Goal: Task Accomplishment & Management: Manage account settings

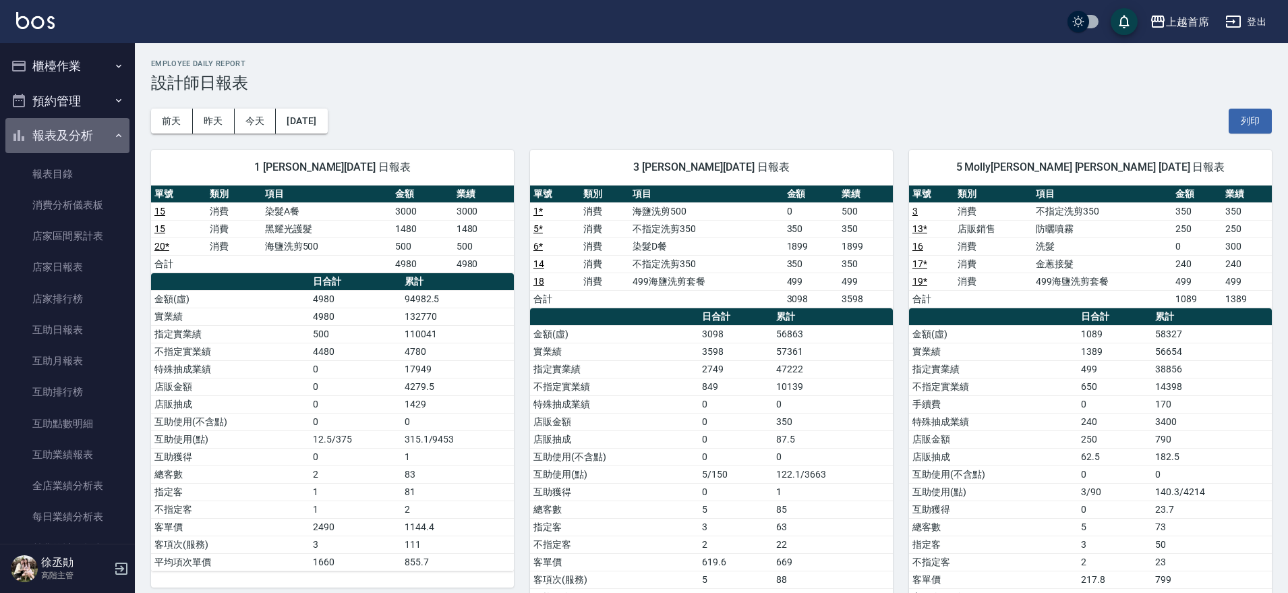
drag, startPoint x: 76, startPoint y: 130, endPoint x: 87, endPoint y: 69, distance: 62.4
click at [76, 129] on button "報表及分析" at bounding box center [67, 135] width 124 height 35
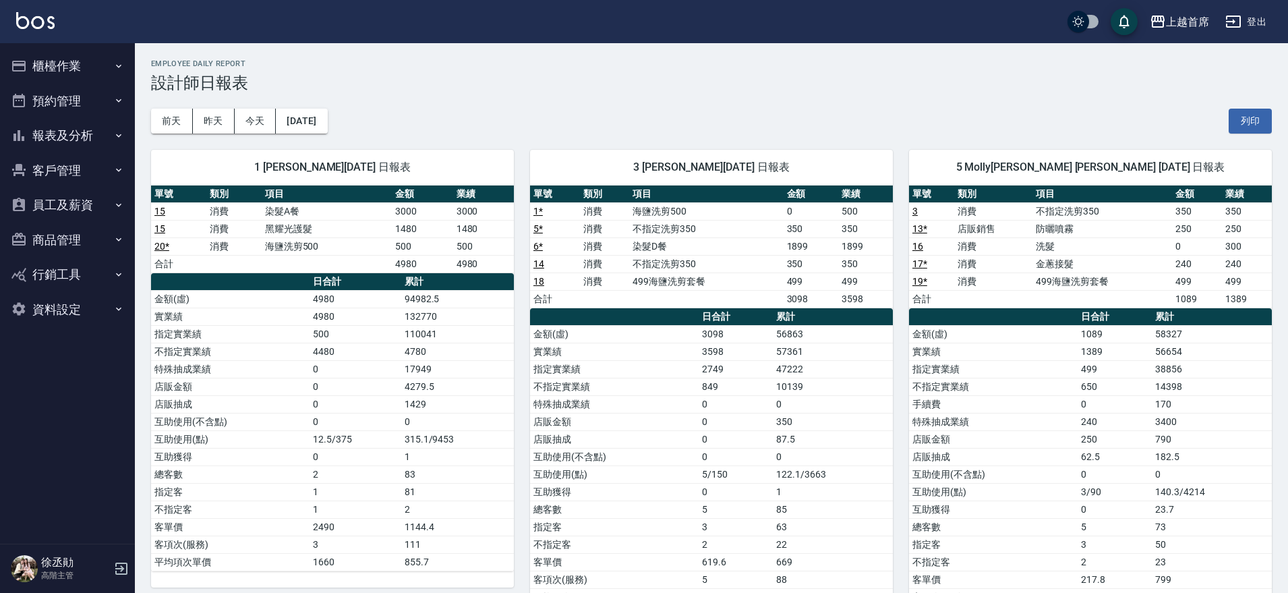
click at [90, 63] on button "櫃檯作業" at bounding box center [67, 66] width 124 height 35
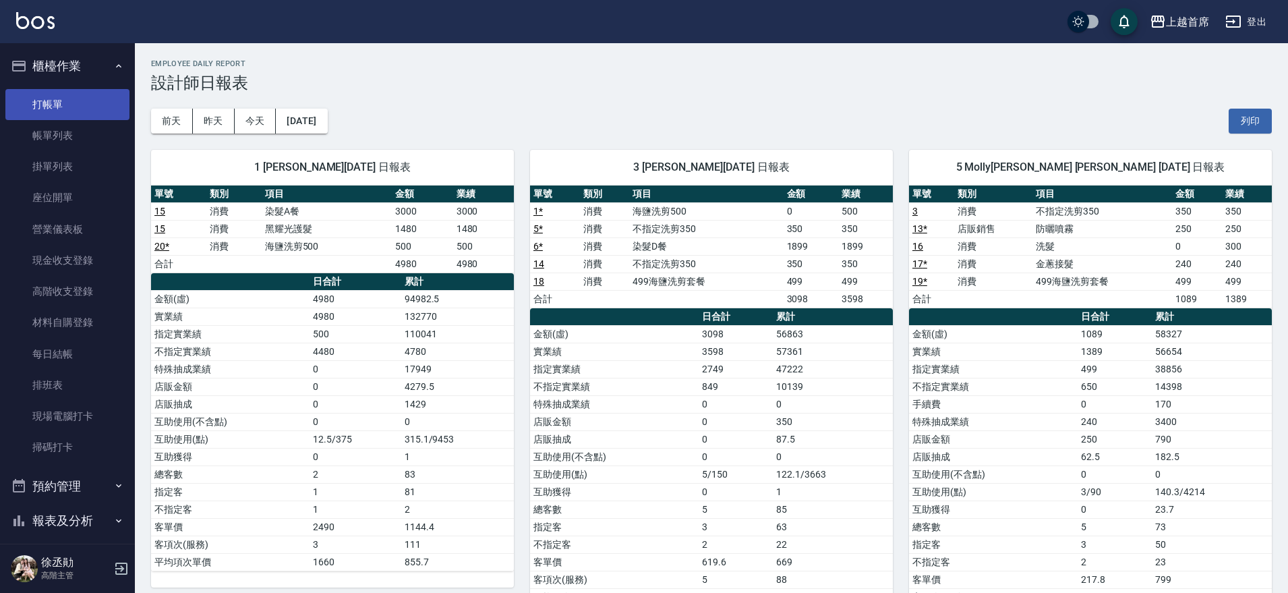
click at [74, 103] on link "打帳單" at bounding box center [67, 104] width 124 height 31
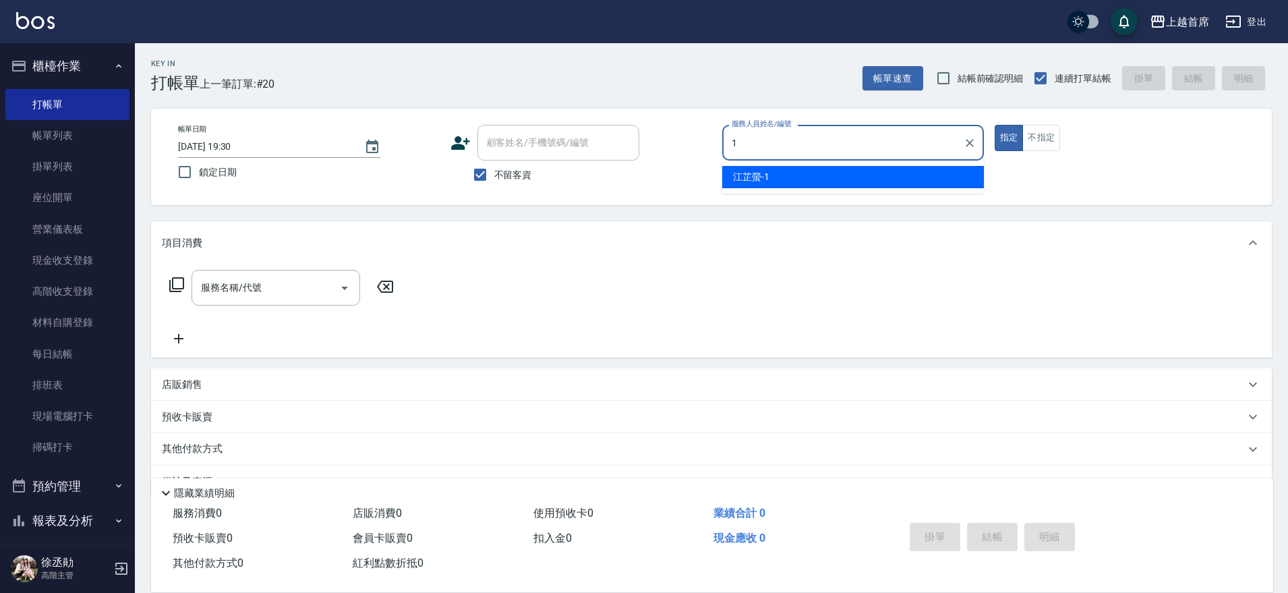
type input "[PERSON_NAME]-1"
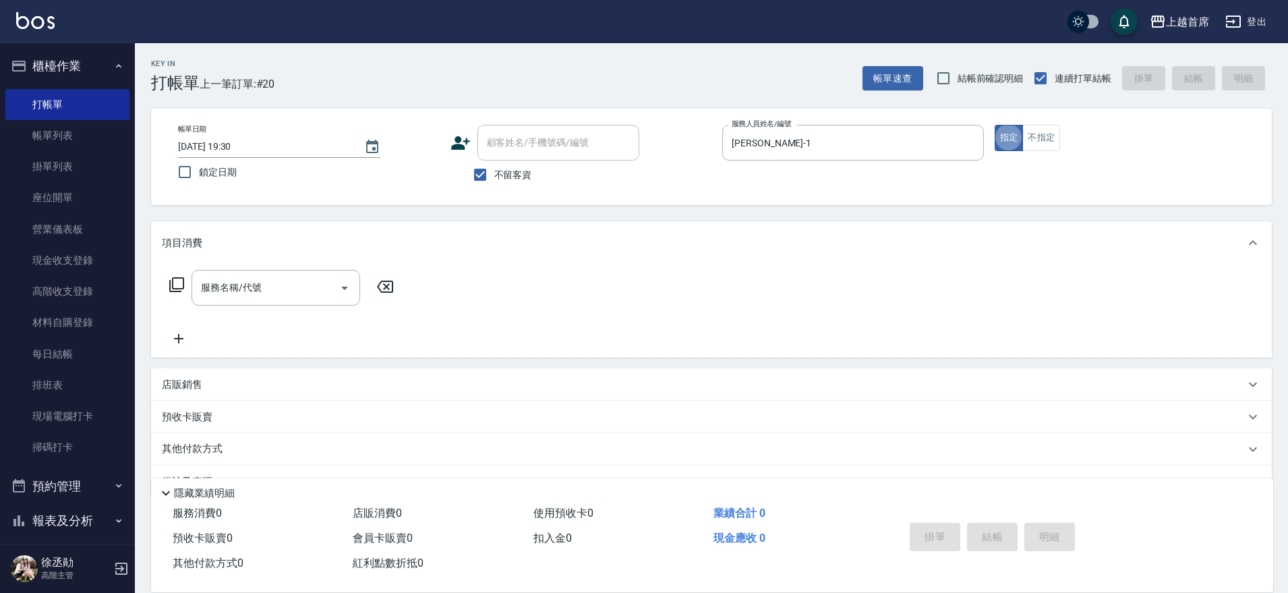
type button "true"
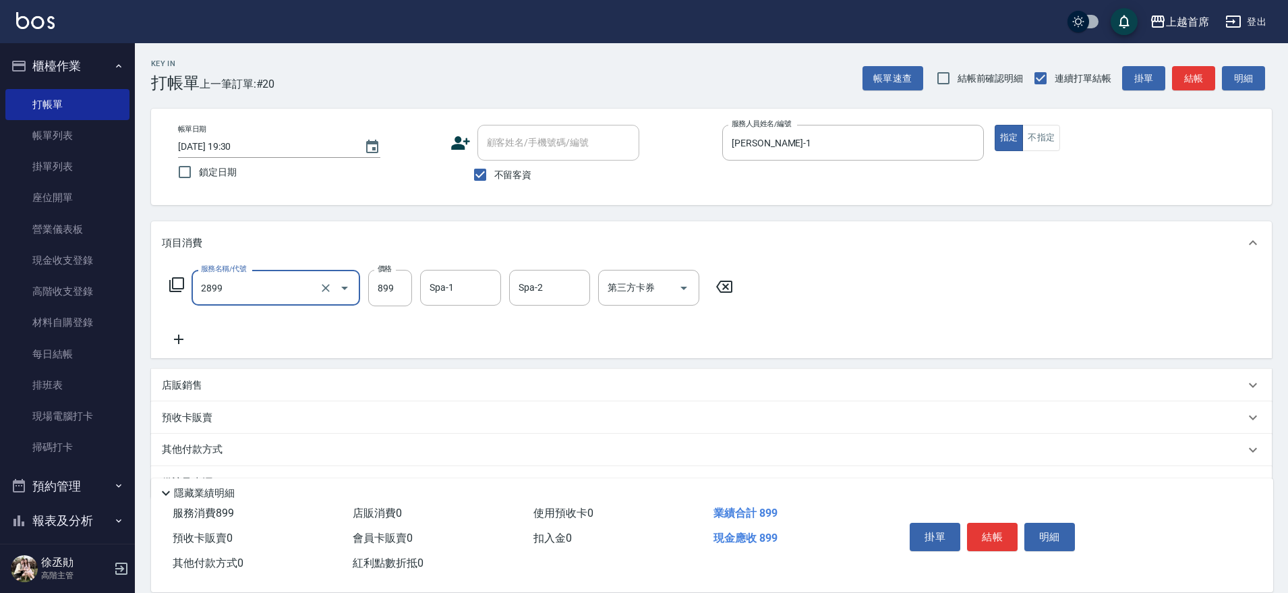
type input "899洗剪去角質套餐(2899)"
type input "[PERSON_NAME]-16"
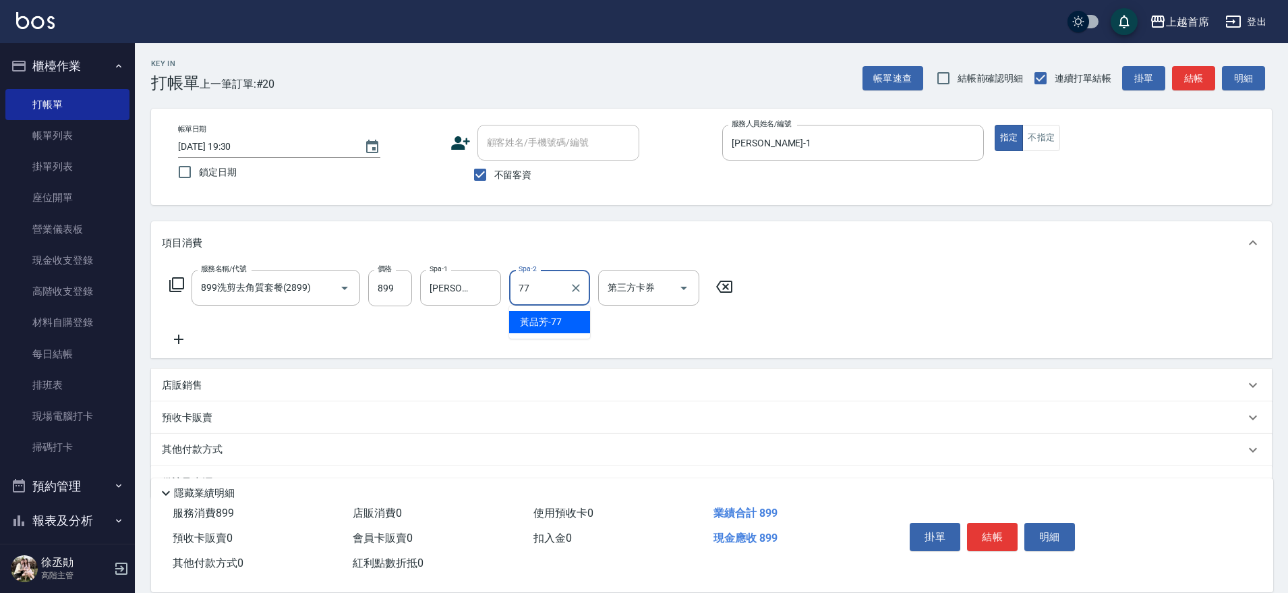
type input "[PERSON_NAME]-77"
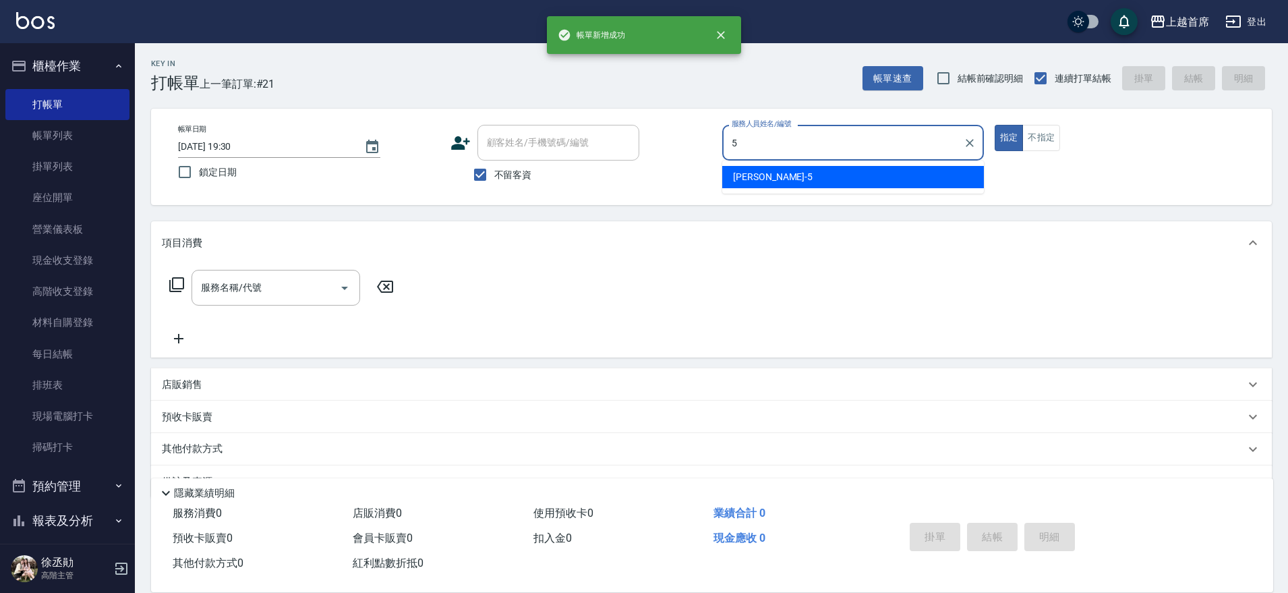
type input "[PERSON_NAME]-5"
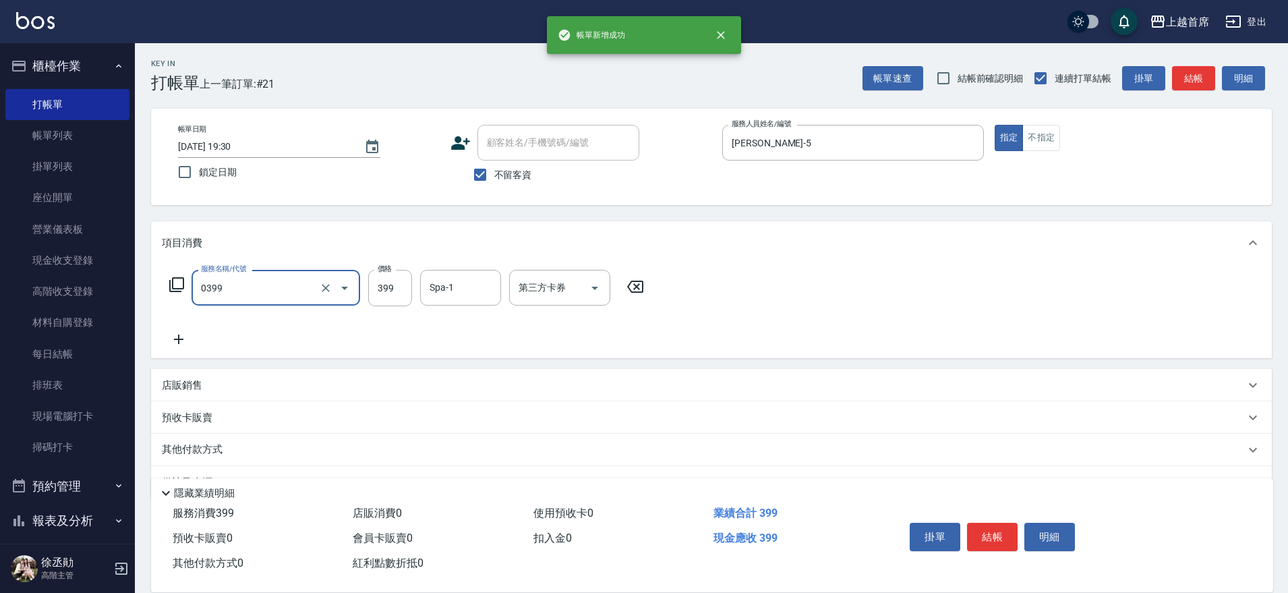
type input "海鹽洗髮(0399)"
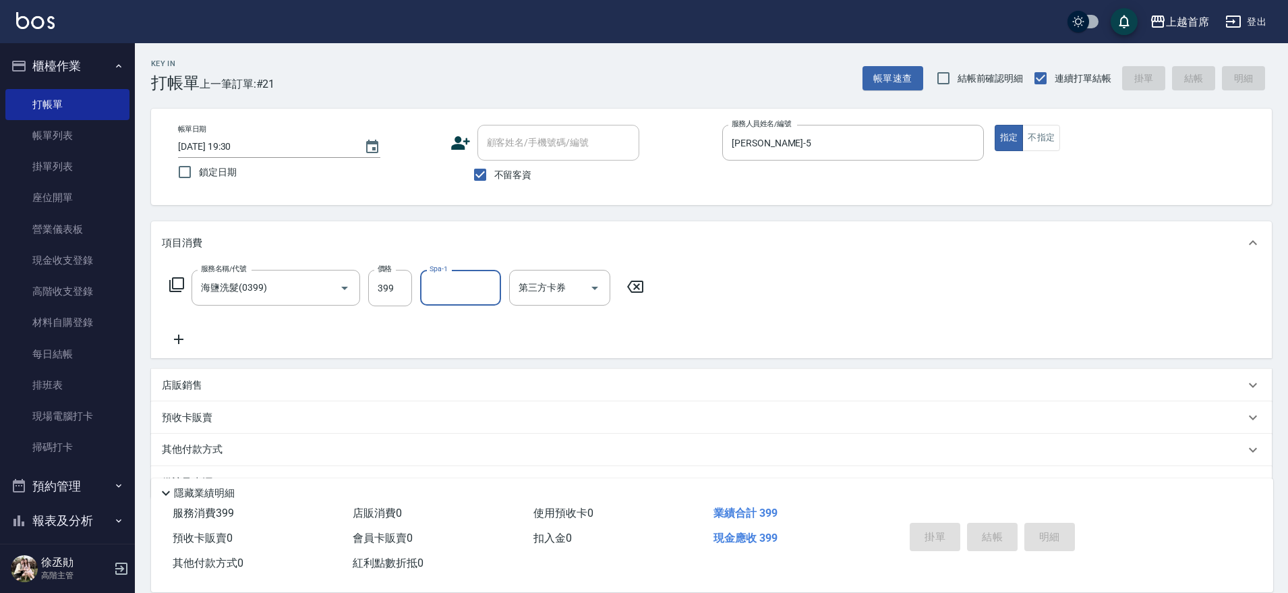
type input "[DATE] 19:31"
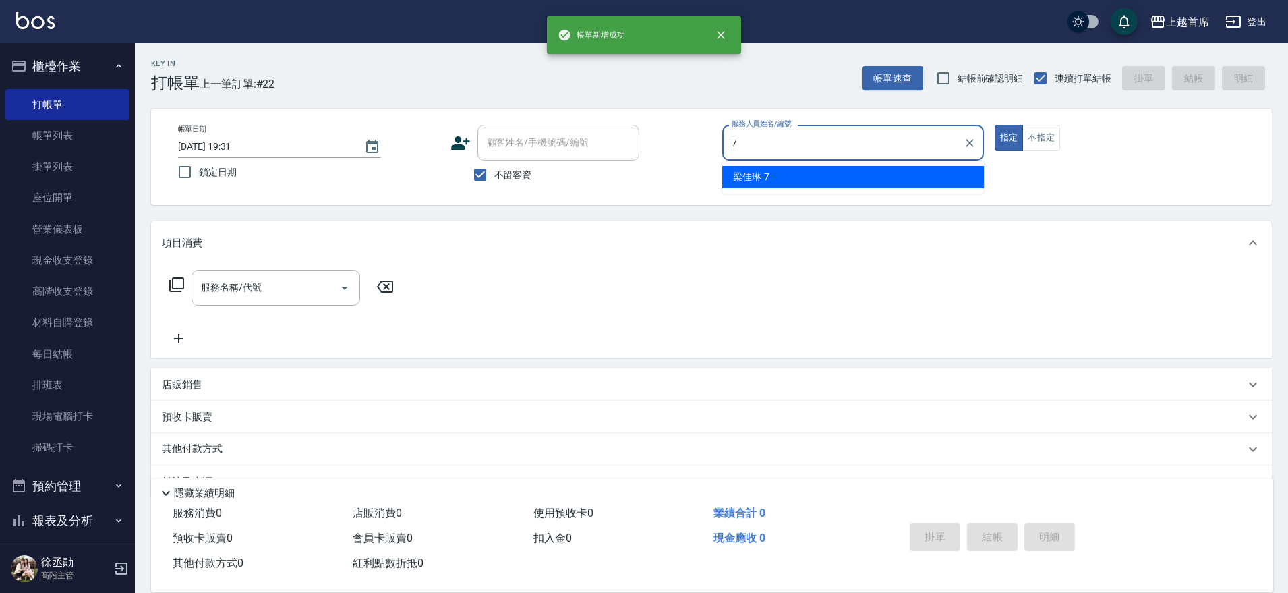
type input "[PERSON_NAME]-7"
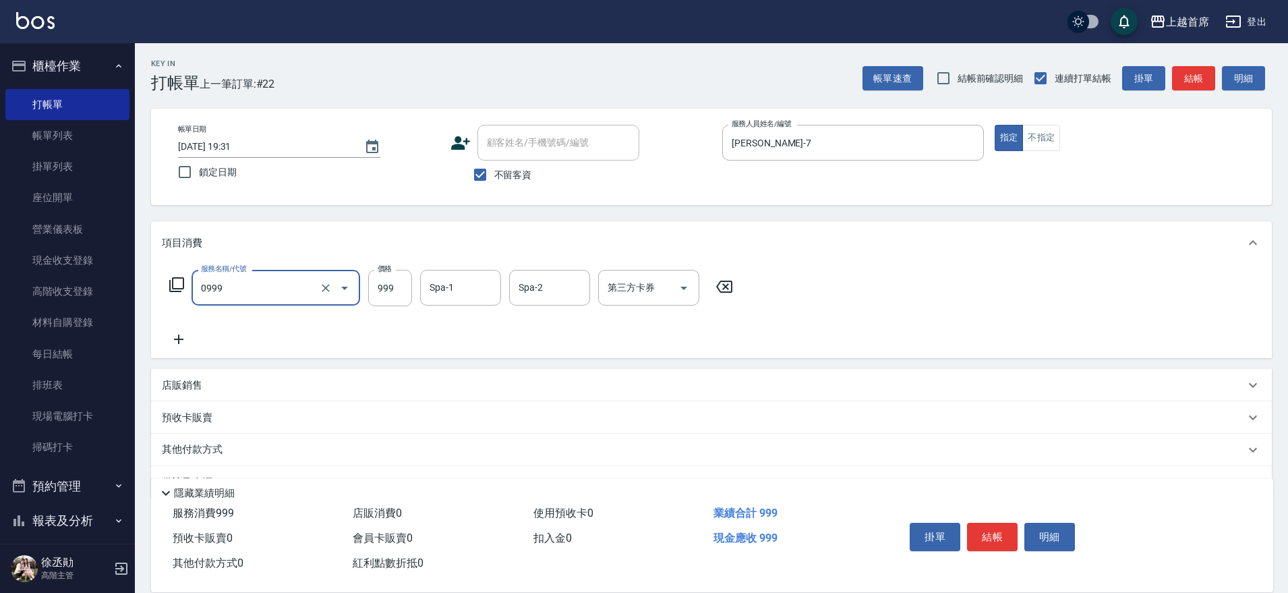
type input "REVIVRE(0999)"
type input "1500"
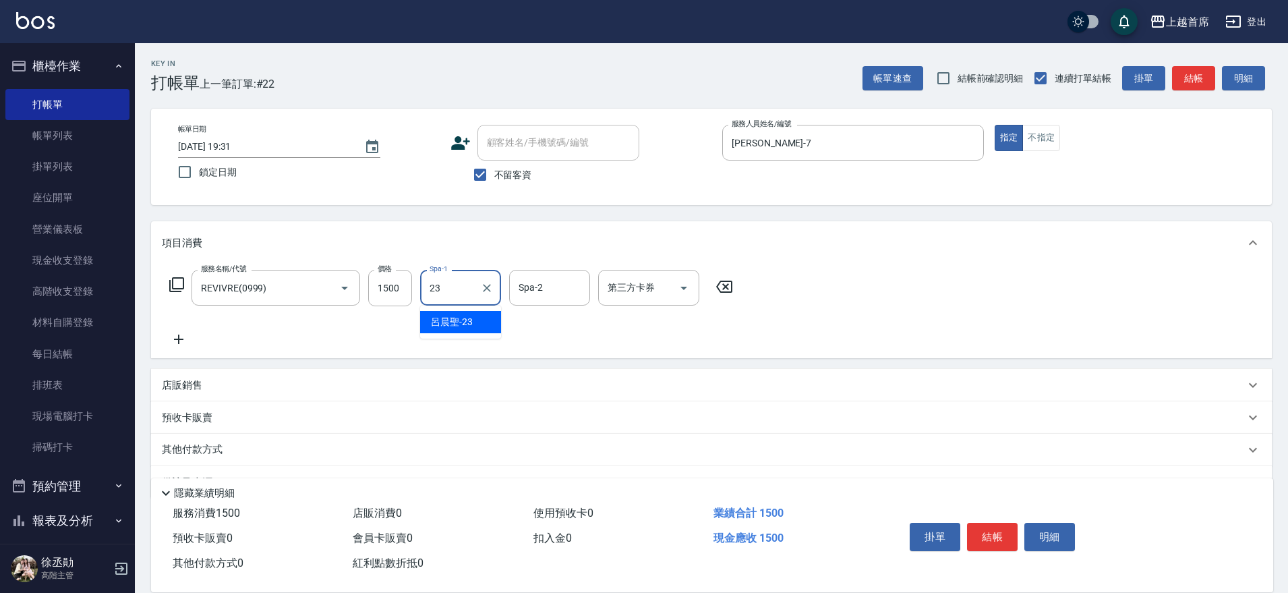
type input "[PERSON_NAME]-23"
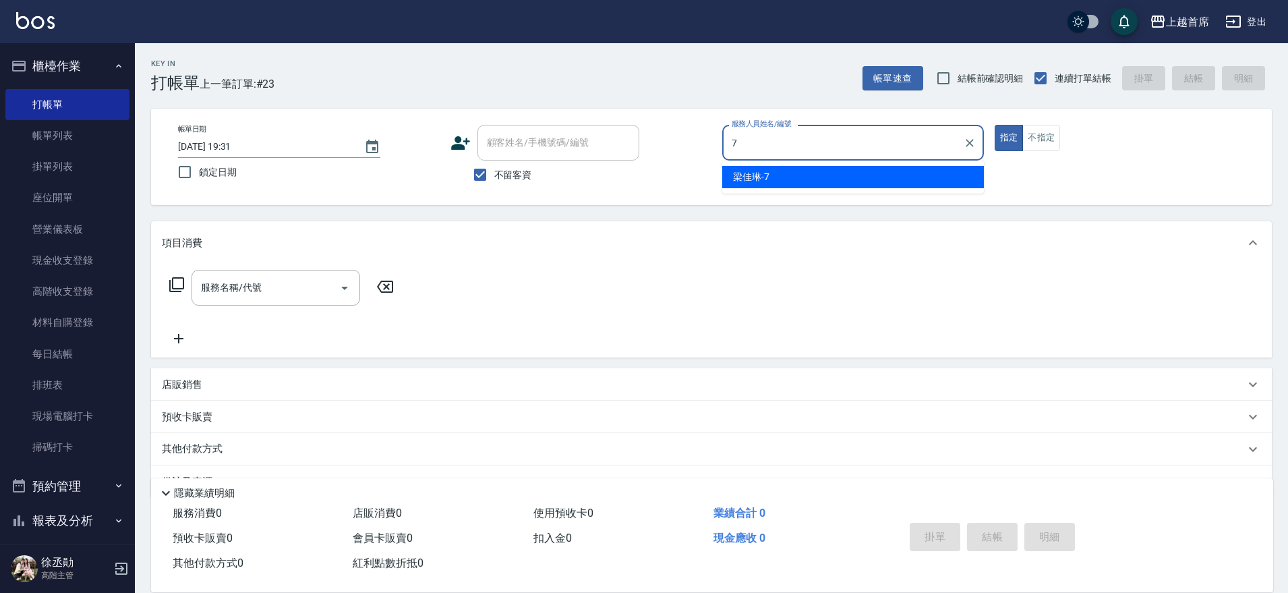
type input "[PERSON_NAME]-7"
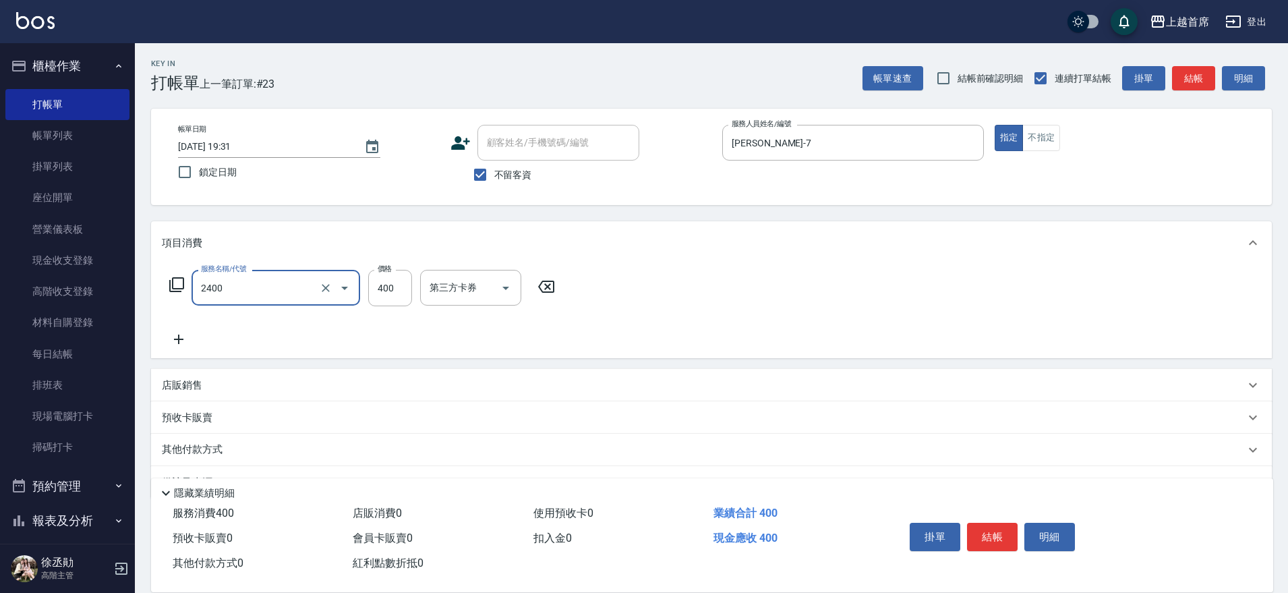
type input "指定一般洗剪400(2400)"
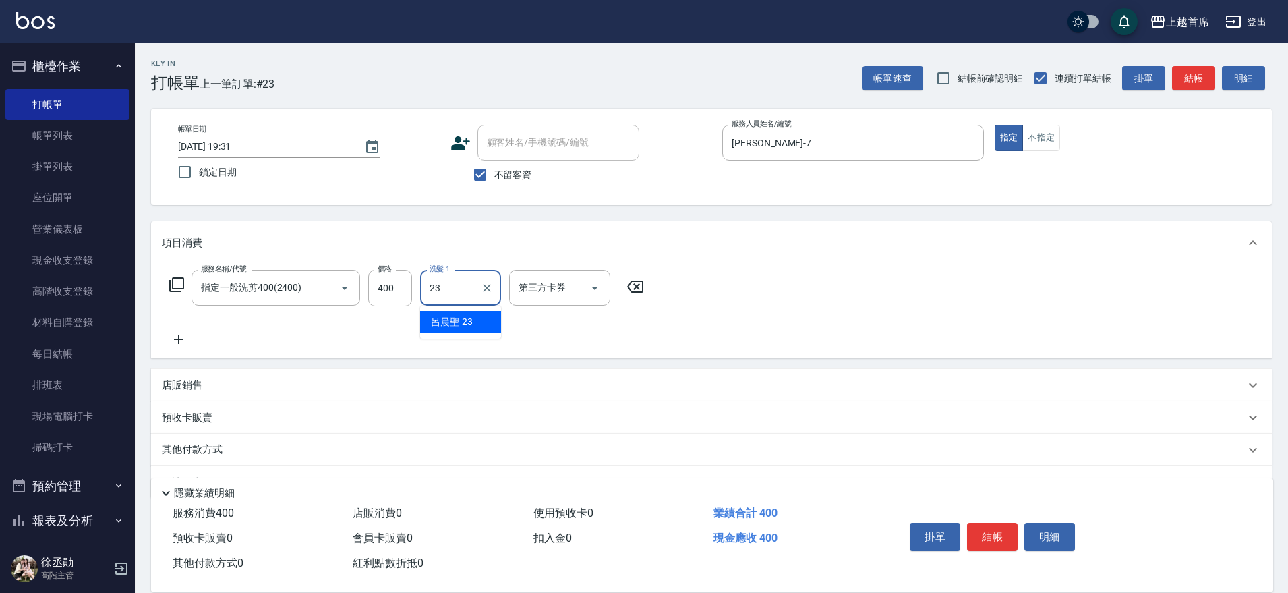
type input "[PERSON_NAME]-23"
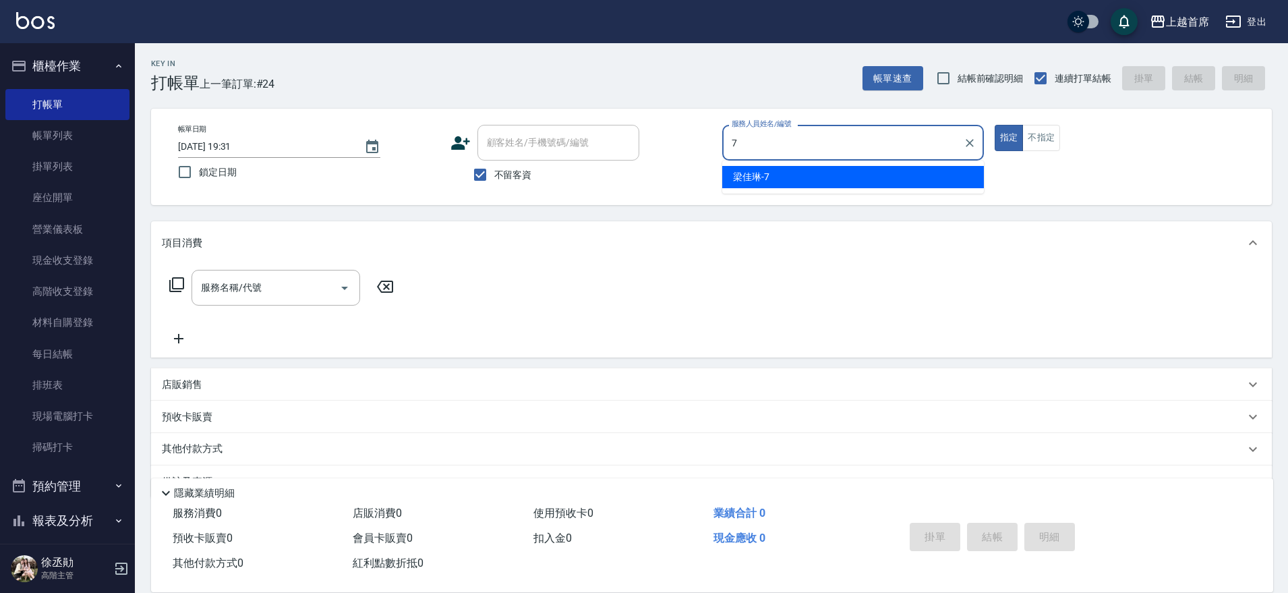
type input "[PERSON_NAME]-7"
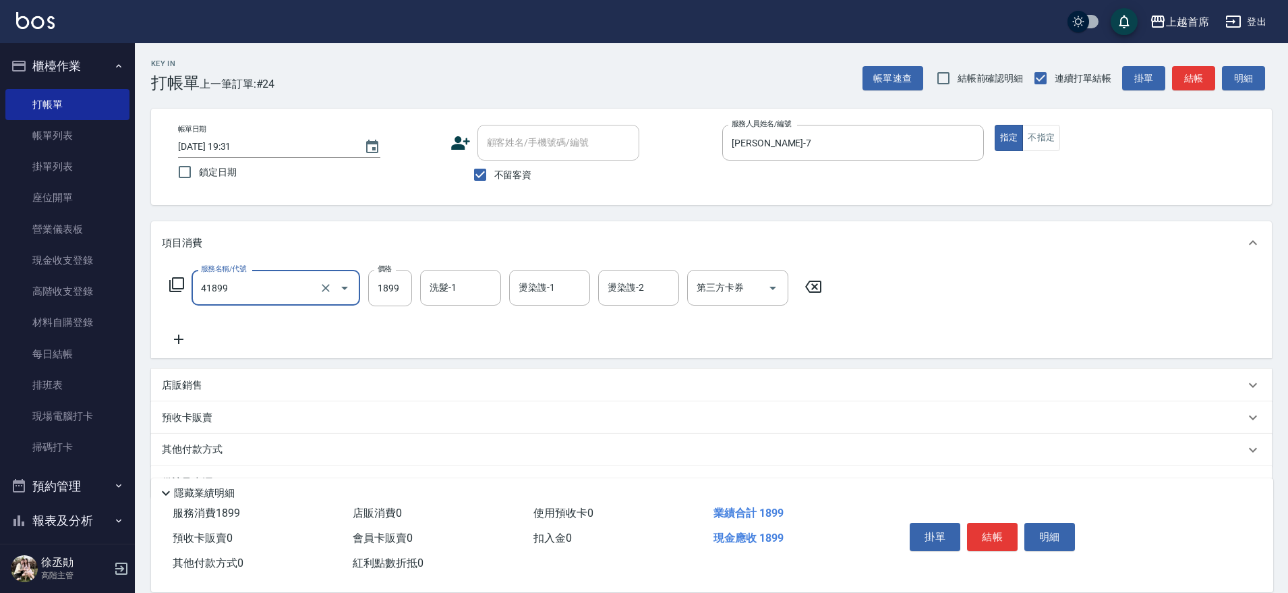
type input "染髮D餐(41899)"
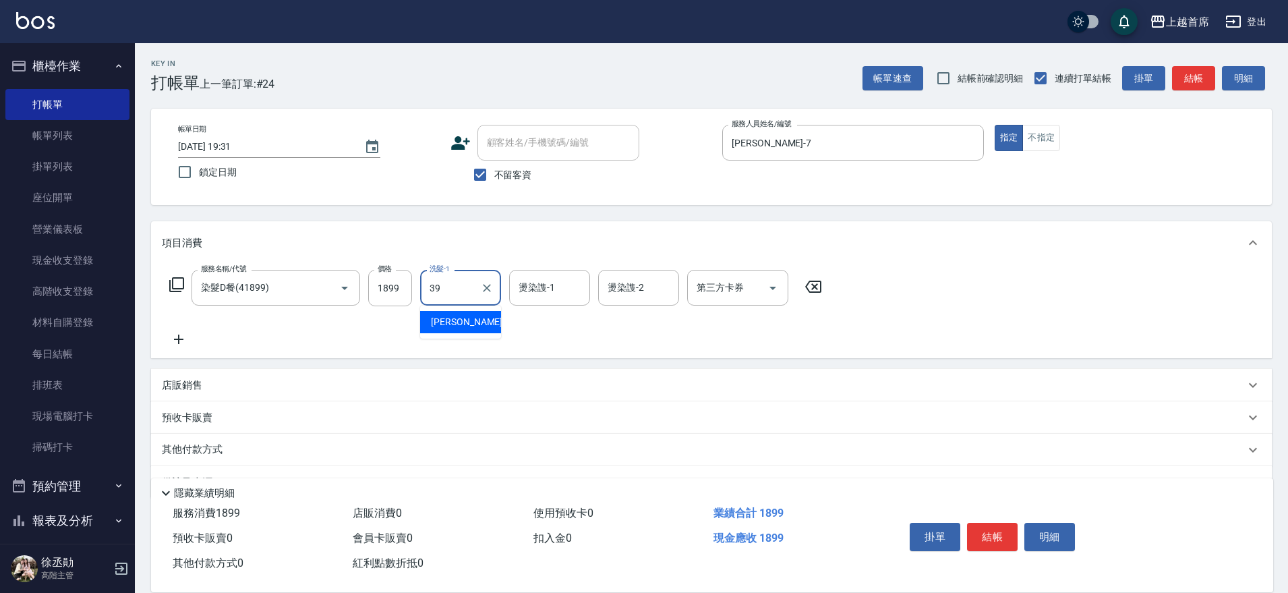
type input "[PERSON_NAME]-39"
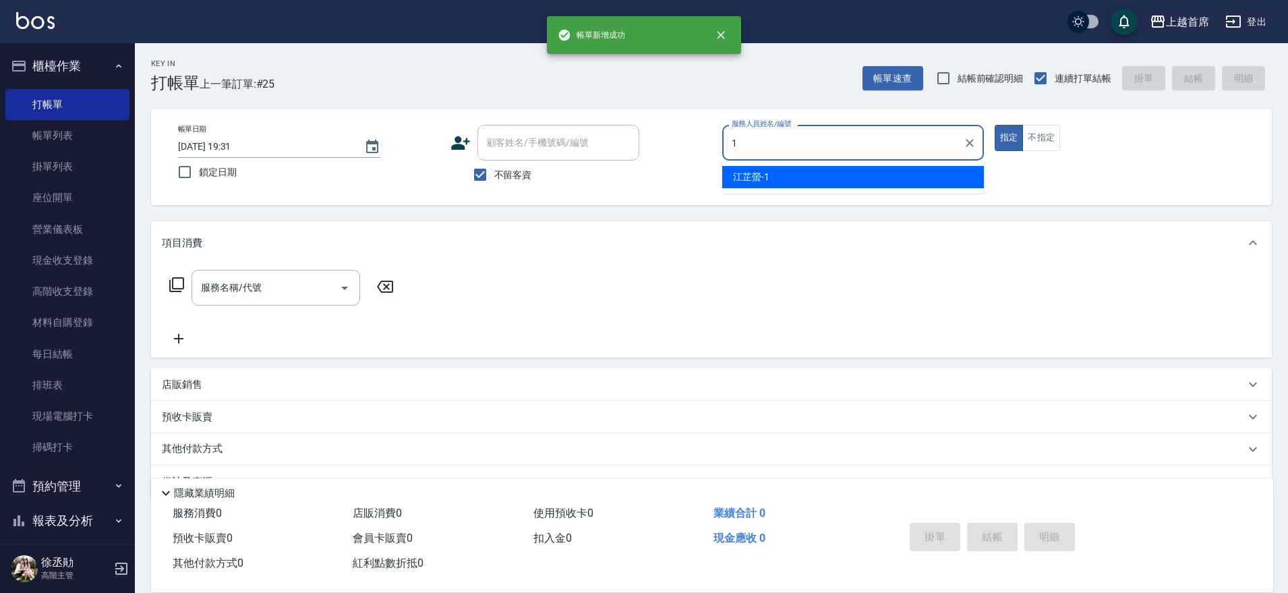
type input "[PERSON_NAME]-1"
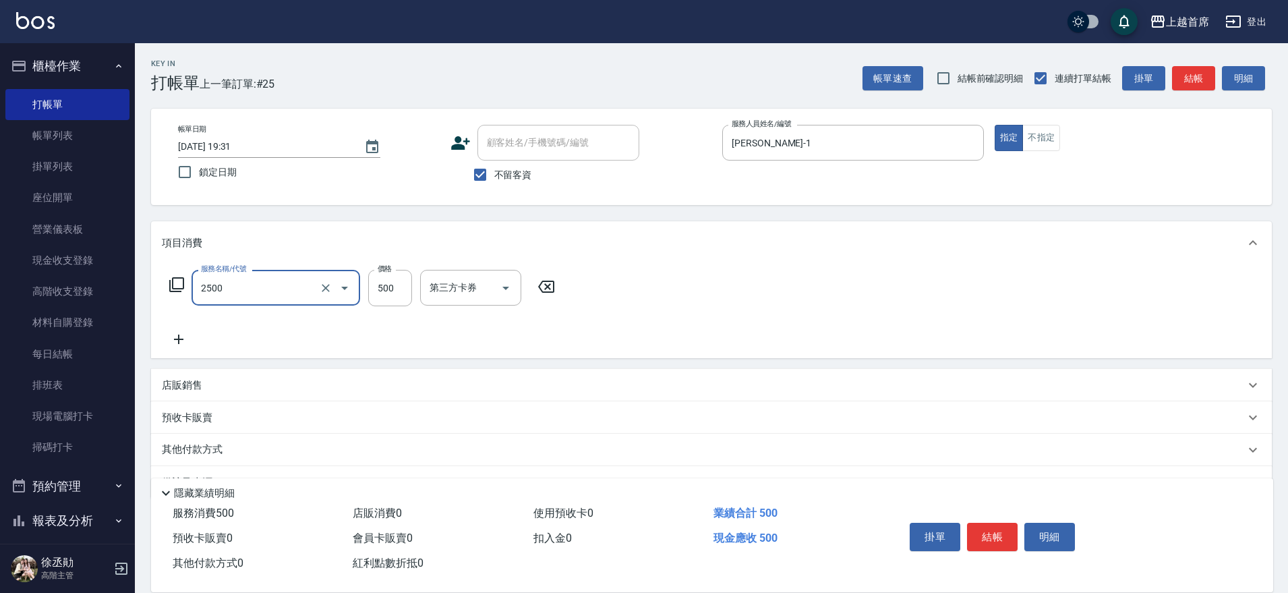
type input "海鹽洗剪500(2500)"
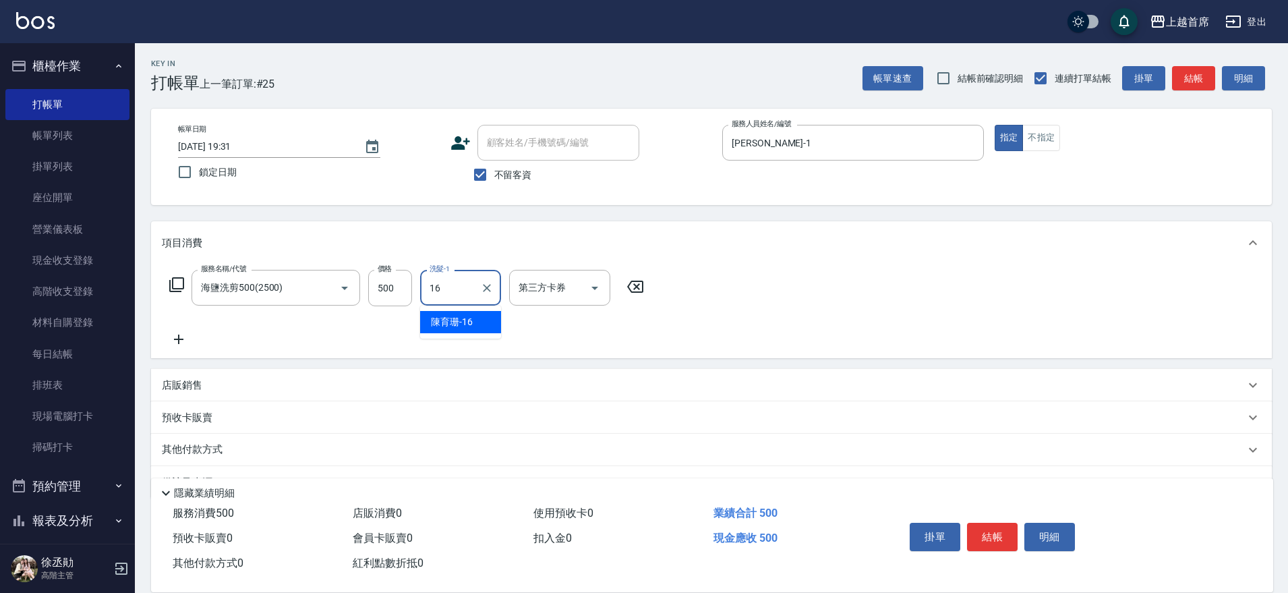
type input "[PERSON_NAME]-16"
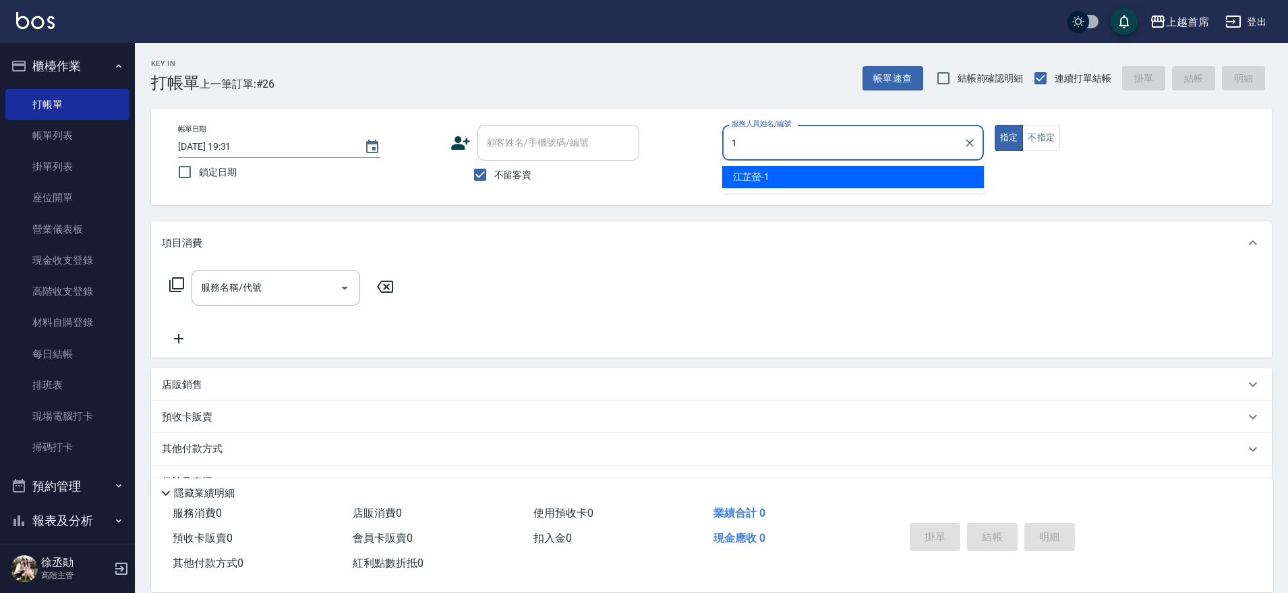
type input "[PERSON_NAME]-1"
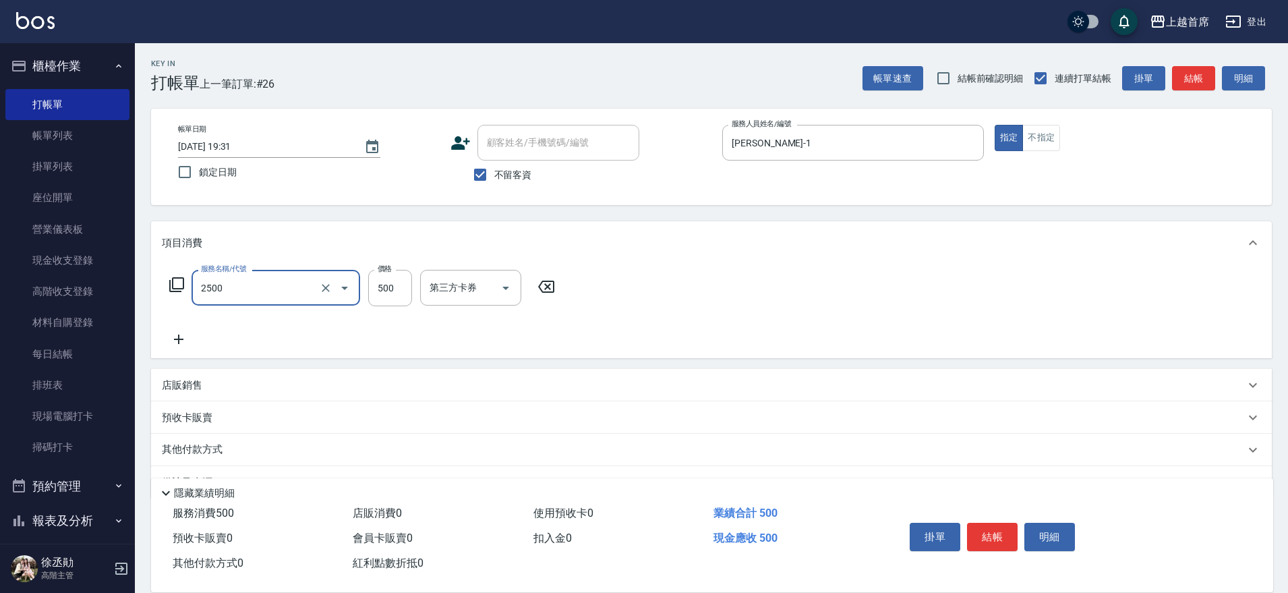
type input "海鹽洗剪500(2500)"
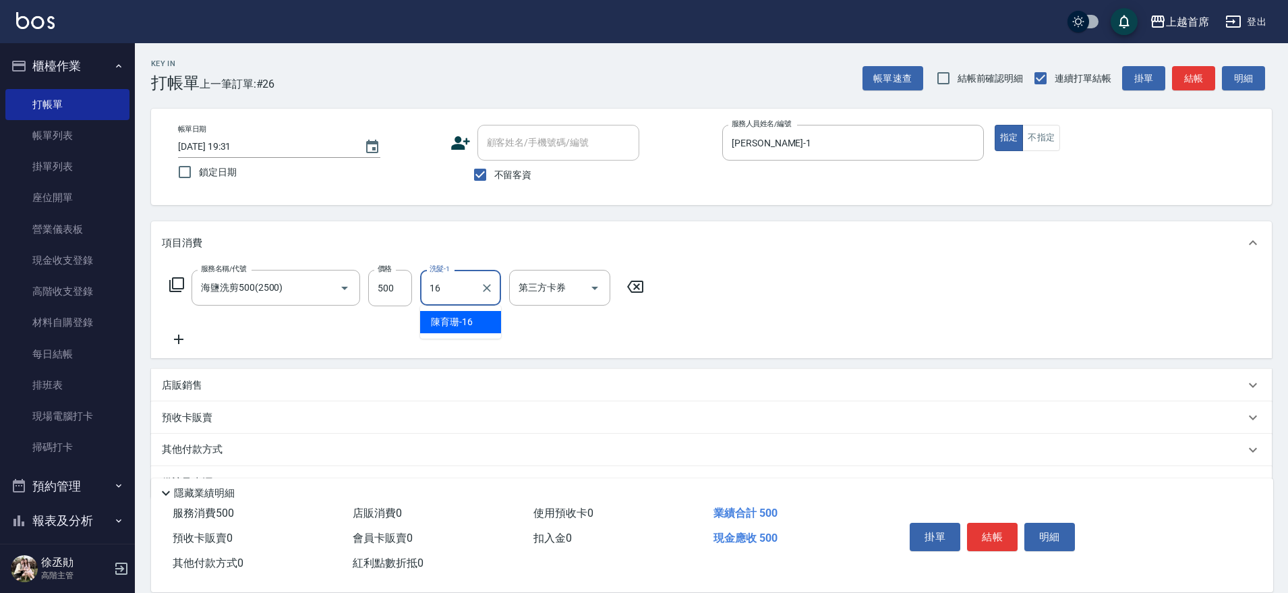
type input "[PERSON_NAME]-16"
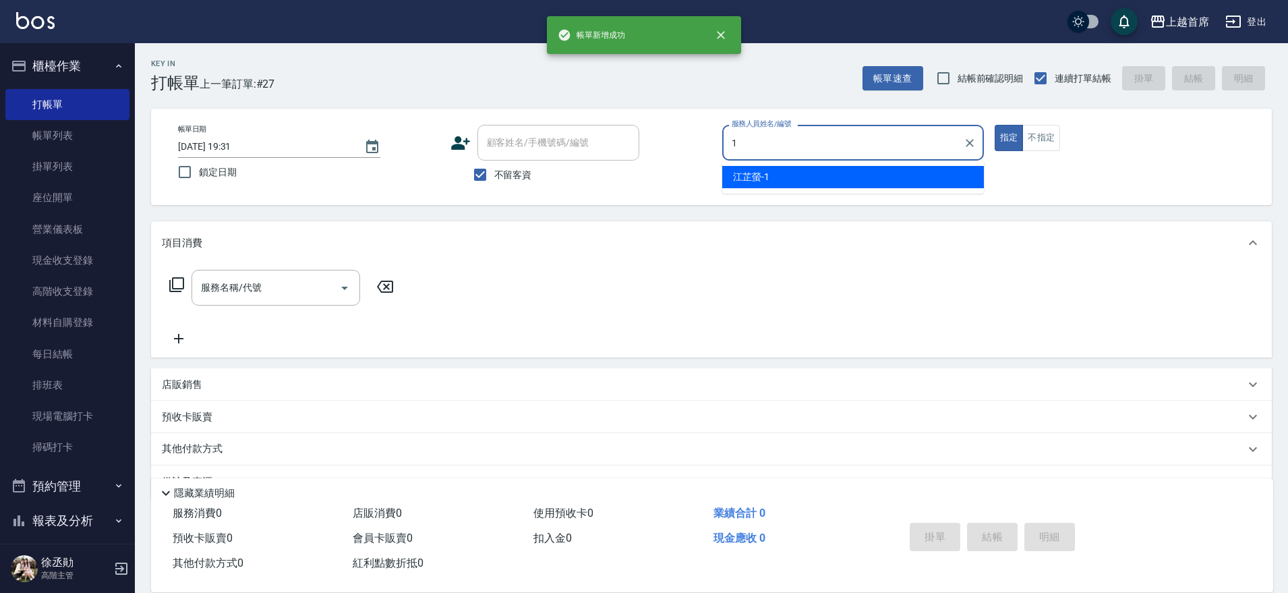
type input "[PERSON_NAME]-1"
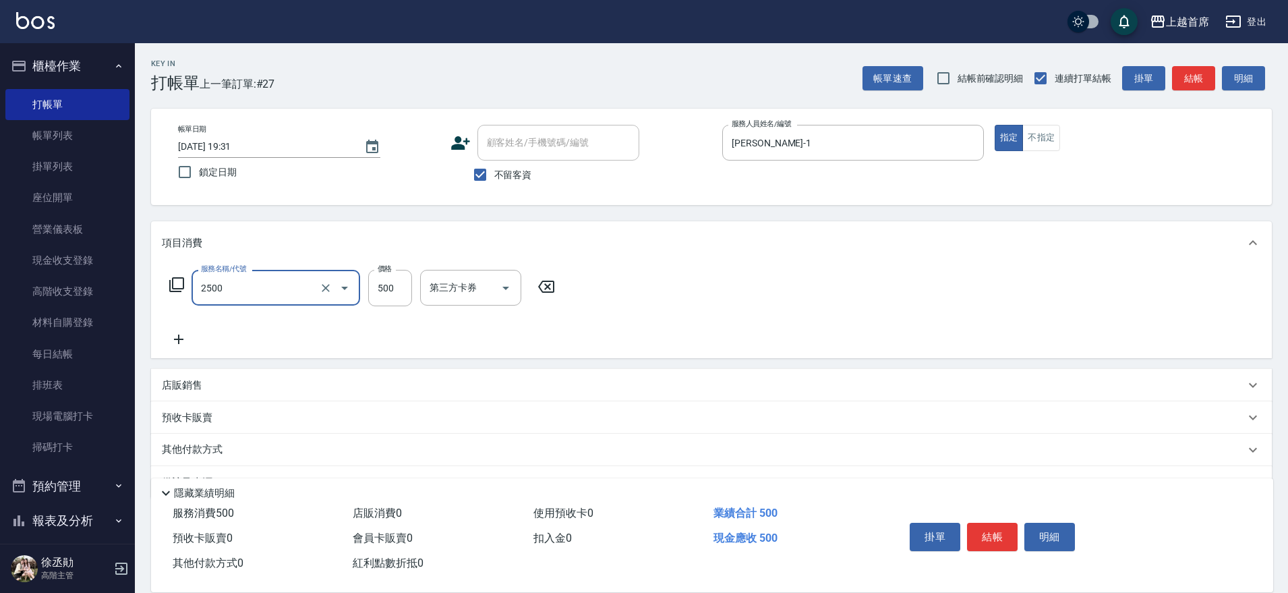
type input "海鹽洗剪500(2500)"
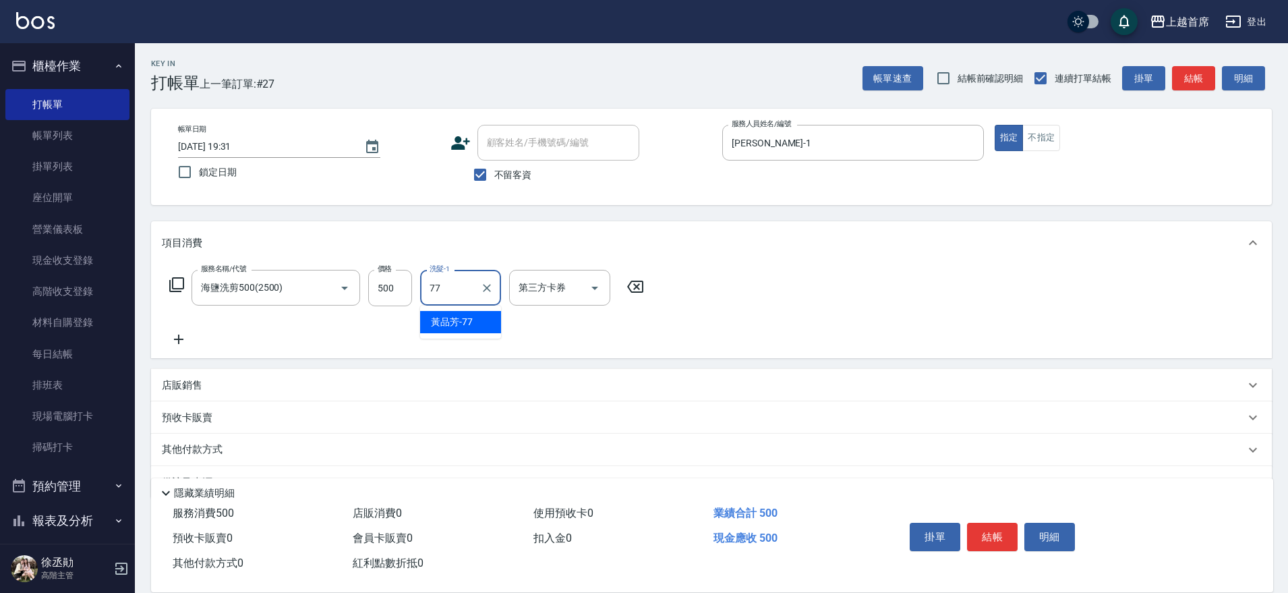
type input "[PERSON_NAME]-77"
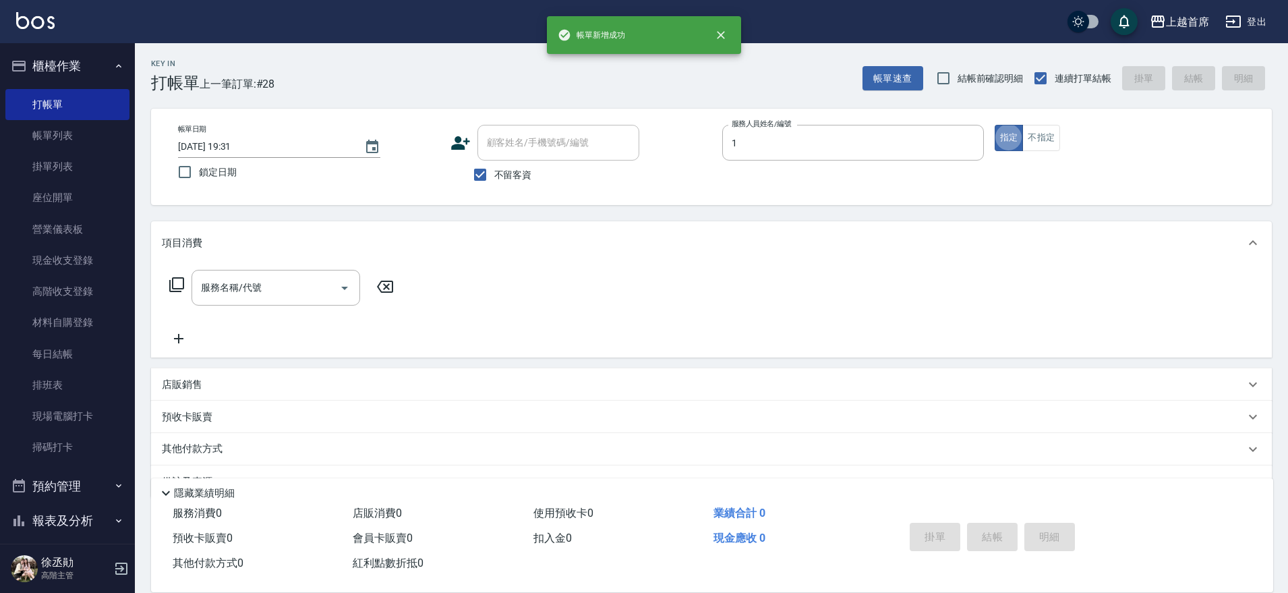
type input "[PERSON_NAME]-1"
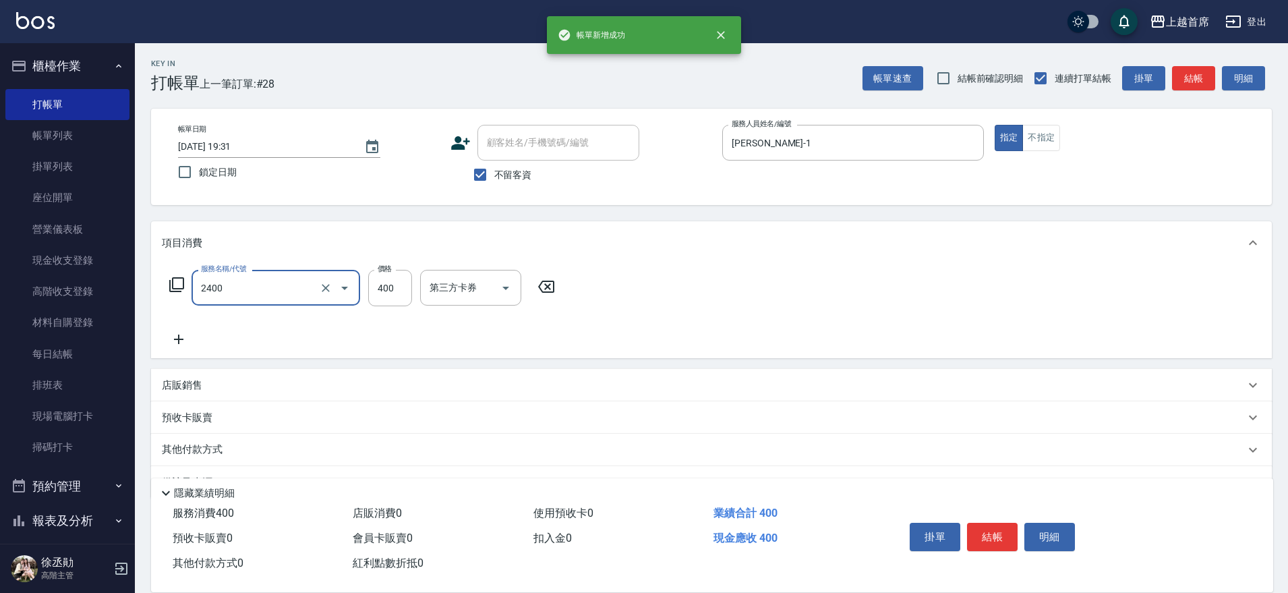
type input "指定一般洗剪400(2400)"
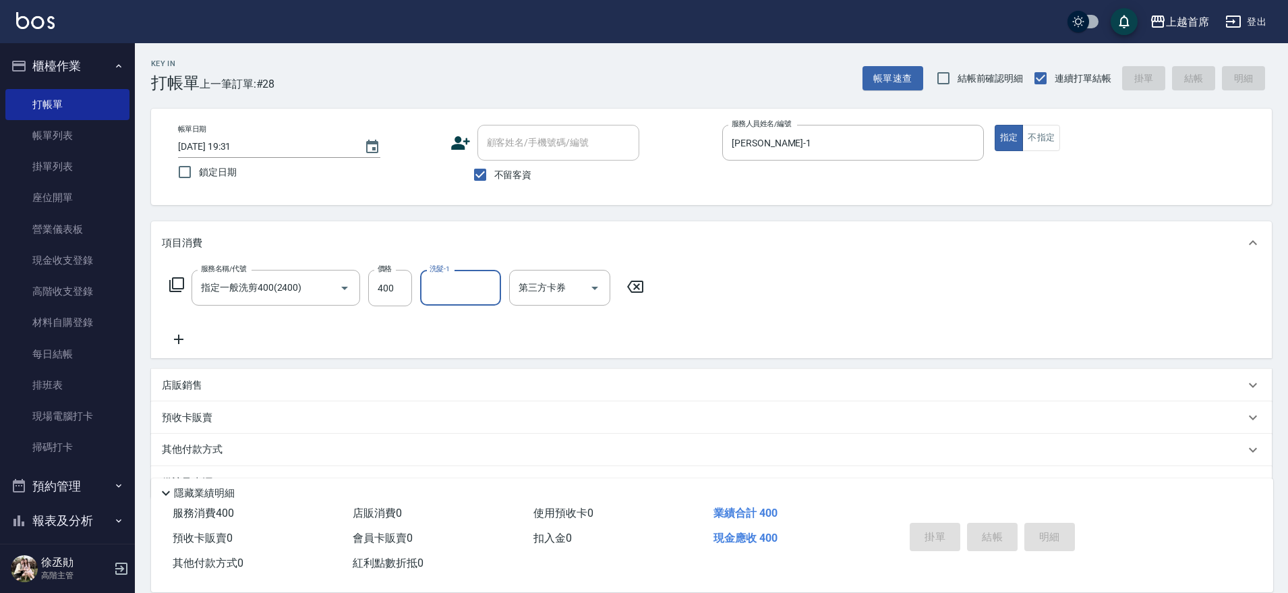
type input "[DATE] 19:32"
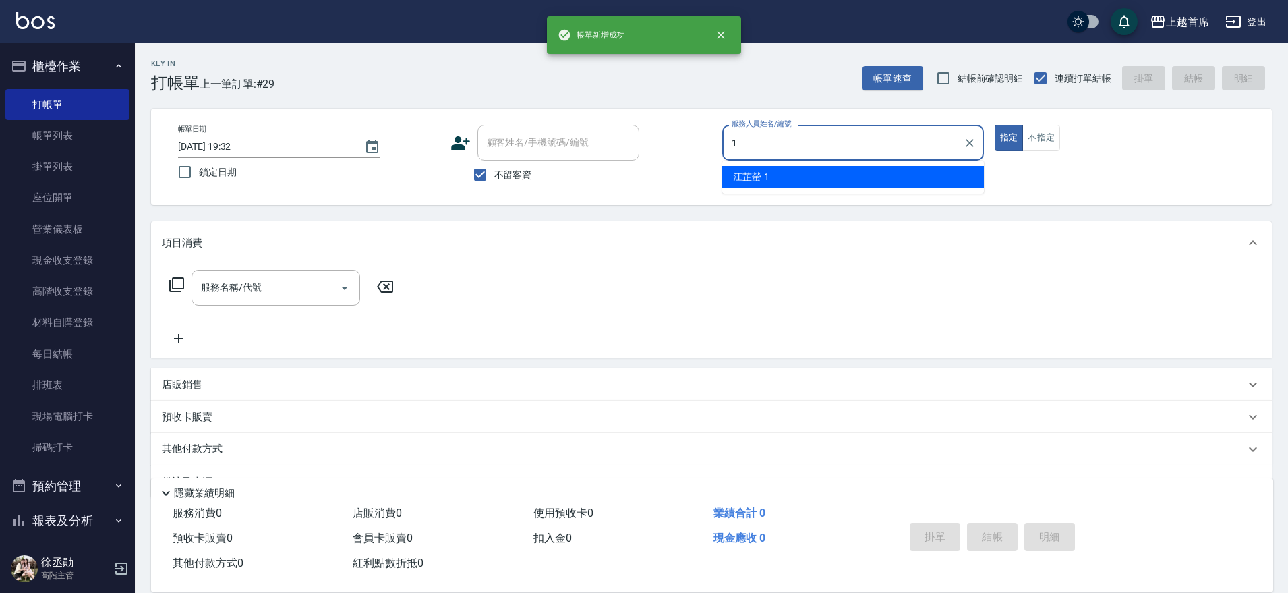
type input "[PERSON_NAME]-1"
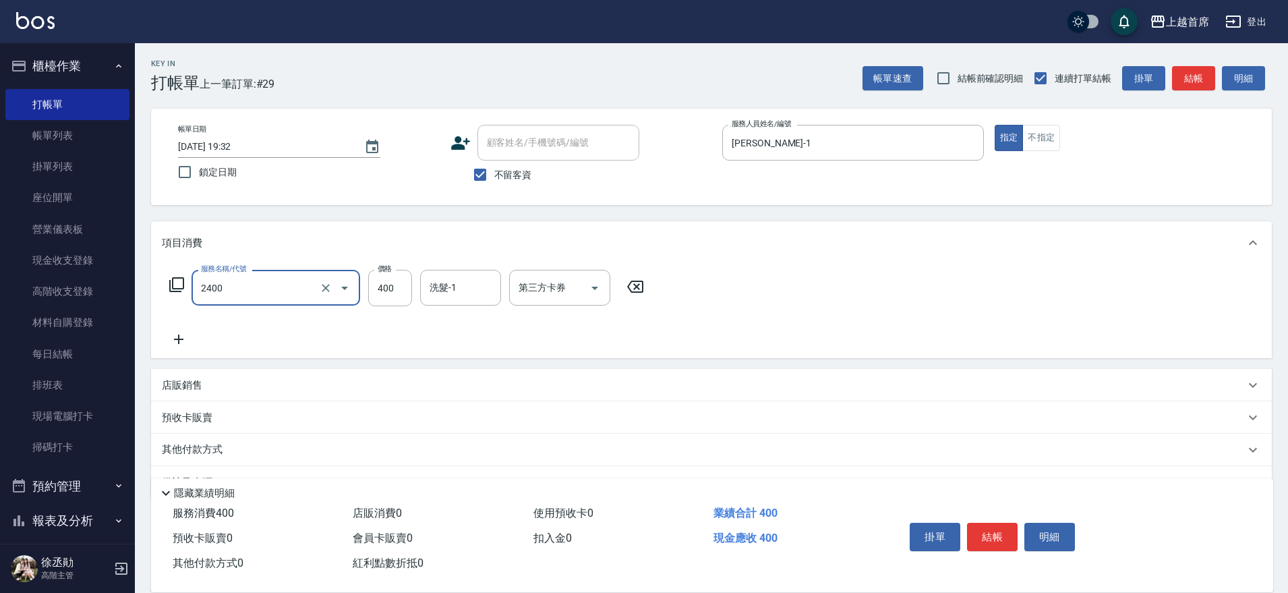
type input "指定一般洗剪400(2400)"
type input "[PERSON_NAME]-16"
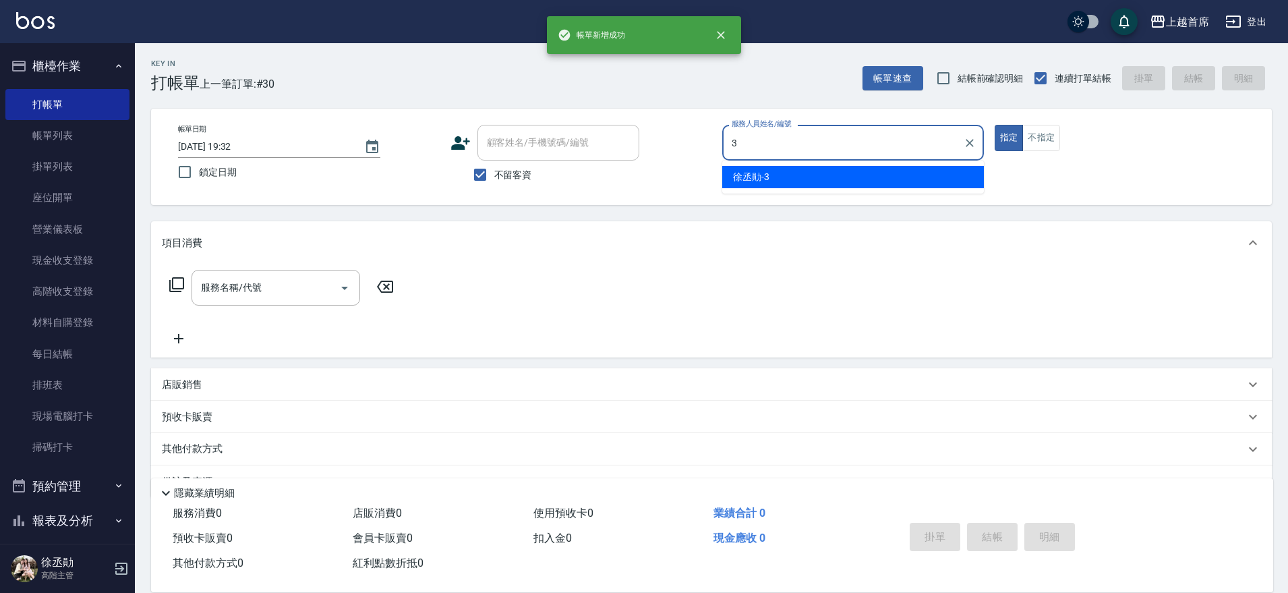
type input "[PERSON_NAME]-3"
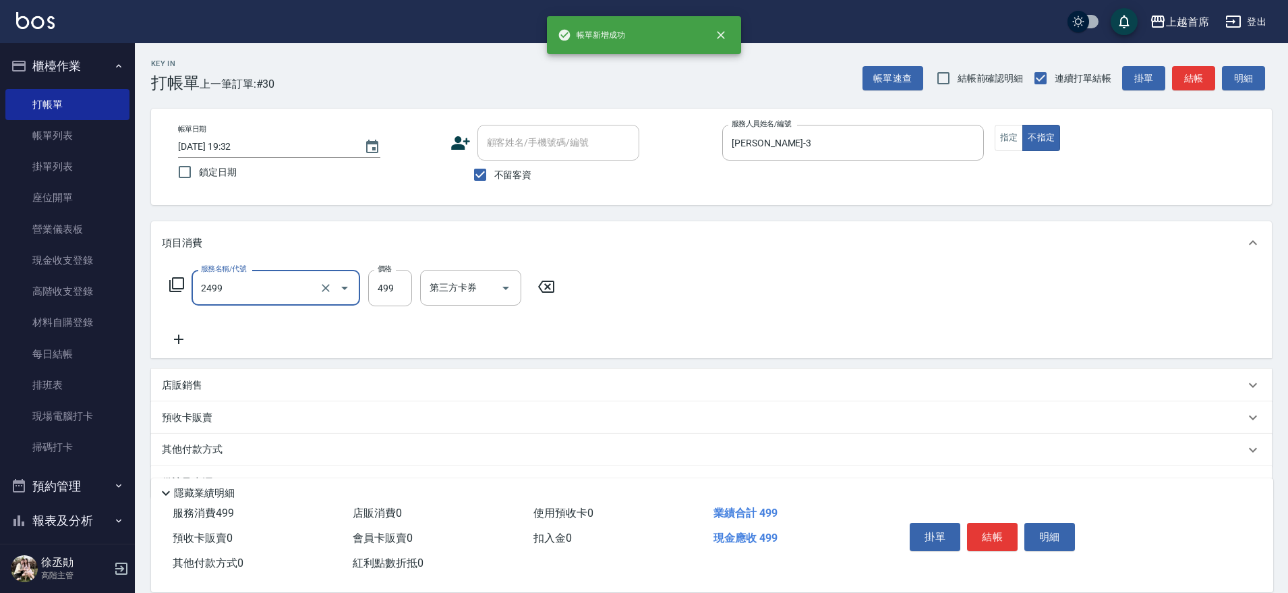
type input "499海鹽洗剪套餐(2499)"
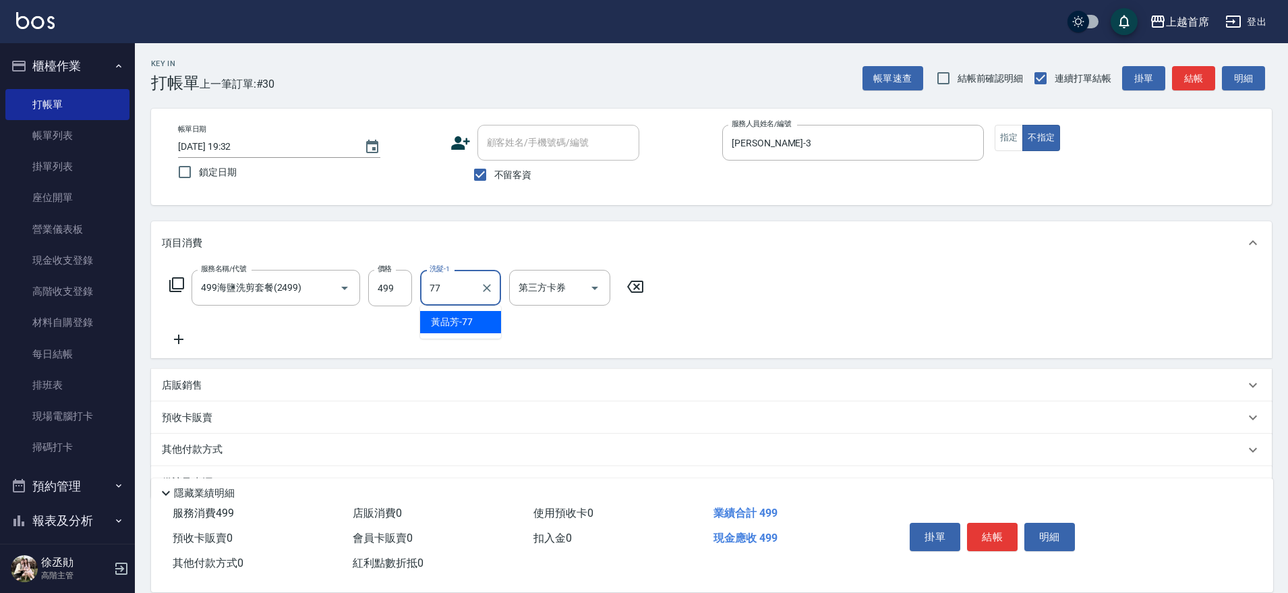
type input "[PERSON_NAME]-77"
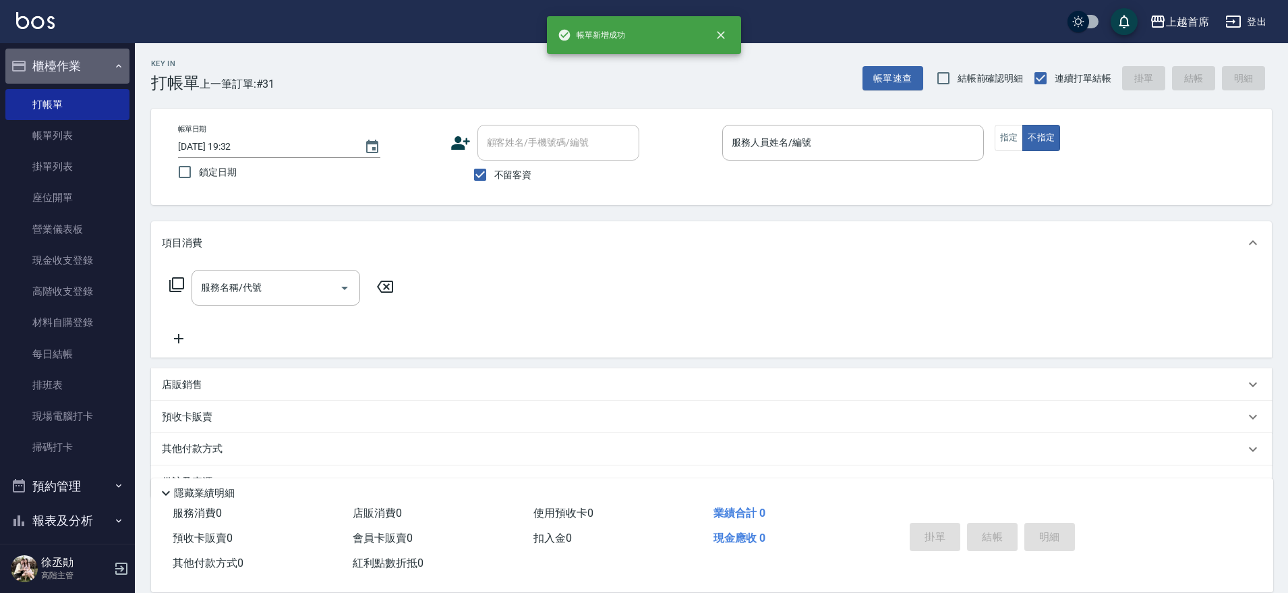
click at [71, 53] on button "櫃檯作業" at bounding box center [67, 66] width 124 height 35
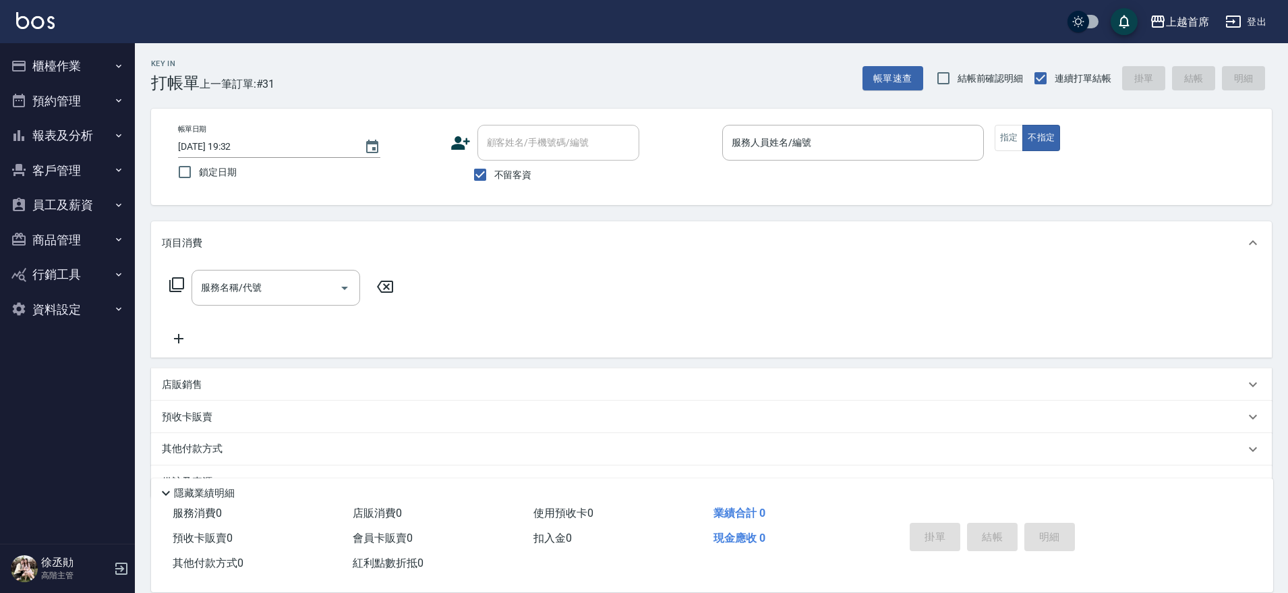
click at [87, 137] on button "報表及分析" at bounding box center [67, 135] width 124 height 35
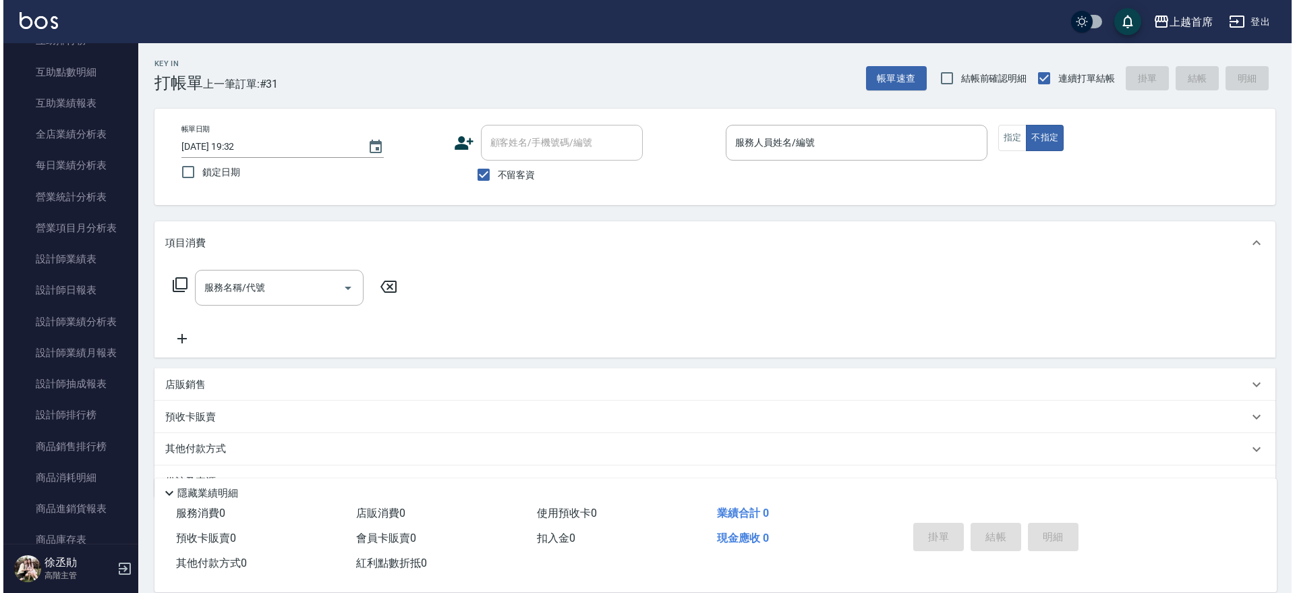
scroll to position [253, 0]
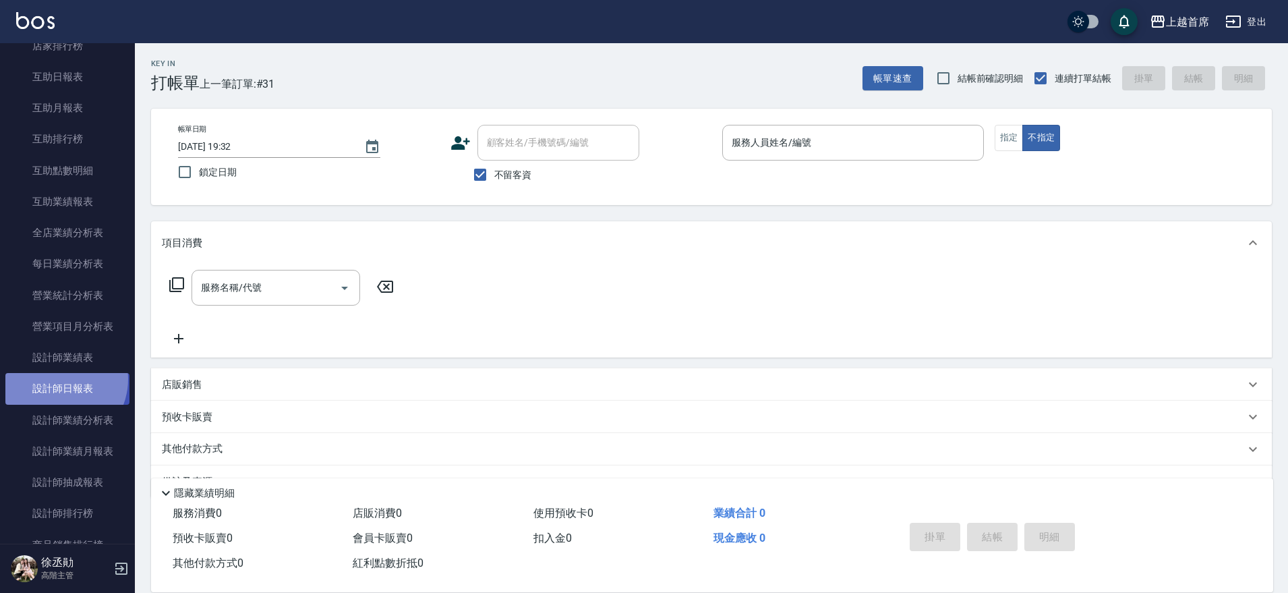
click at [56, 379] on link "設計師日報表" at bounding box center [67, 388] width 124 height 31
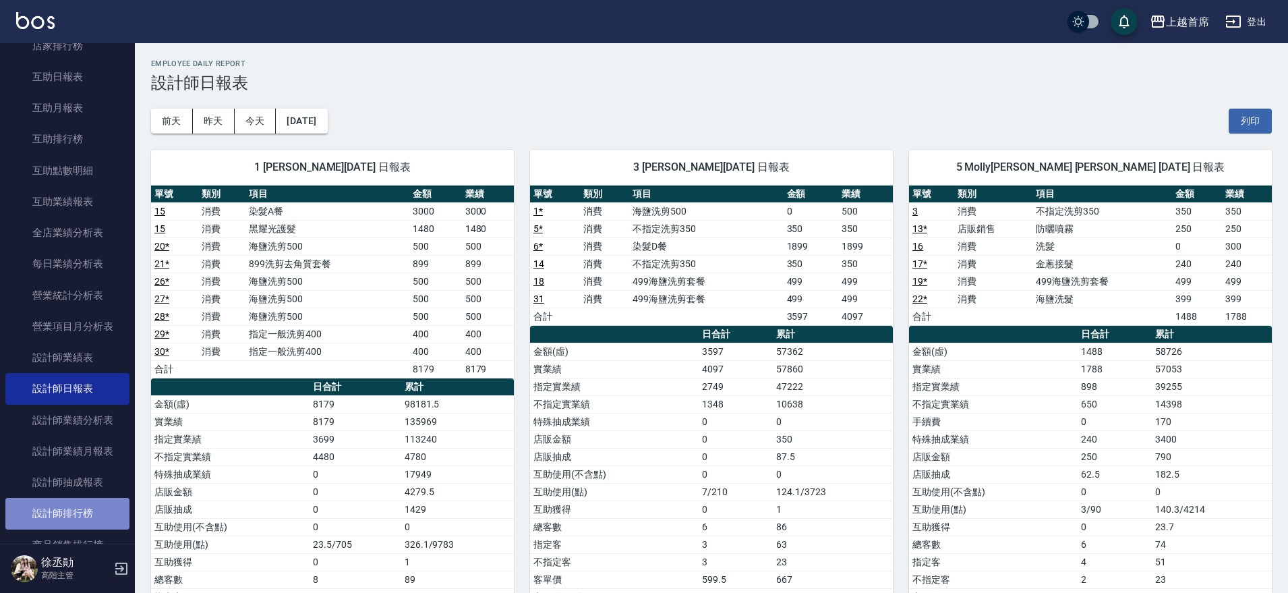
click at [73, 504] on link "設計師排行榜" at bounding box center [67, 513] width 124 height 31
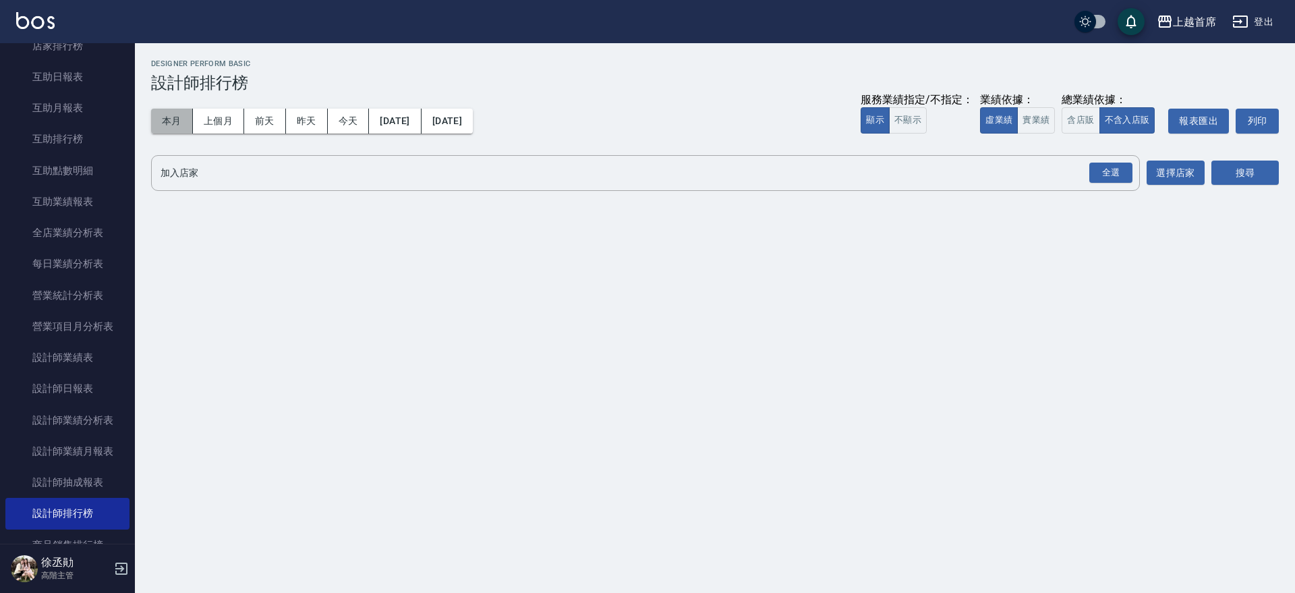
click at [172, 115] on button "本月" at bounding box center [172, 121] width 42 height 25
click at [1023, 117] on button "實業績" at bounding box center [1036, 120] width 38 height 26
click at [1063, 113] on button "含店販" at bounding box center [1081, 120] width 38 height 26
click at [1087, 113] on button "含店販" at bounding box center [1081, 120] width 38 height 26
click at [1132, 169] on div "全選" at bounding box center [1110, 173] width 43 height 21
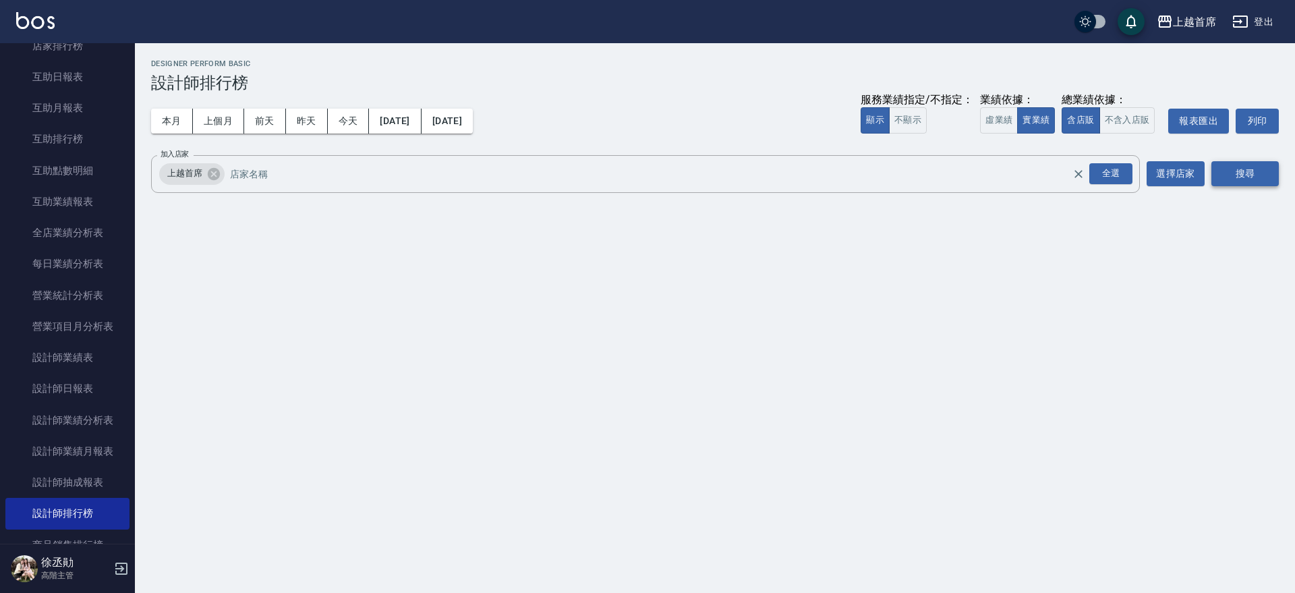
click at [1239, 169] on button "搜尋" at bounding box center [1244, 173] width 67 height 25
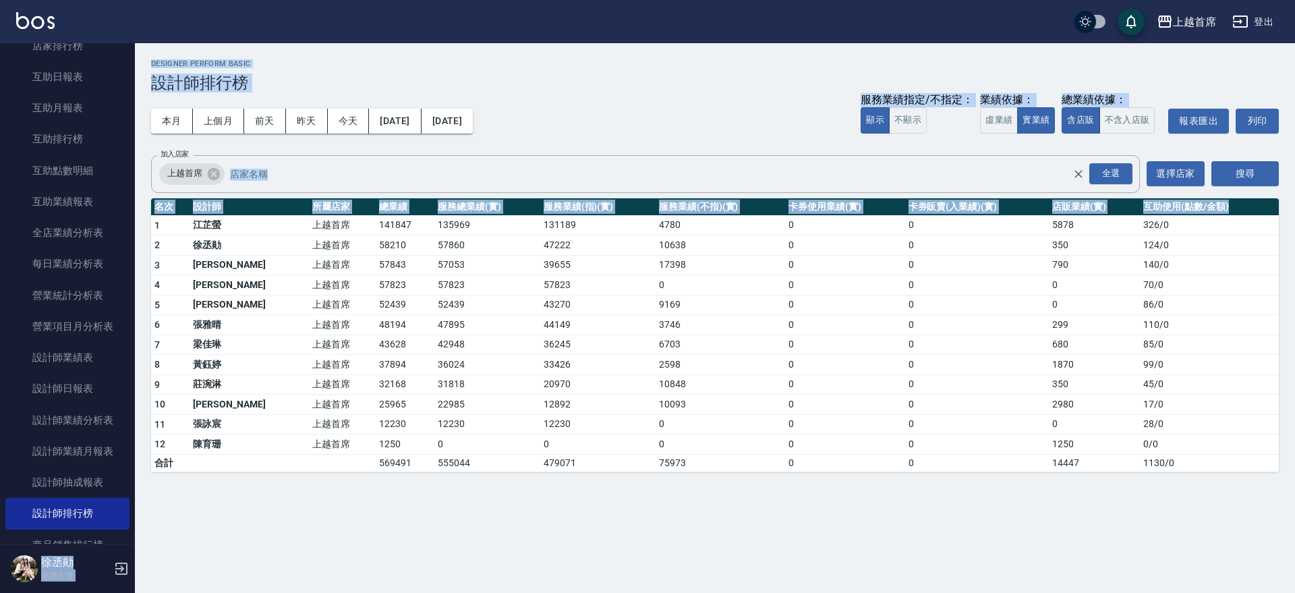
drag, startPoint x: 153, startPoint y: 225, endPoint x: 133, endPoint y: 225, distance: 20.2
click at [134, 229] on div "上越首席 登出 櫃檯作業 打帳單 帳單列表 掛單列表 座位開單 營業儀表板 現金收支登錄 高階收支登錄 材料自購登錄 每日結帳 排班表 現場電腦打卡 掃碼打卡…" at bounding box center [647, 296] width 1295 height 593
click at [153, 216] on td "1" at bounding box center [170, 225] width 38 height 20
drag, startPoint x: 145, startPoint y: 227, endPoint x: 156, endPoint y: 217, distance: 15.3
click at [156, 221] on div "上越首席 [DATE] - [DATE] 設計師排行榜 列印時間： [DATE][PHONE_NUMBER]:32 Designer Perform Basi…" at bounding box center [715, 265] width 1160 height 445
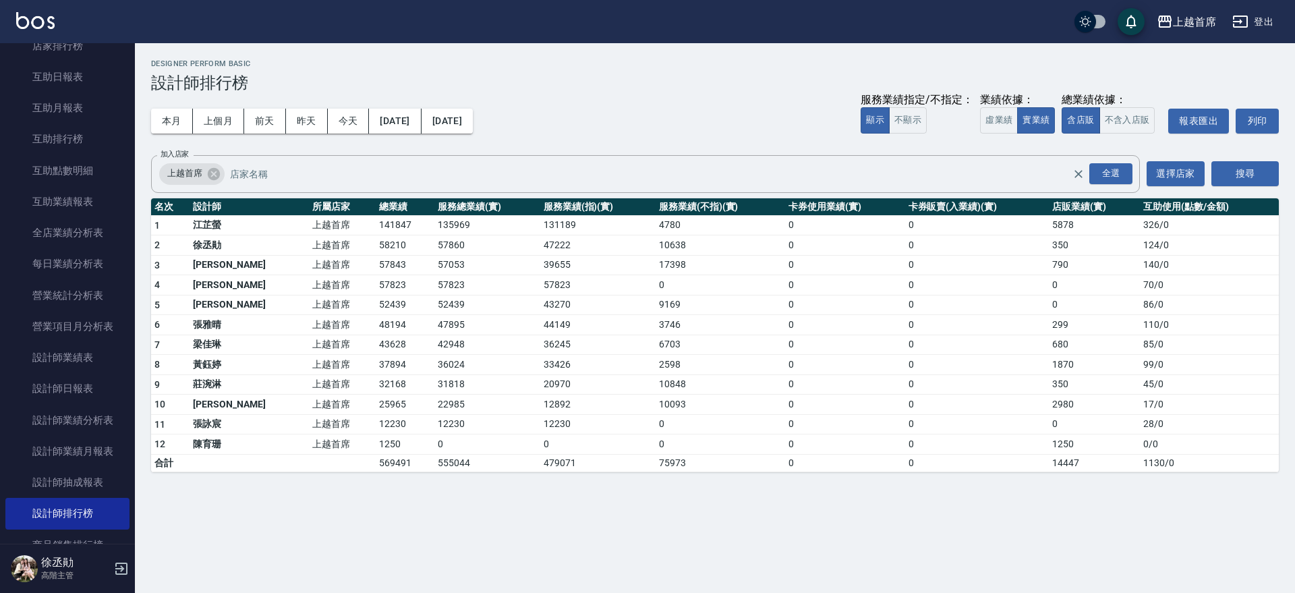
click at [179, 223] on td "1" at bounding box center [170, 225] width 38 height 20
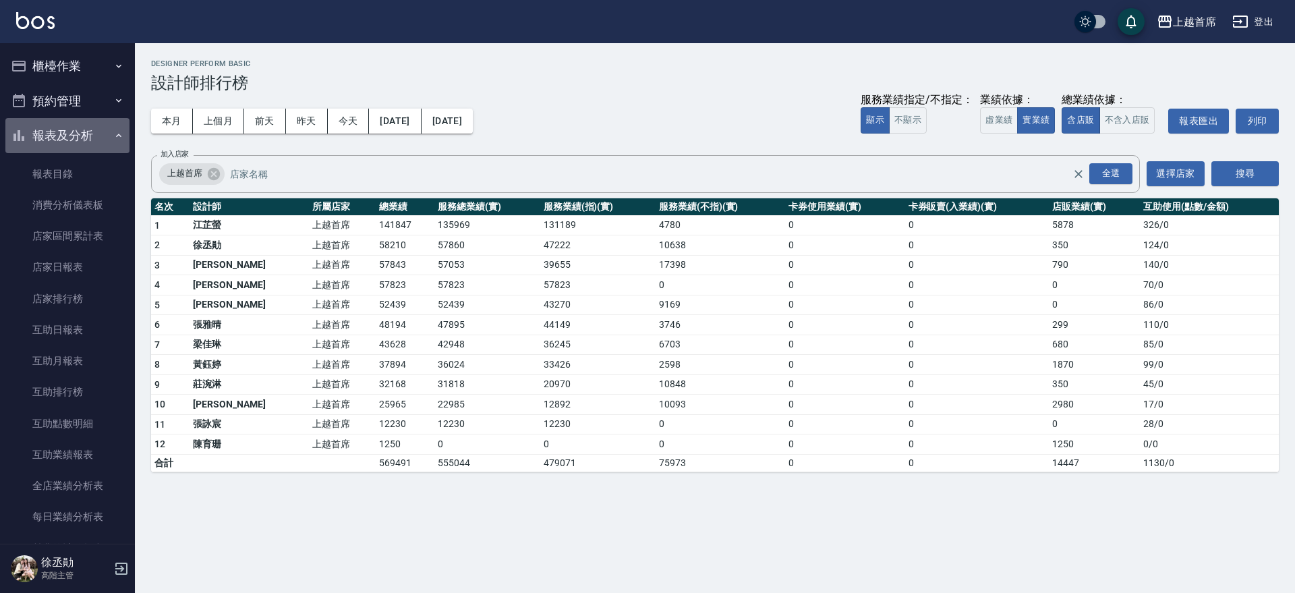
click at [92, 136] on button "報表及分析" at bounding box center [67, 135] width 124 height 35
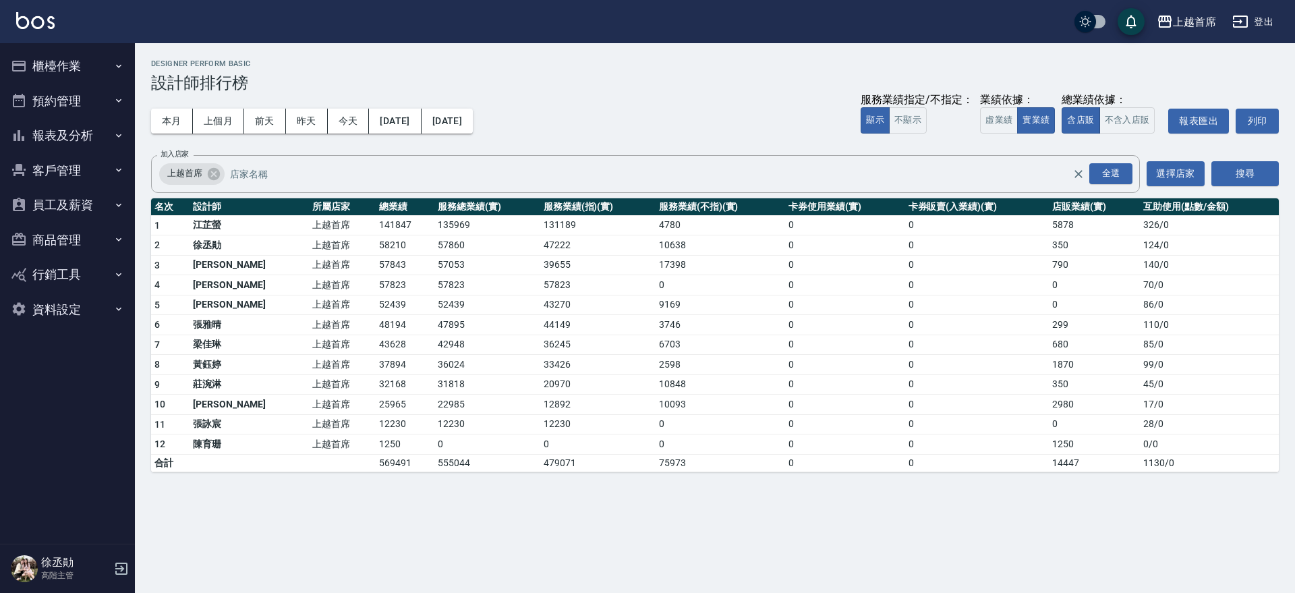
drag, startPoint x: 173, startPoint y: 127, endPoint x: 225, endPoint y: 138, distance: 53.7
click at [177, 127] on button "本月" at bounding box center [172, 121] width 42 height 25
click at [346, 127] on button "今天" at bounding box center [349, 121] width 42 height 25
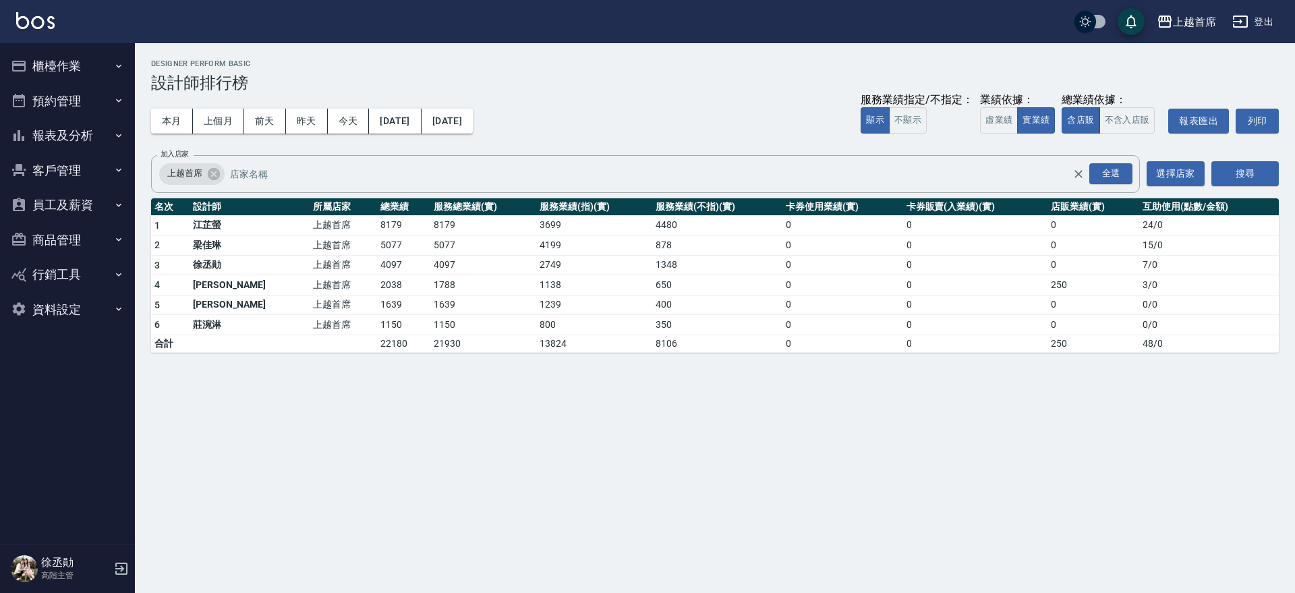
click at [85, 138] on button "報表及分析" at bounding box center [67, 135] width 124 height 35
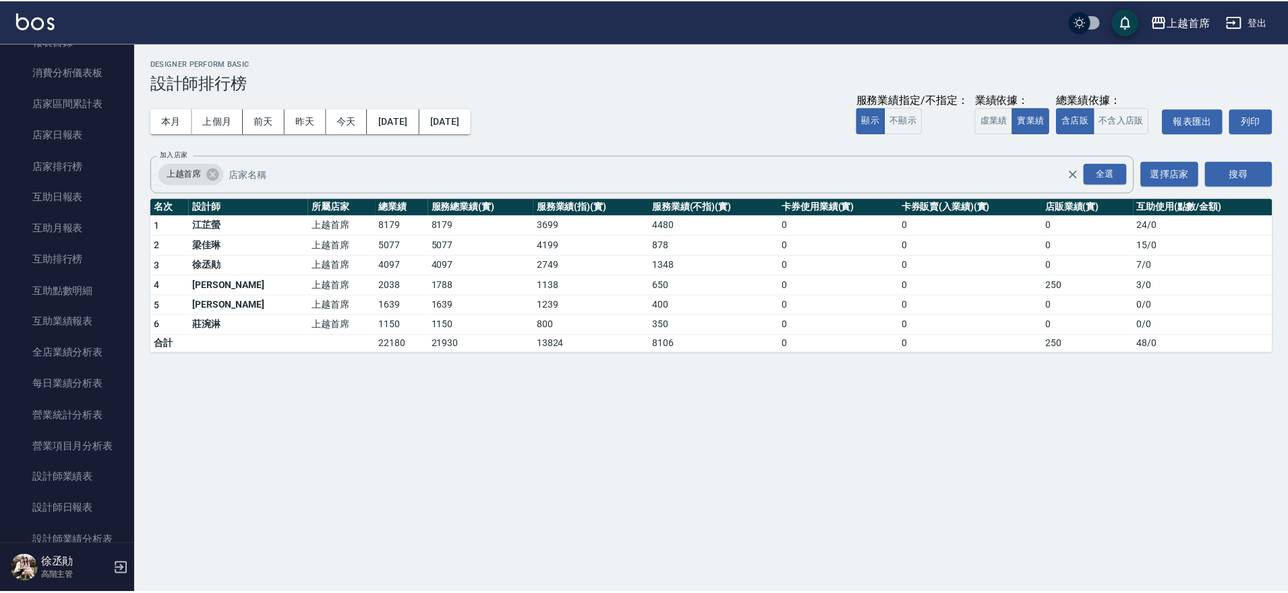
scroll to position [146, 0]
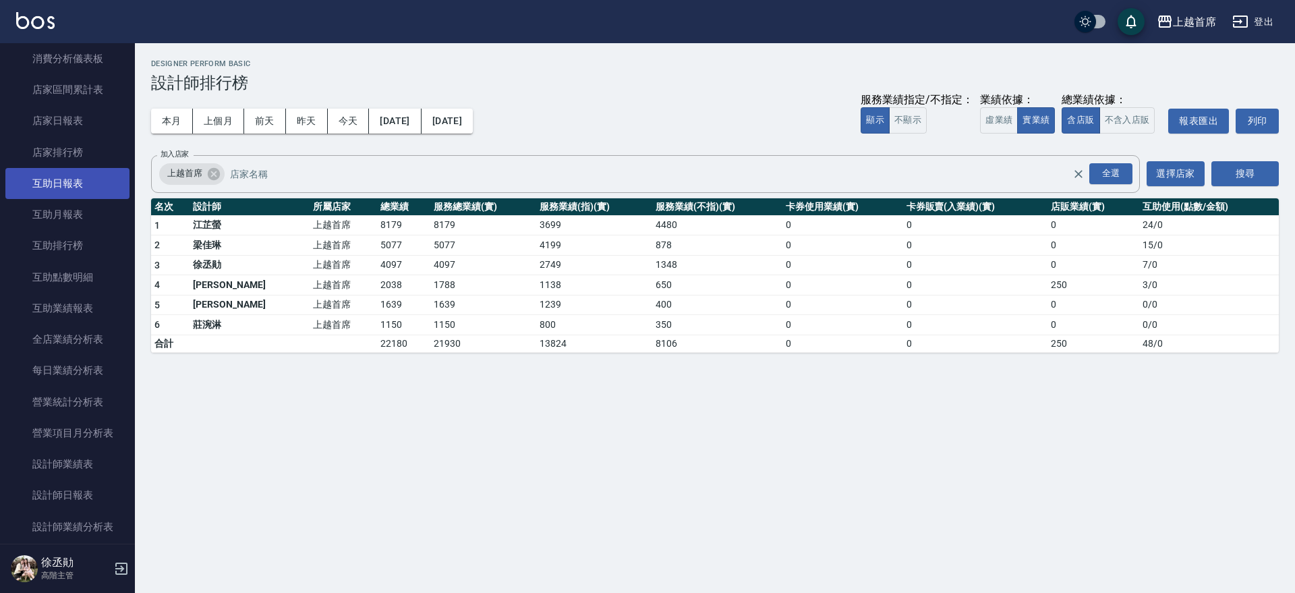
click at [74, 181] on link "互助日報表" at bounding box center [67, 183] width 124 height 31
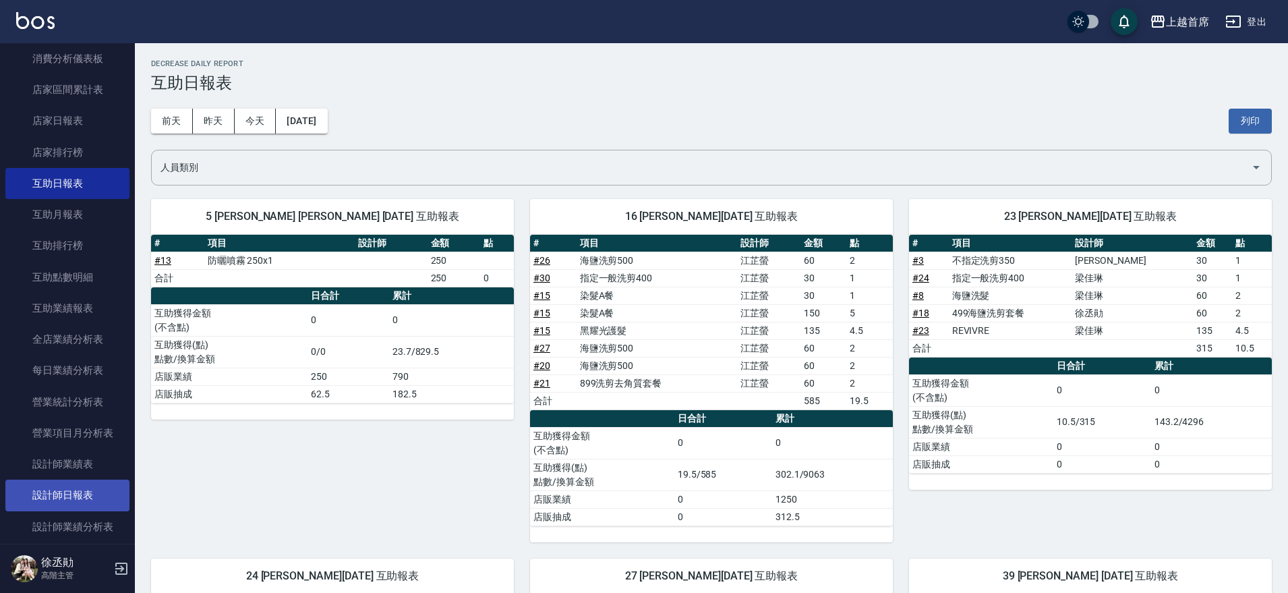
click at [59, 481] on link "設計師日報表" at bounding box center [67, 495] width 124 height 31
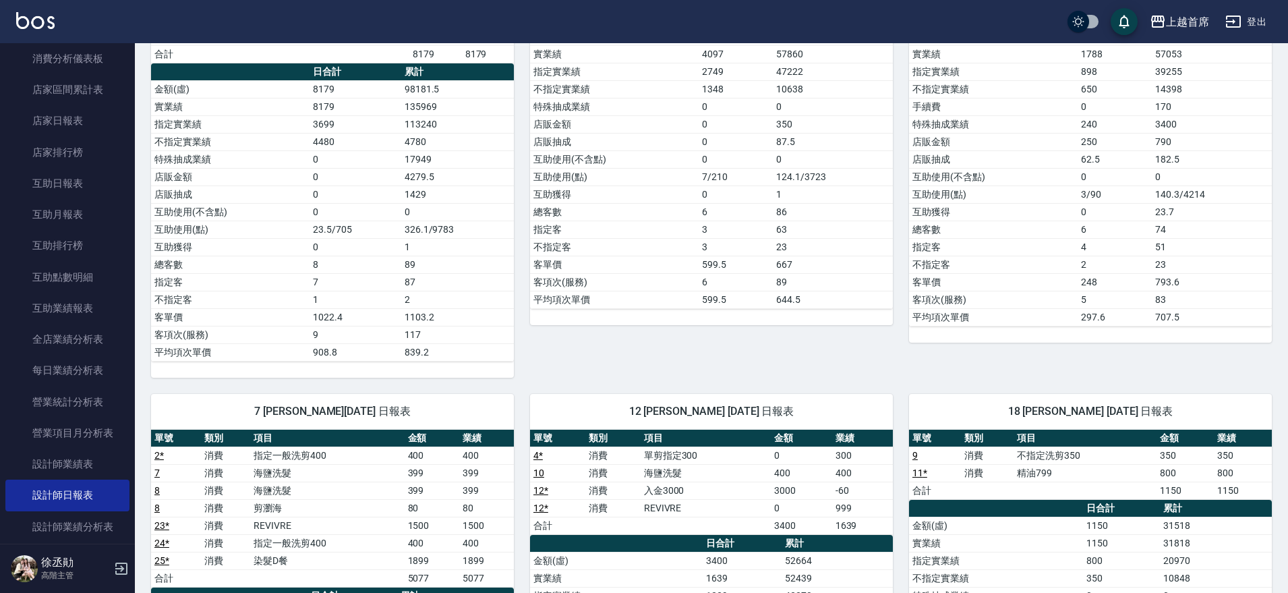
scroll to position [529, 0]
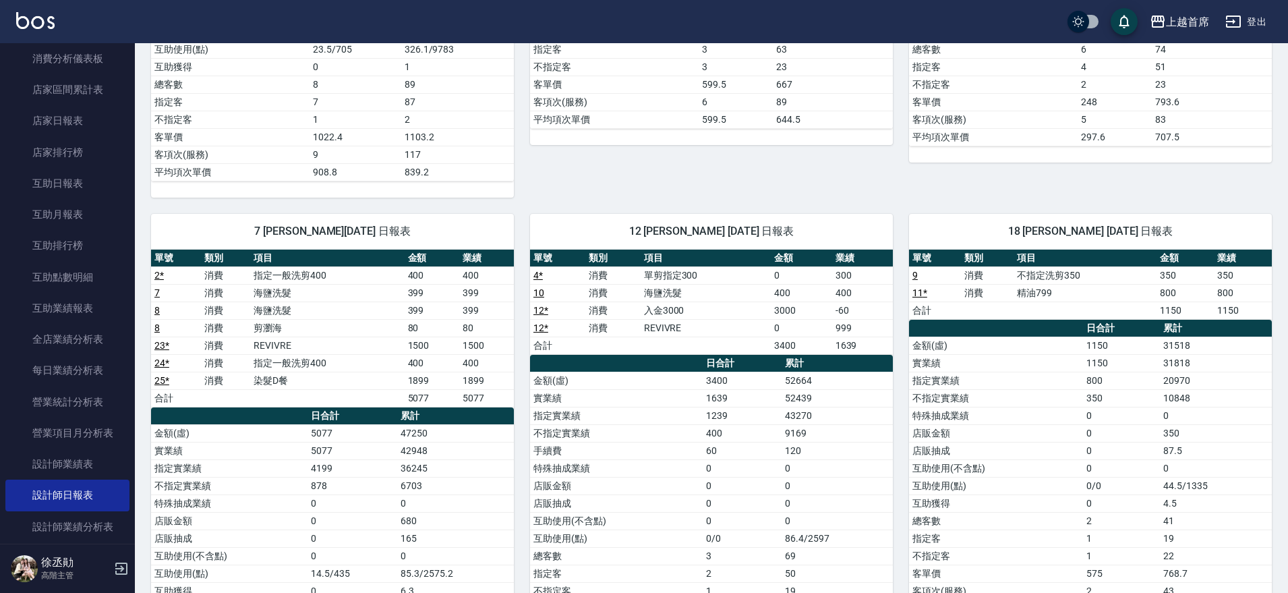
drag, startPoint x: 566, startPoint y: 289, endPoint x: 608, endPoint y: 391, distance: 110.1
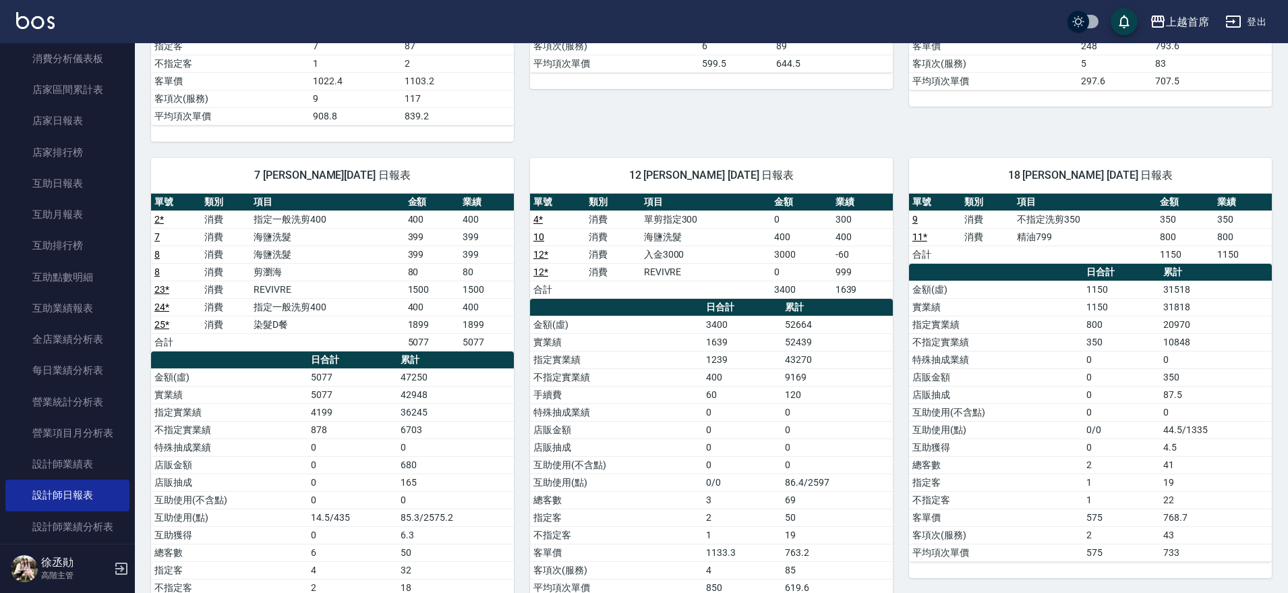
drag, startPoint x: 900, startPoint y: 333, endPoint x: 900, endPoint y: 365, distance: 32.4
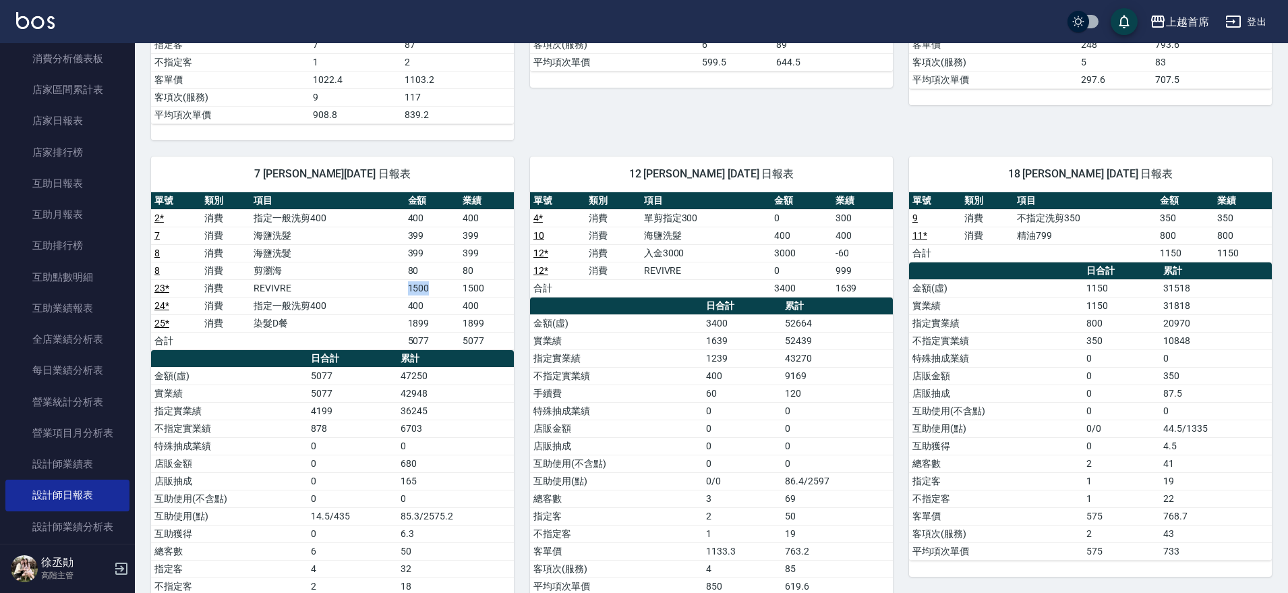
drag, startPoint x: 407, startPoint y: 287, endPoint x: 439, endPoint y: 287, distance: 32.4
click at [439, 287] on td "1500" at bounding box center [432, 288] width 55 height 18
drag, startPoint x: 380, startPoint y: 308, endPoint x: 429, endPoint y: 308, distance: 48.6
click at [429, 308] on tr "24 * 消費 指定一般洗剪400 400 400" at bounding box center [332, 306] width 363 height 18
click at [429, 308] on td "400" at bounding box center [432, 306] width 55 height 18
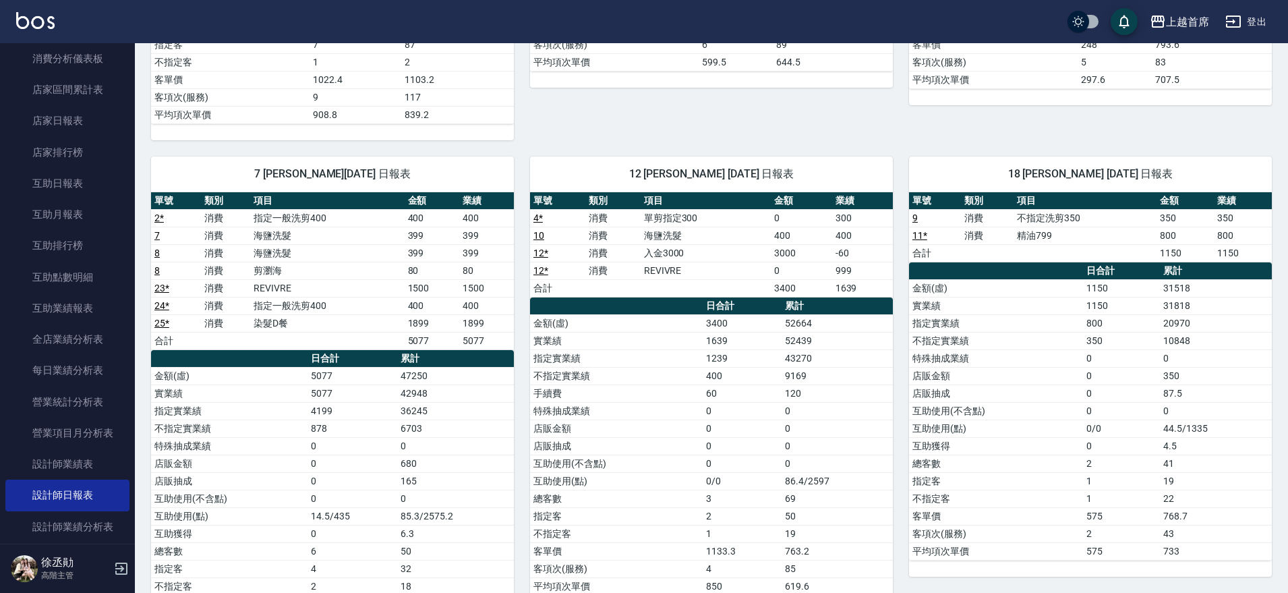
click at [160, 289] on link "23 *" at bounding box center [161, 288] width 15 height 11
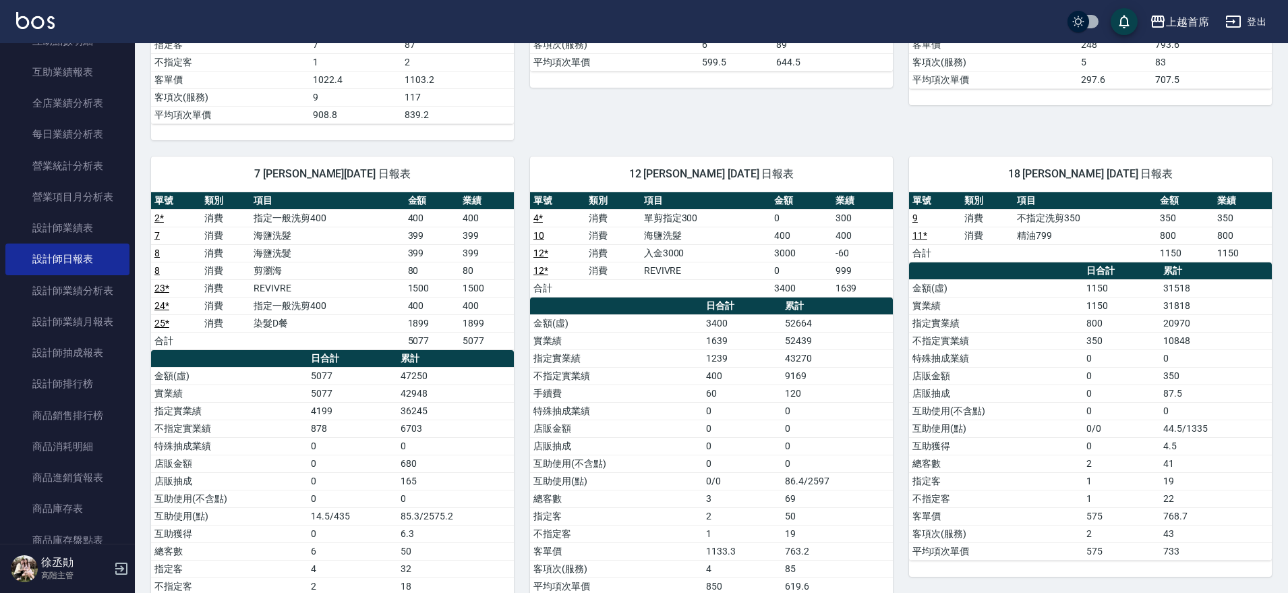
scroll to position [476, 0]
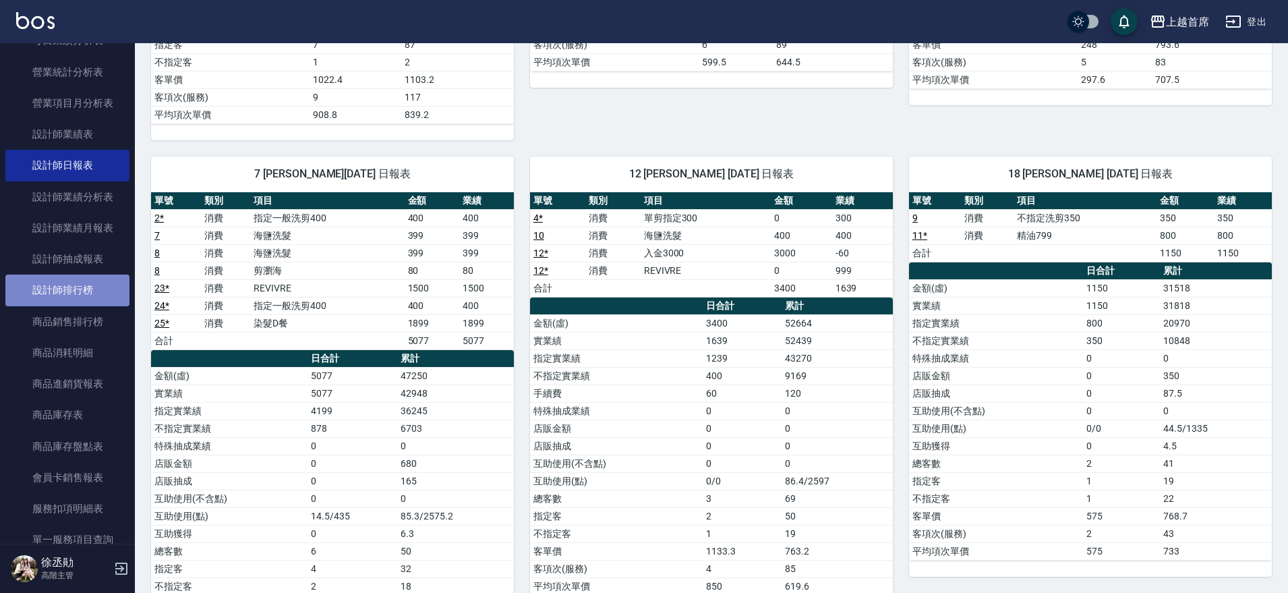
click at [84, 283] on link "設計師排行榜" at bounding box center [67, 290] width 124 height 31
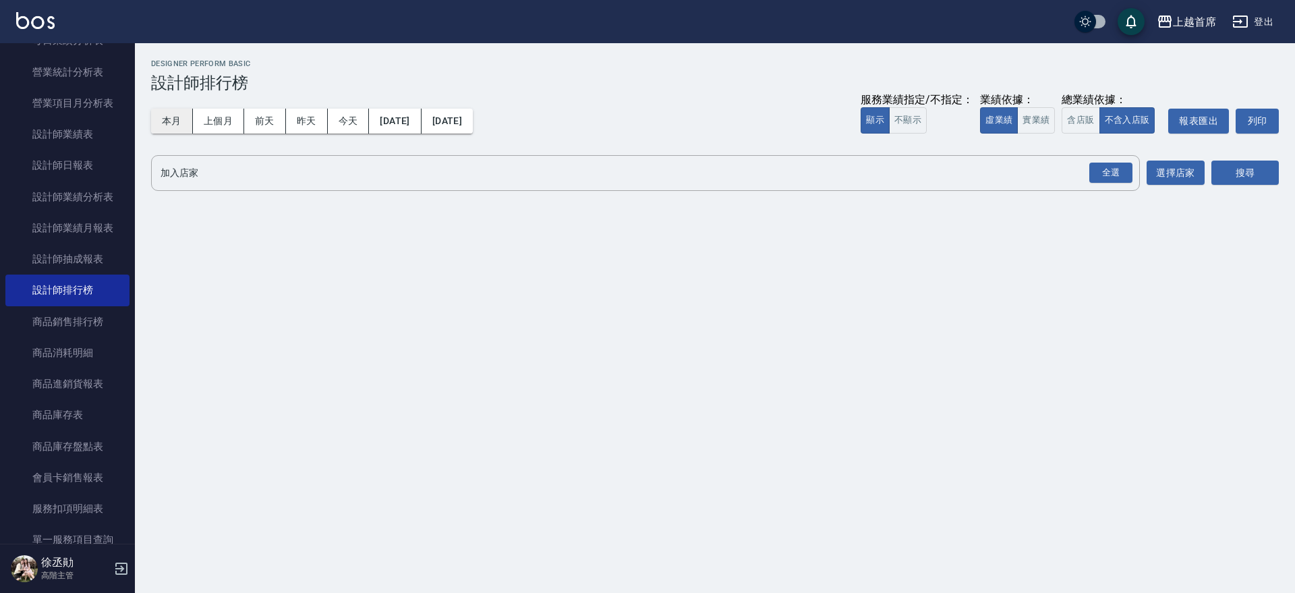
click at [159, 122] on button "本月" at bounding box center [172, 121] width 42 height 25
drag, startPoint x: 1034, startPoint y: 117, endPoint x: 1054, endPoint y: 134, distance: 25.8
click at [1035, 117] on button "實業績" at bounding box center [1036, 120] width 38 height 26
click at [1101, 173] on div "全選" at bounding box center [1110, 173] width 43 height 21
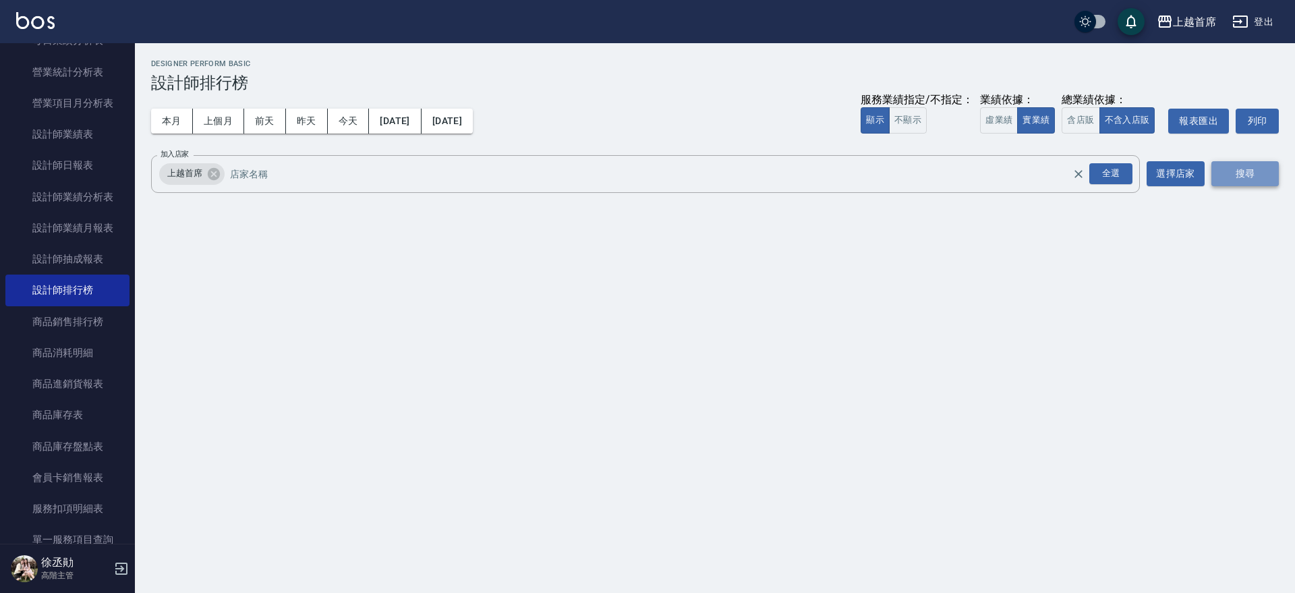
click at [1236, 170] on button "搜尋" at bounding box center [1244, 173] width 67 height 25
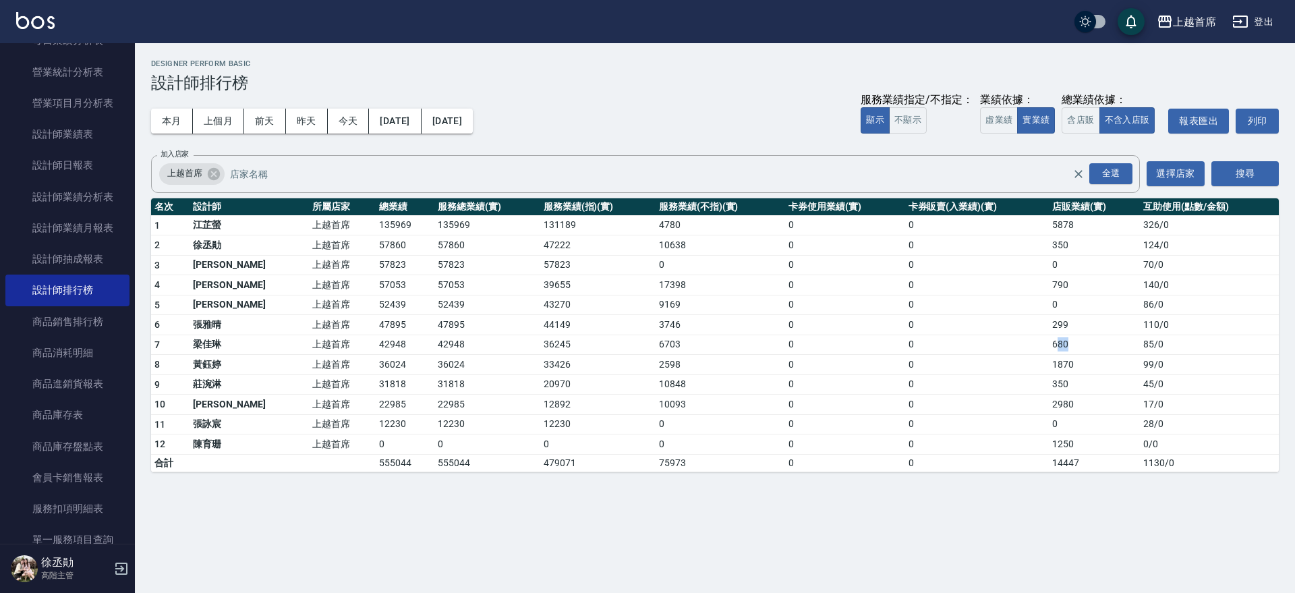
drag, startPoint x: 1045, startPoint y: 340, endPoint x: 1081, endPoint y: 349, distance: 37.6
click at [1078, 348] on td "680" at bounding box center [1094, 345] width 91 height 20
click at [1081, 349] on td "680" at bounding box center [1094, 345] width 91 height 20
click at [229, 120] on button "上個月" at bounding box center [218, 121] width 51 height 25
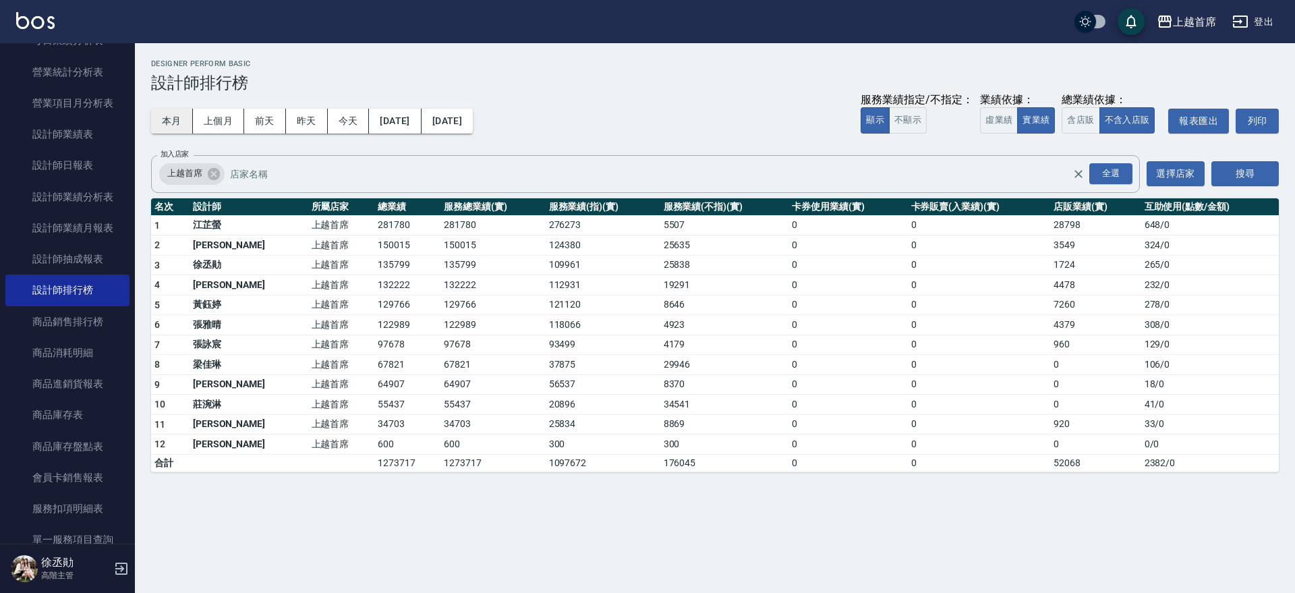
click at [176, 121] on button "本月" at bounding box center [172, 121] width 42 height 25
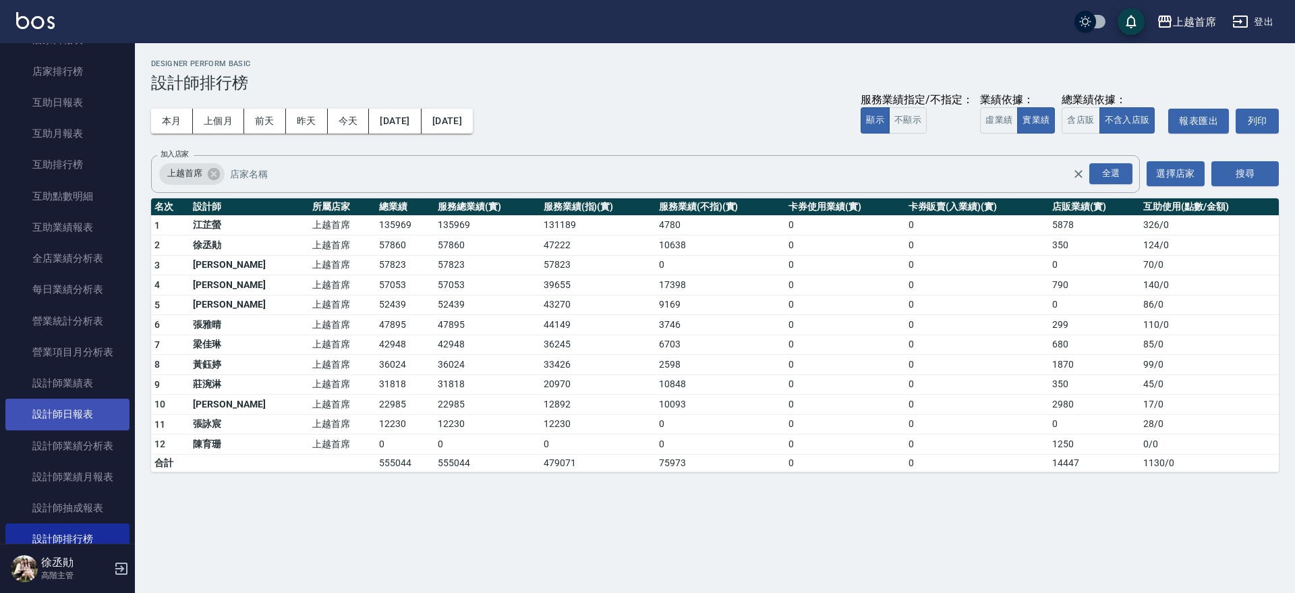
scroll to position [223, 0]
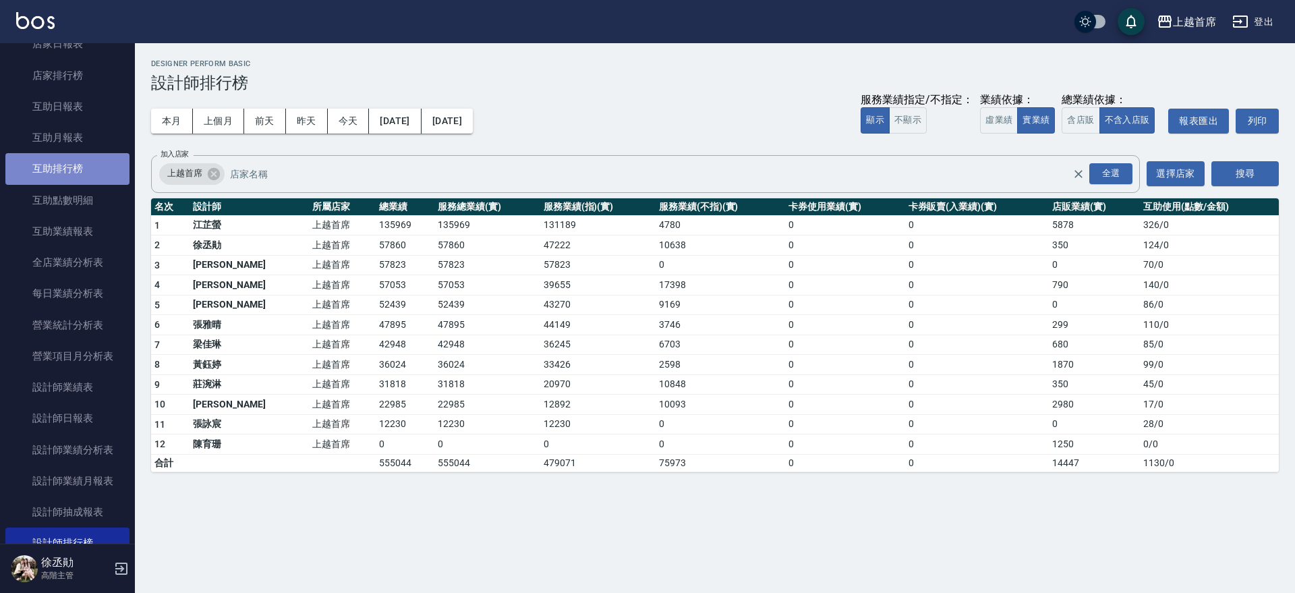
click at [105, 169] on link "互助排行榜" at bounding box center [67, 168] width 124 height 31
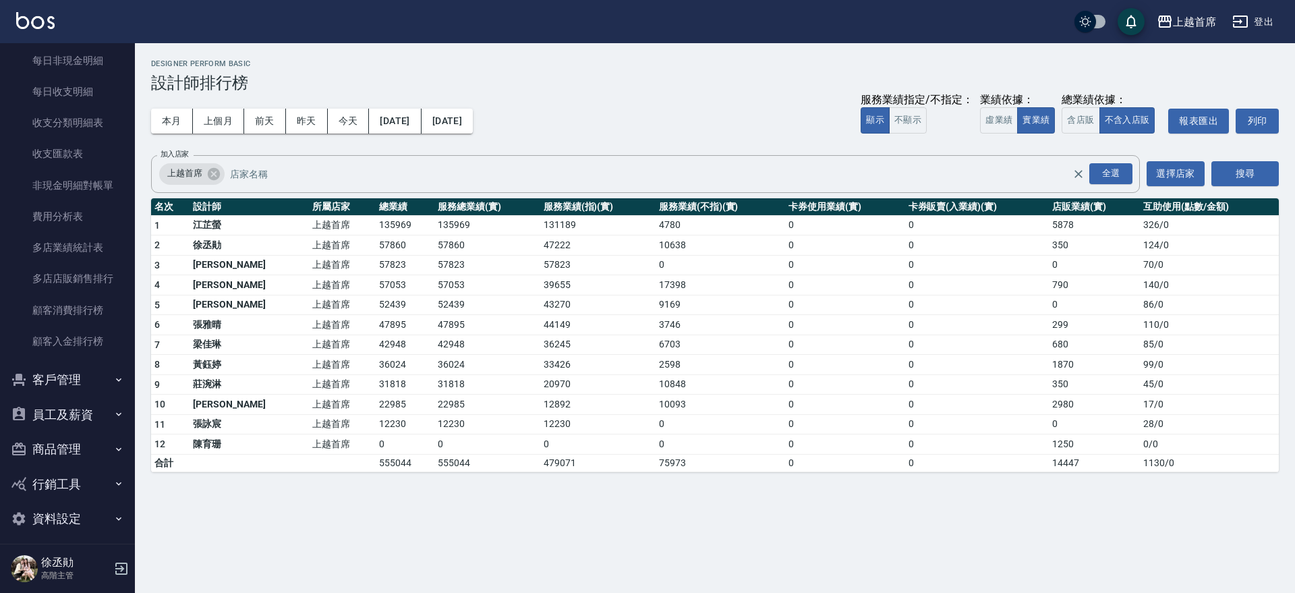
scroll to position [1120, 0]
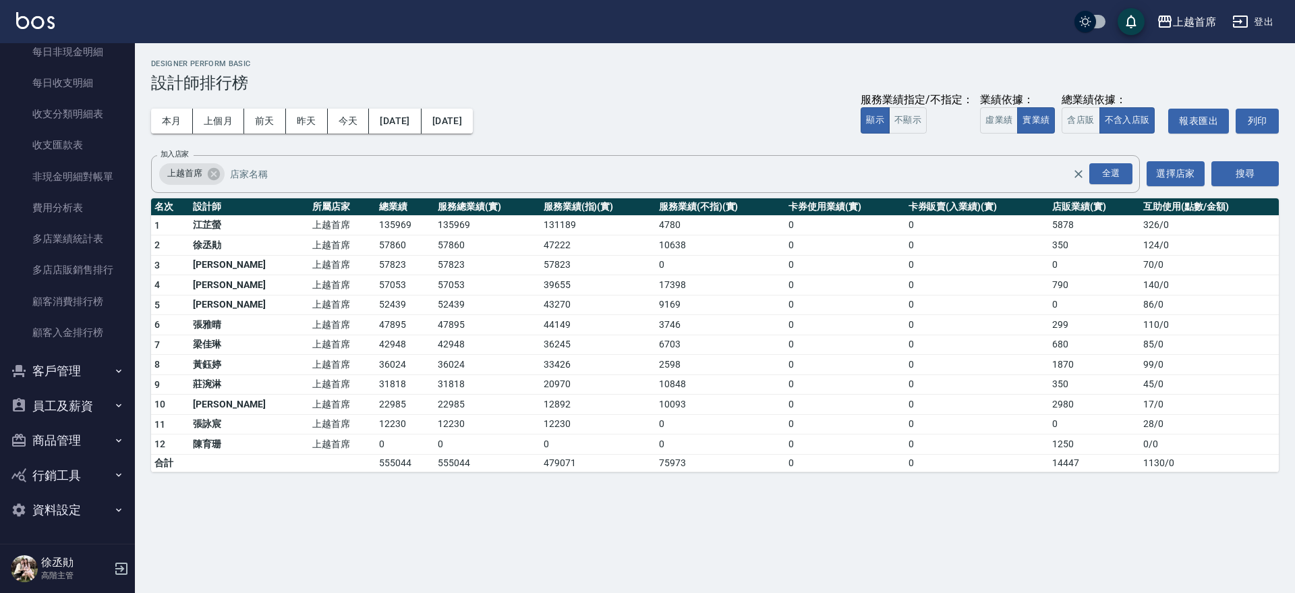
click at [75, 369] on button "客戶管理" at bounding box center [67, 370] width 124 height 35
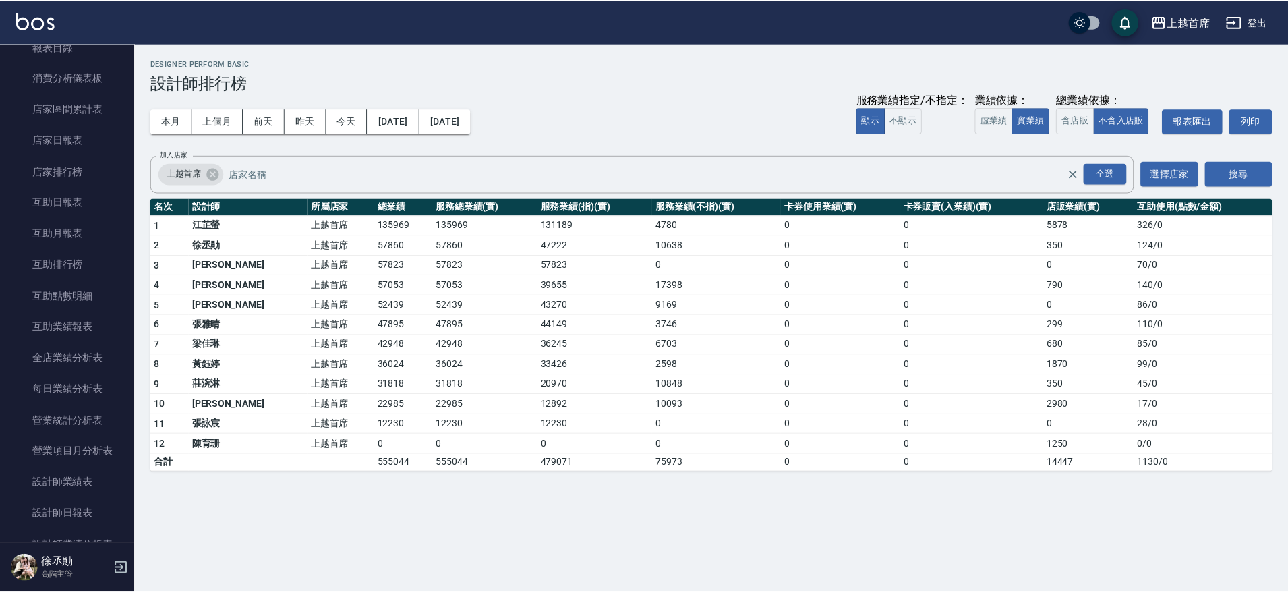
scroll to position [76, 0]
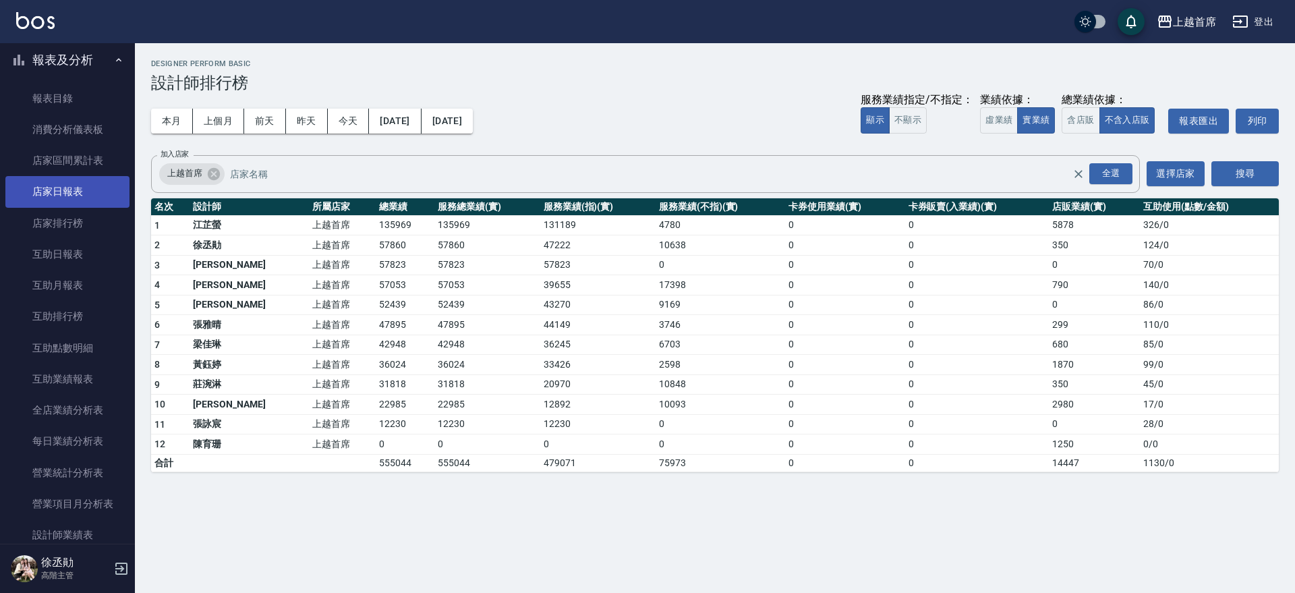
click at [70, 185] on link "店家日報表" at bounding box center [67, 191] width 124 height 31
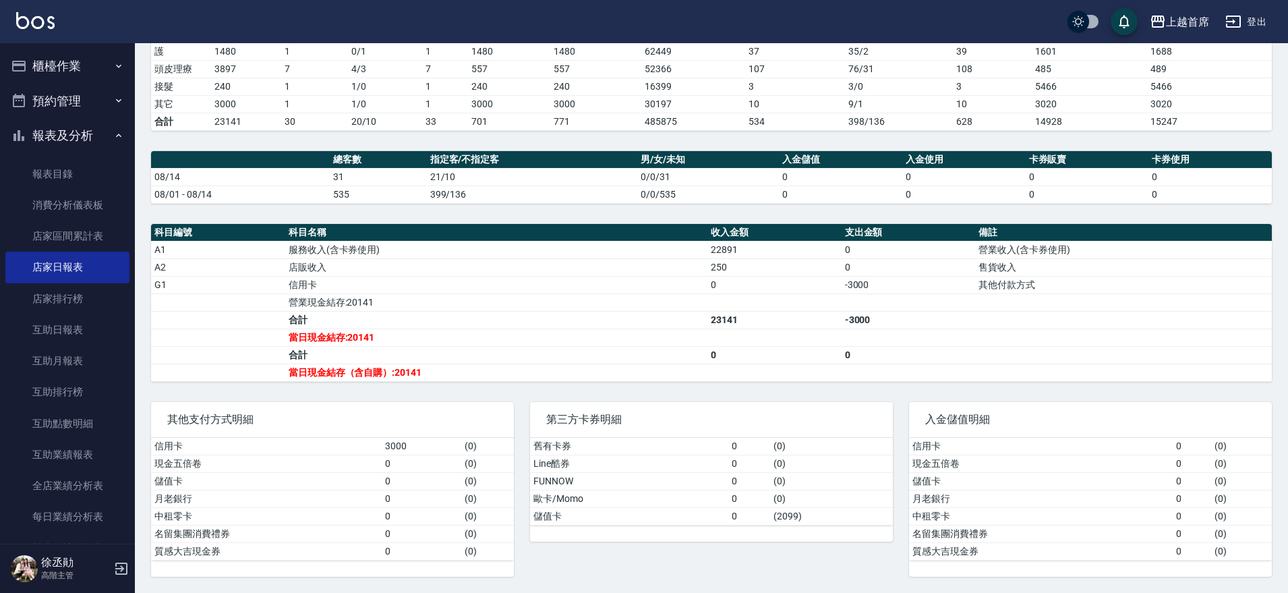
drag, startPoint x: 85, startPoint y: 62, endPoint x: 78, endPoint y: 71, distance: 12.0
click at [84, 63] on button "櫃檯作業" at bounding box center [67, 66] width 124 height 35
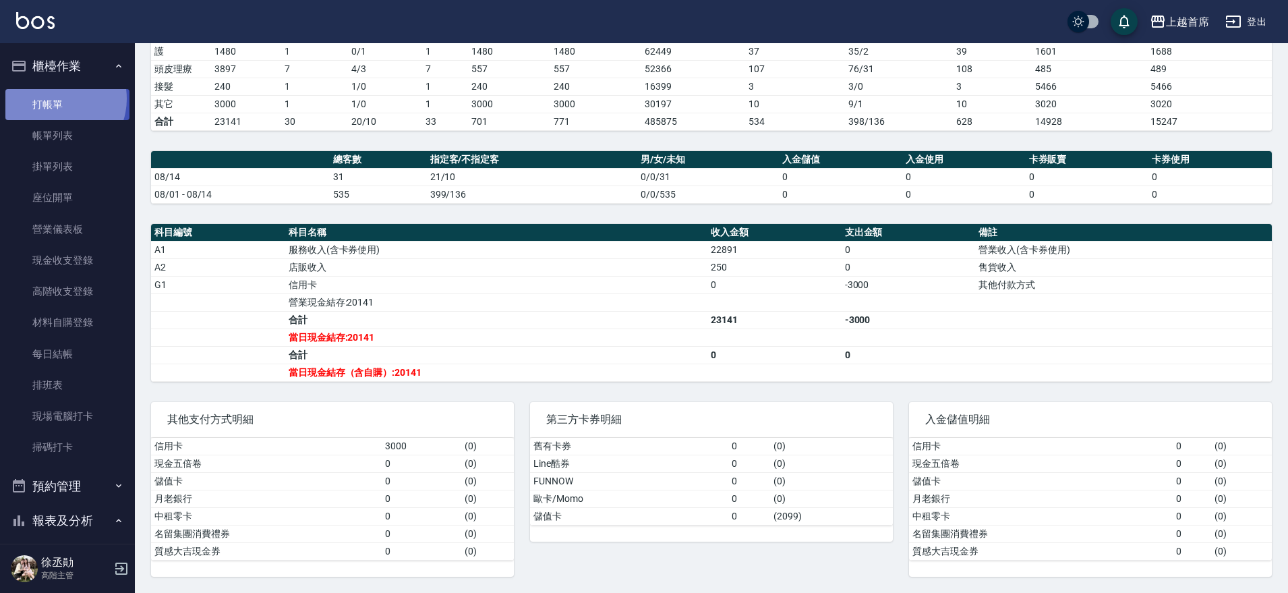
click at [57, 98] on link "打帳單" at bounding box center [67, 104] width 124 height 31
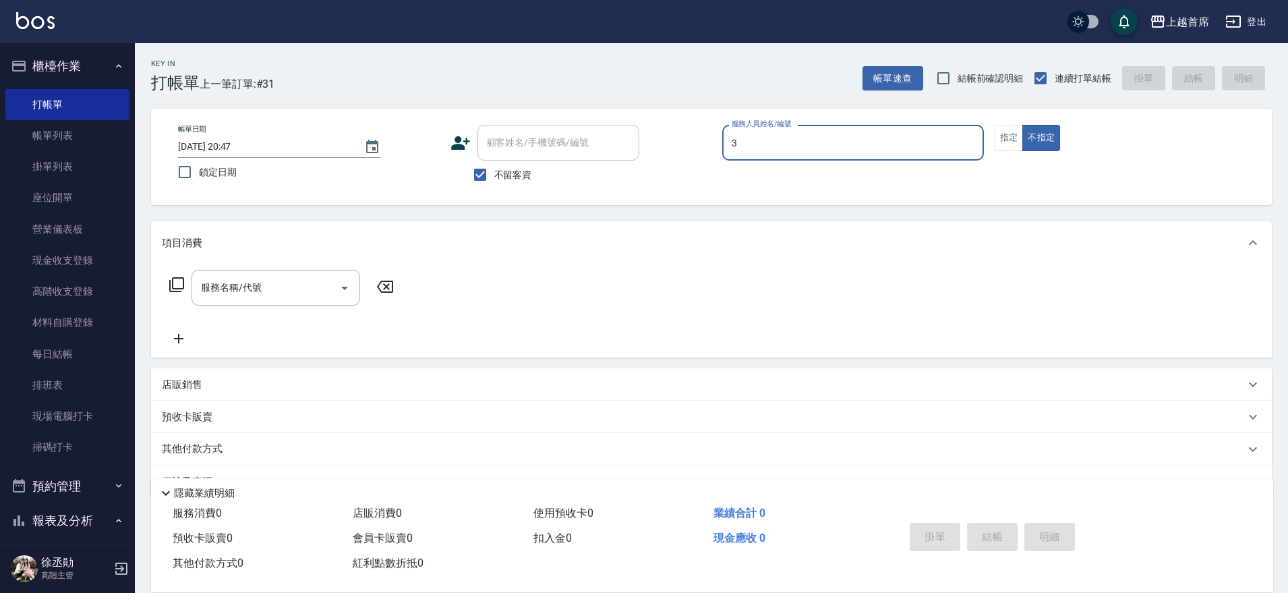
type input "[PERSON_NAME]-3"
type button "false"
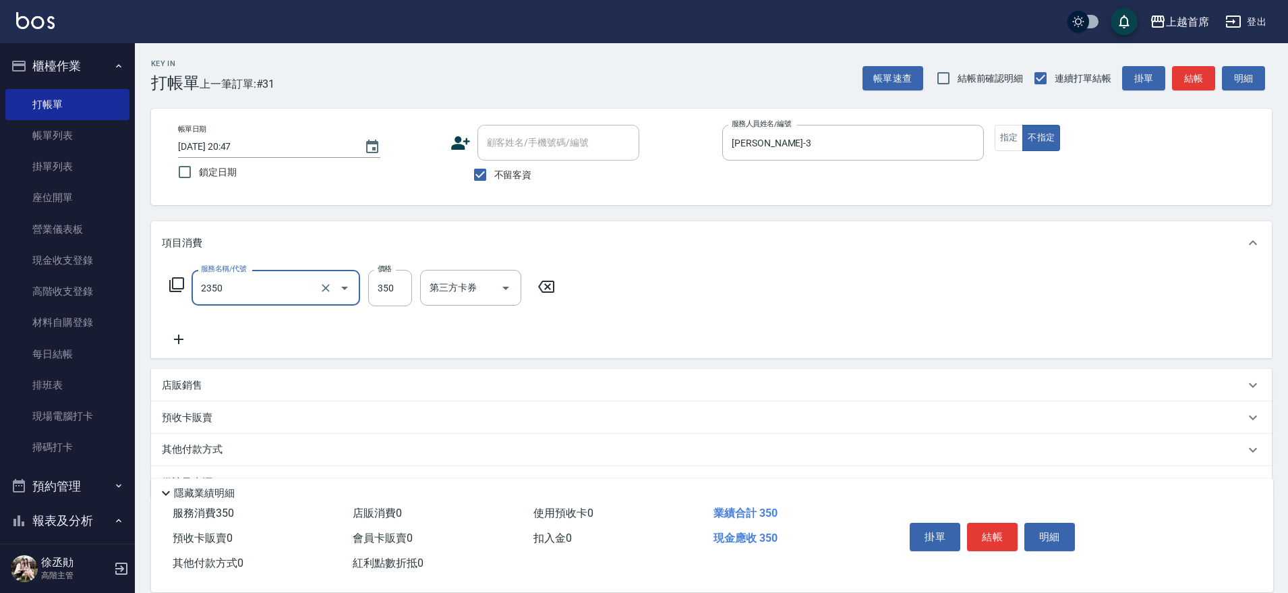
type input "不指定洗剪350(2350)"
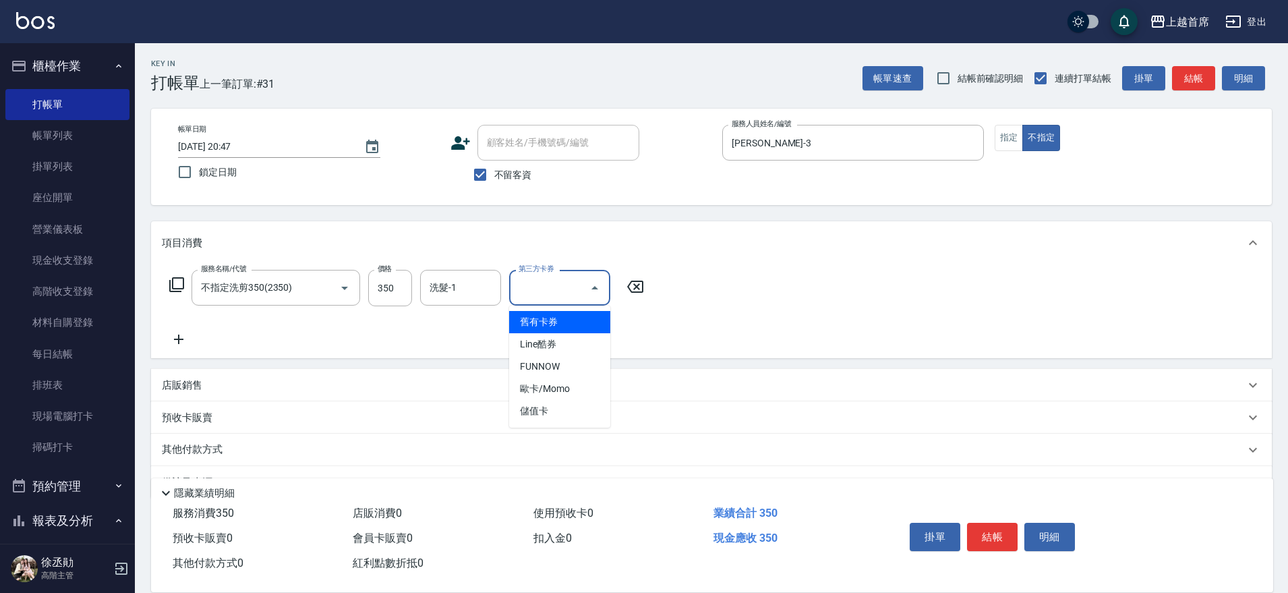
type input "舊有卡券"
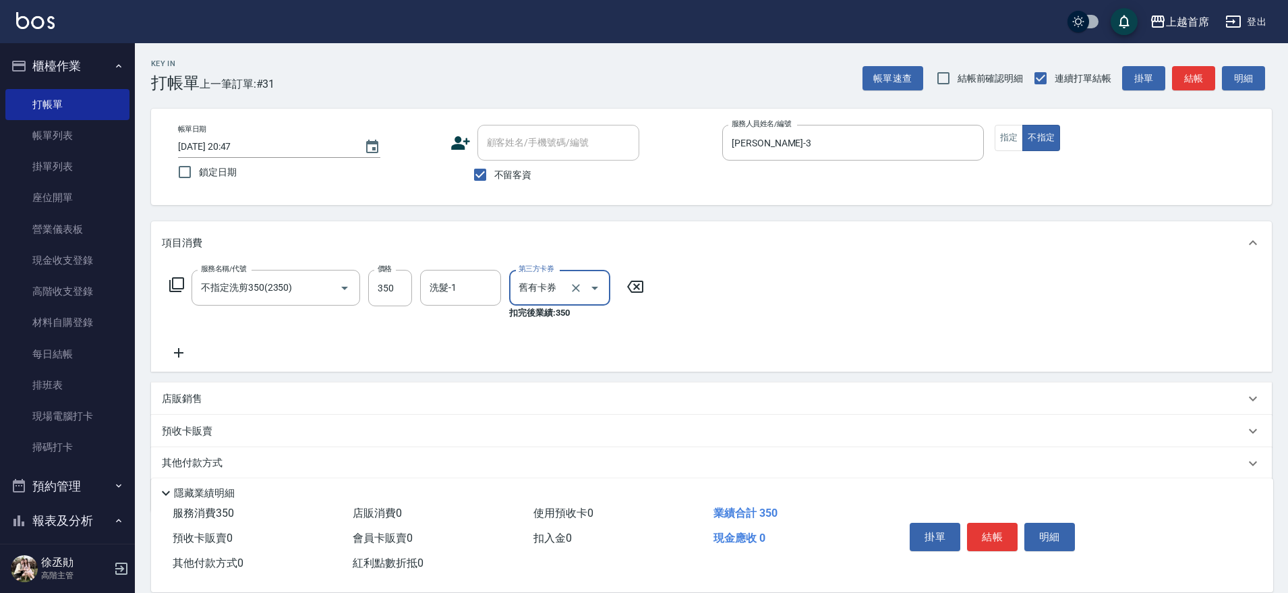
click at [573, 289] on icon "Clear" at bounding box center [576, 288] width 8 height 8
click at [470, 280] on input "洗髮-1" at bounding box center [460, 288] width 69 height 24
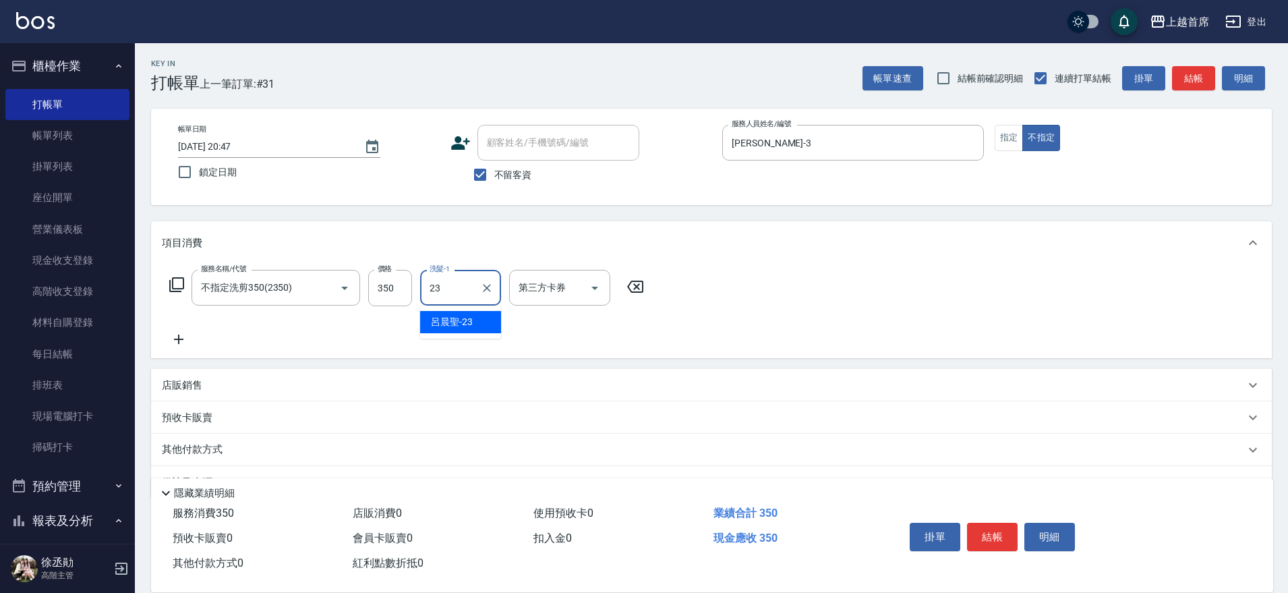
type input "[PERSON_NAME]-23"
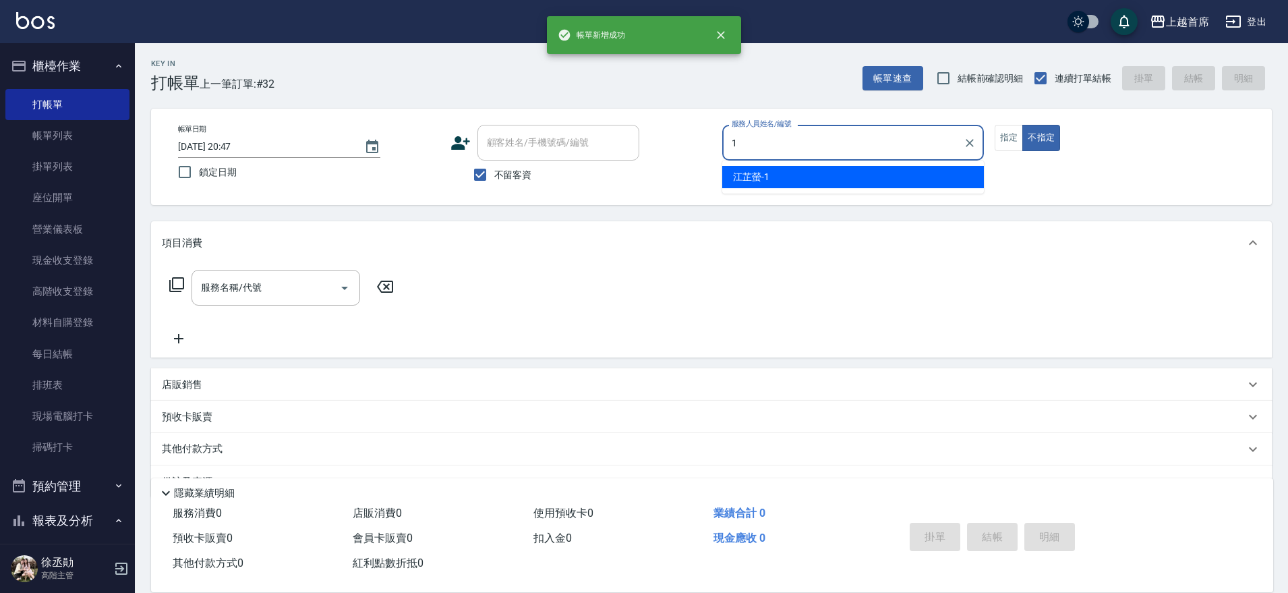
type input "[PERSON_NAME]-1"
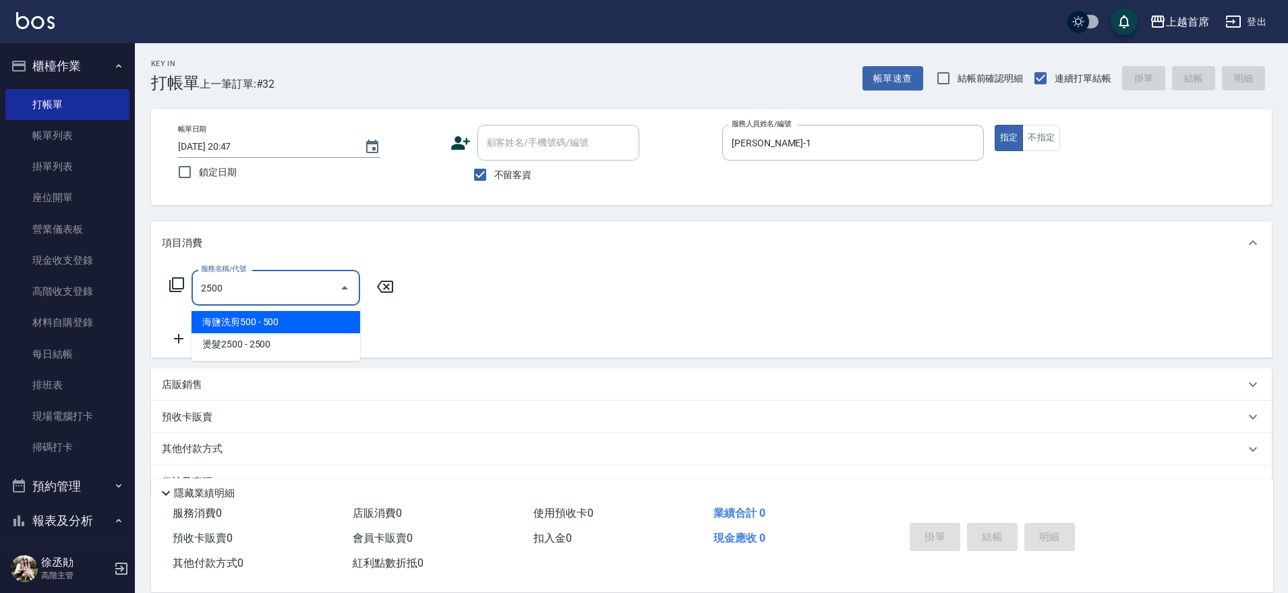
type input "海鹽洗剪500(2500)"
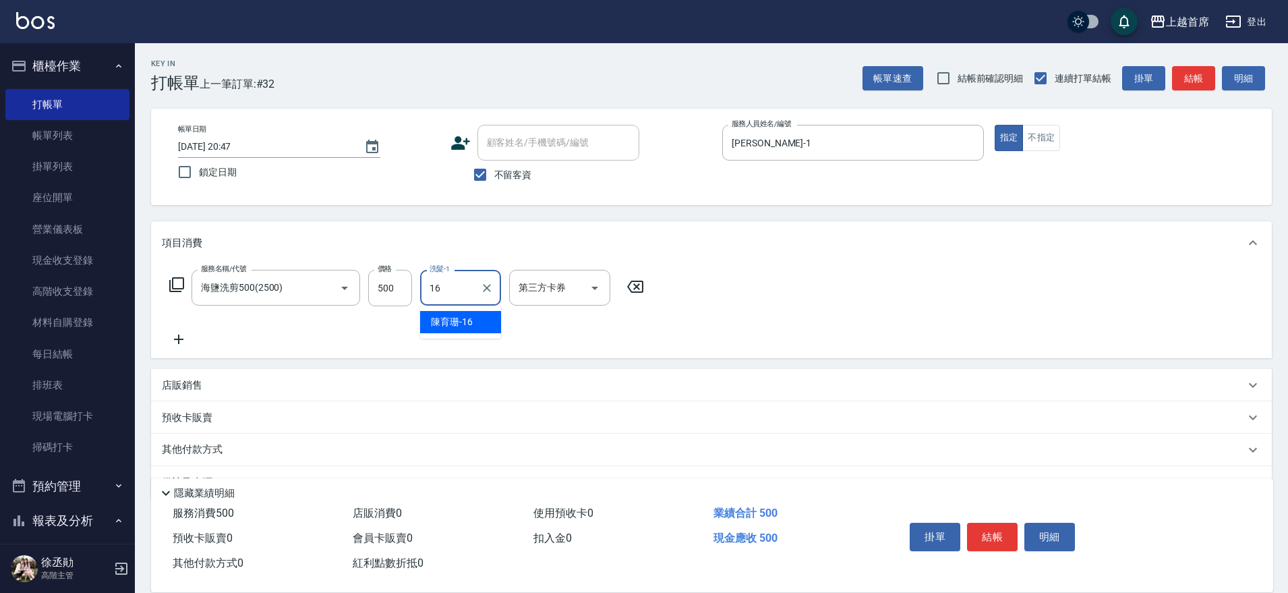
type input "[PERSON_NAME]-16"
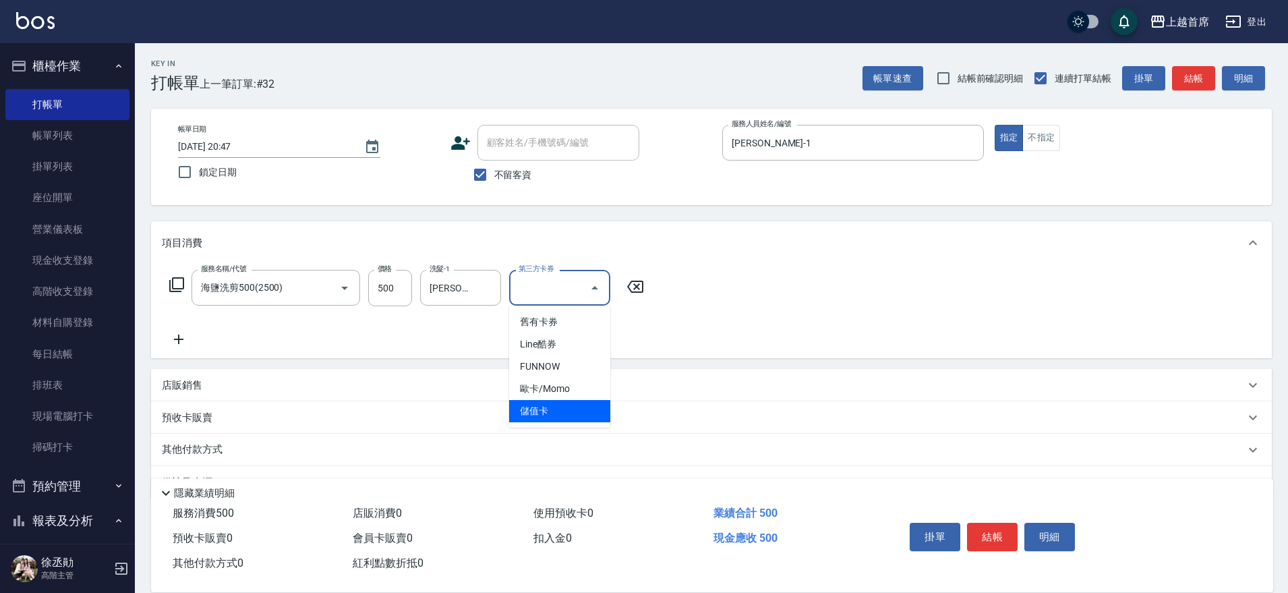
type input "儲值卡"
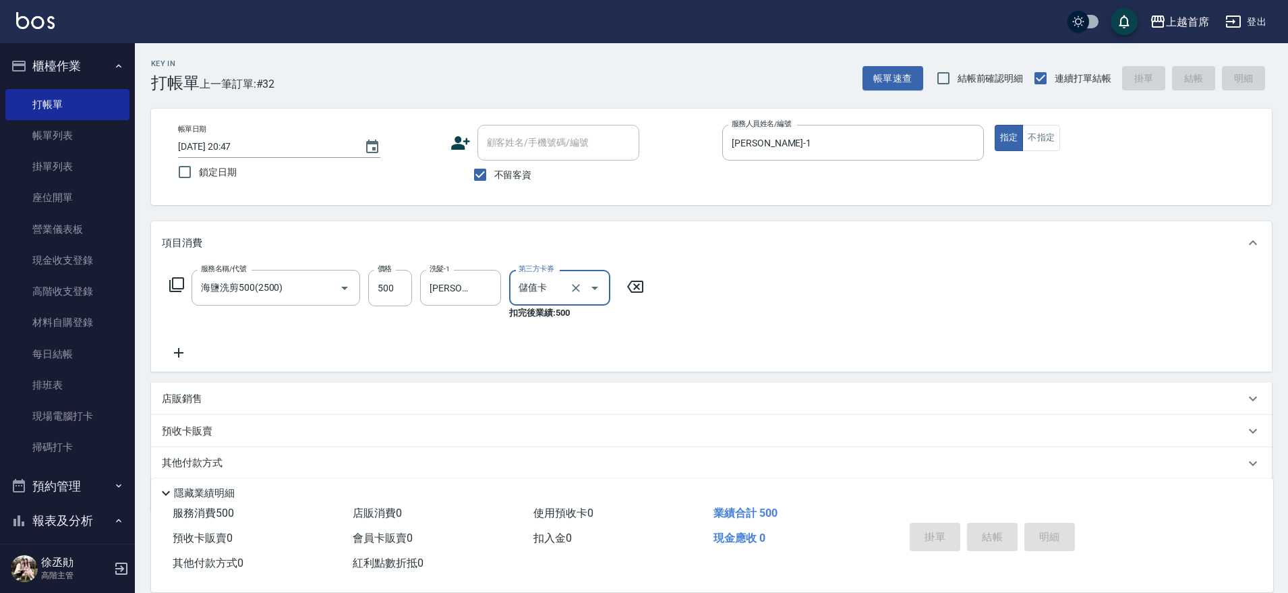
type input "[DATE] 20:48"
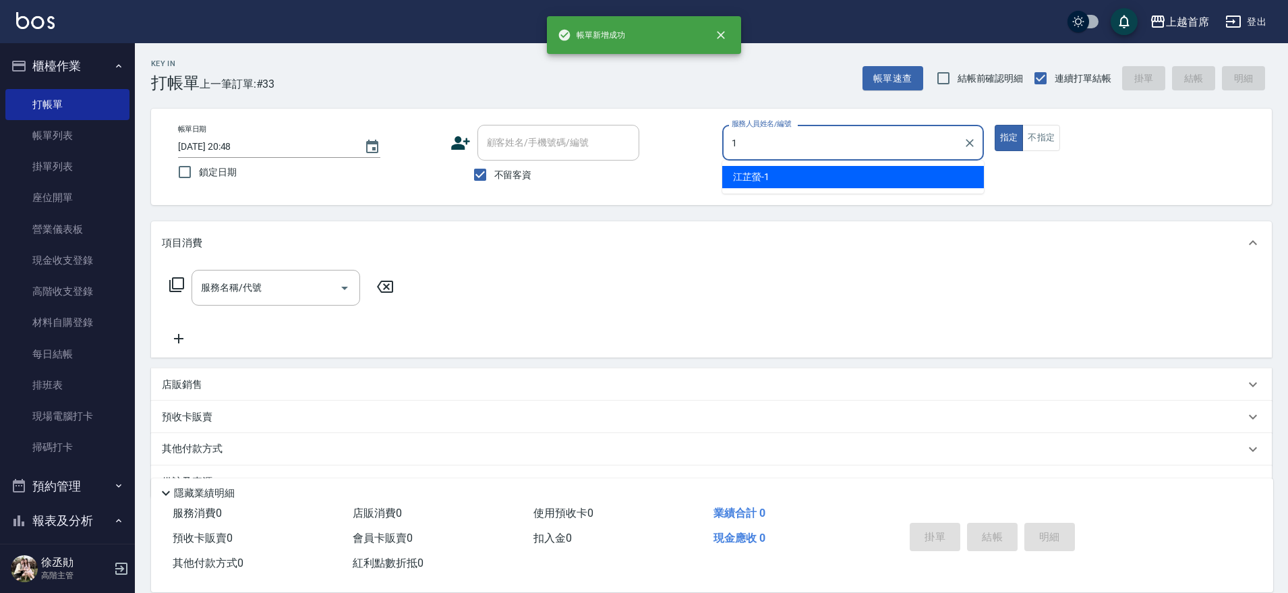
type input "[PERSON_NAME]-1"
type button "true"
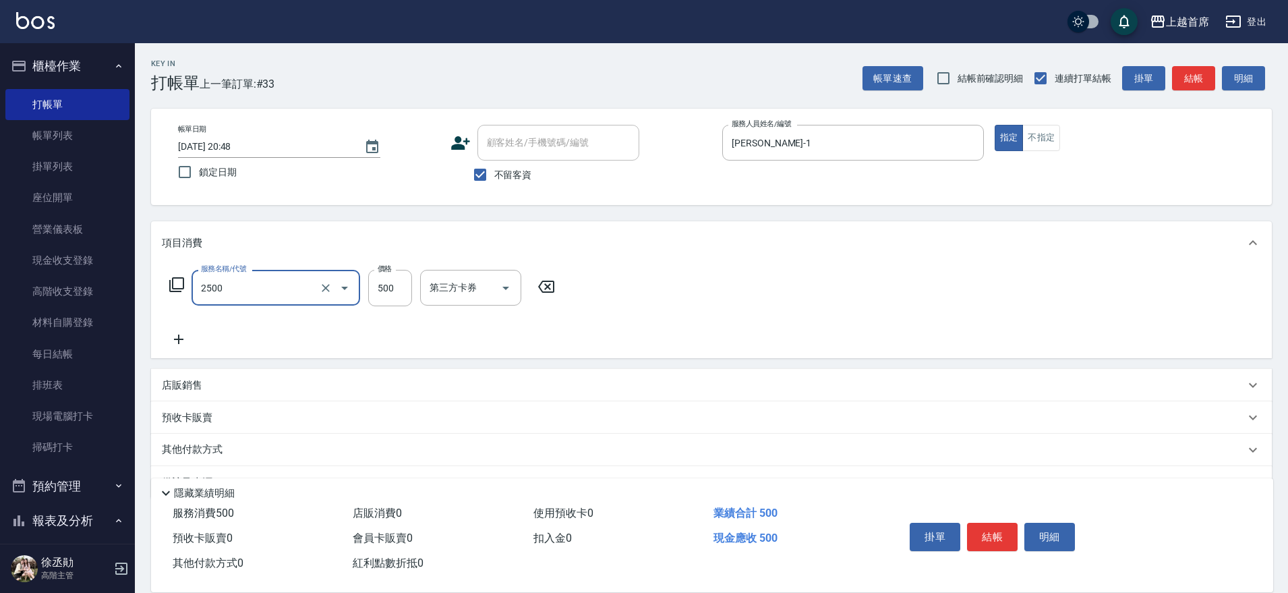
type input "海鹽洗剪500(2500)"
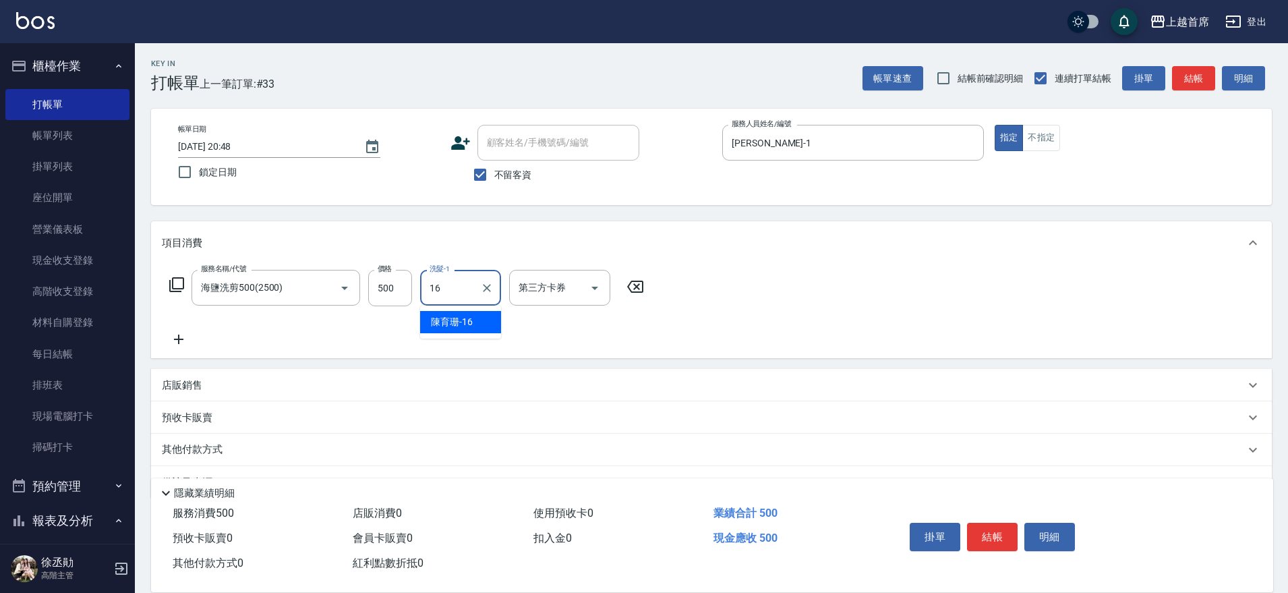
type input "[PERSON_NAME]-16"
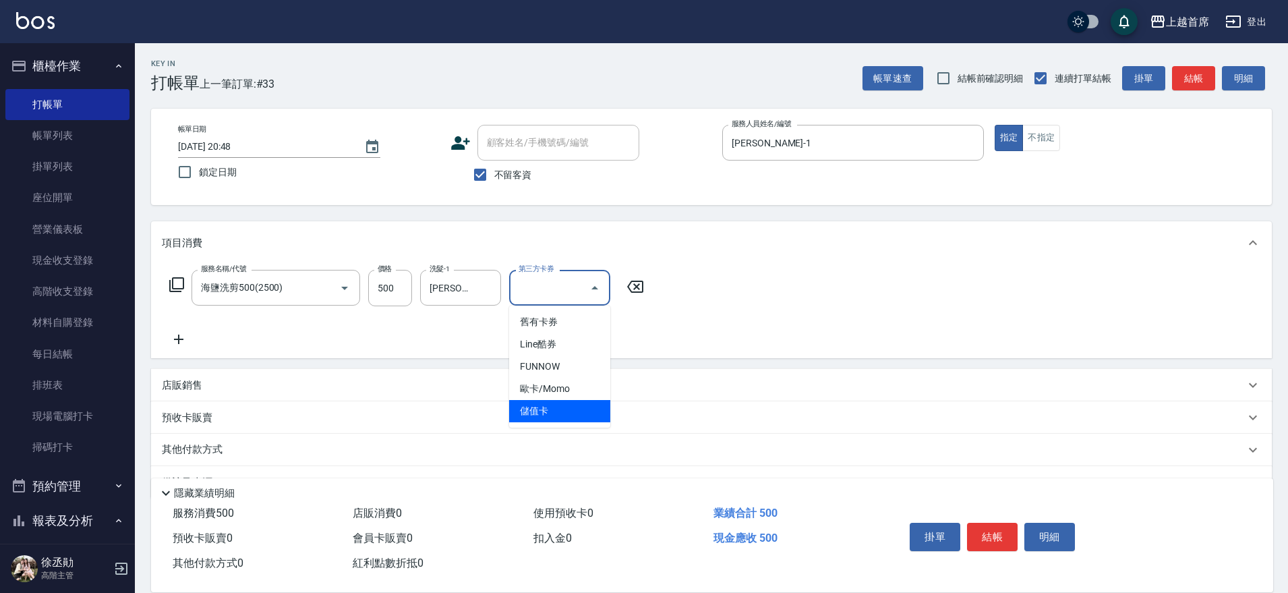
type input "儲值卡"
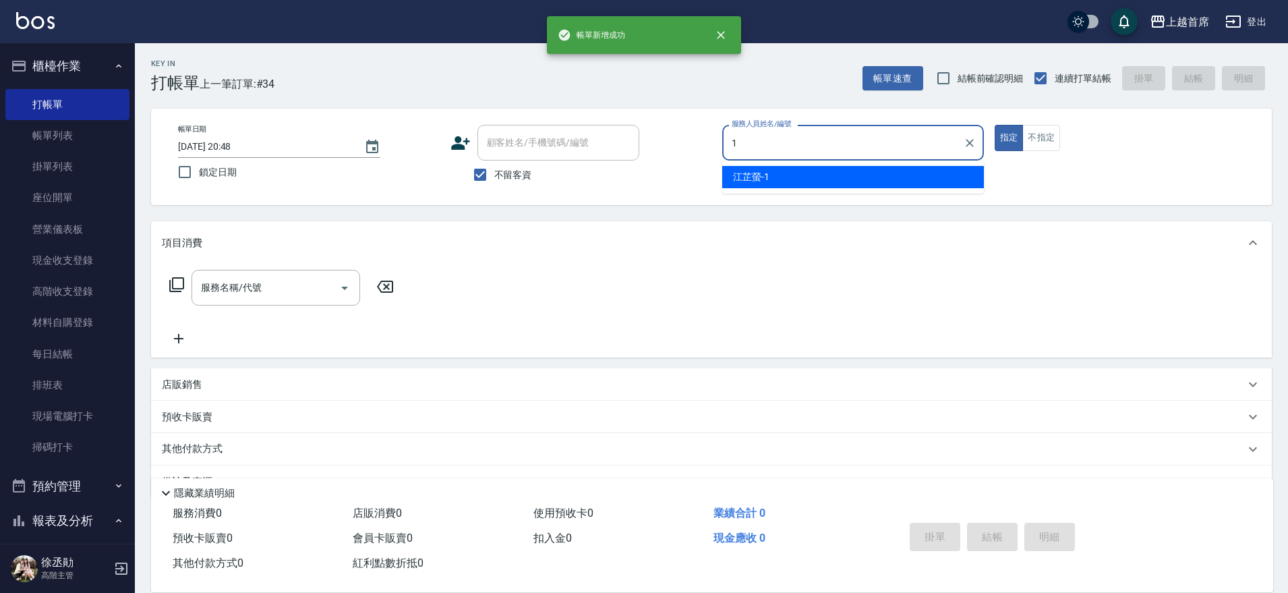
type input "[PERSON_NAME]-1"
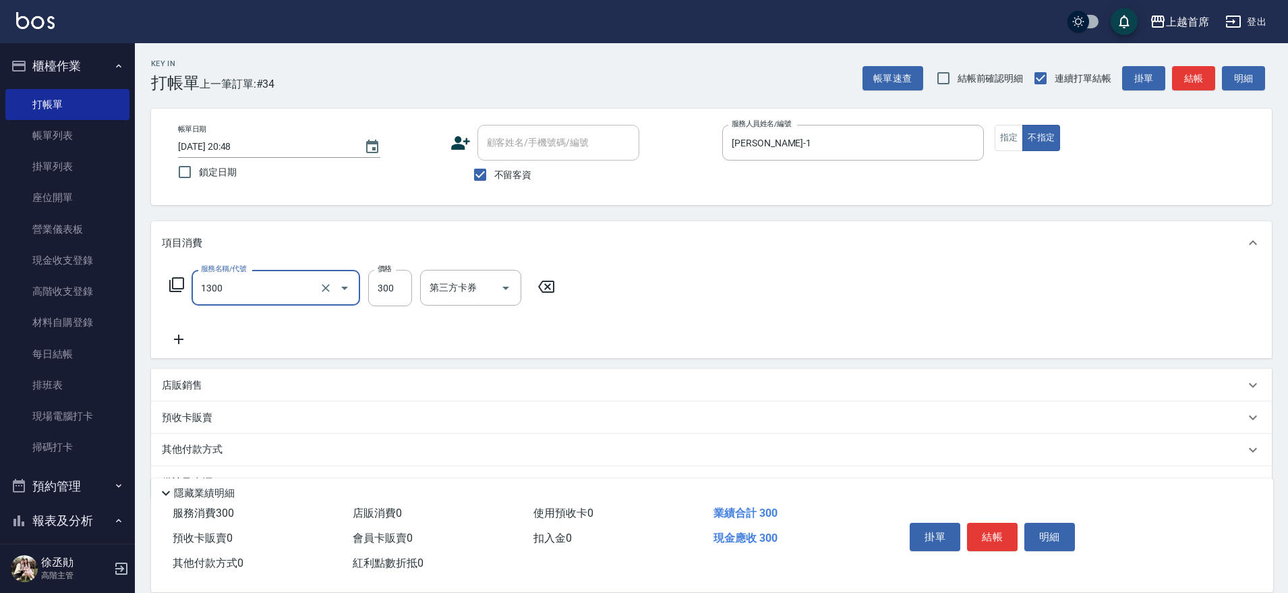
type input "洗髮(1300)"
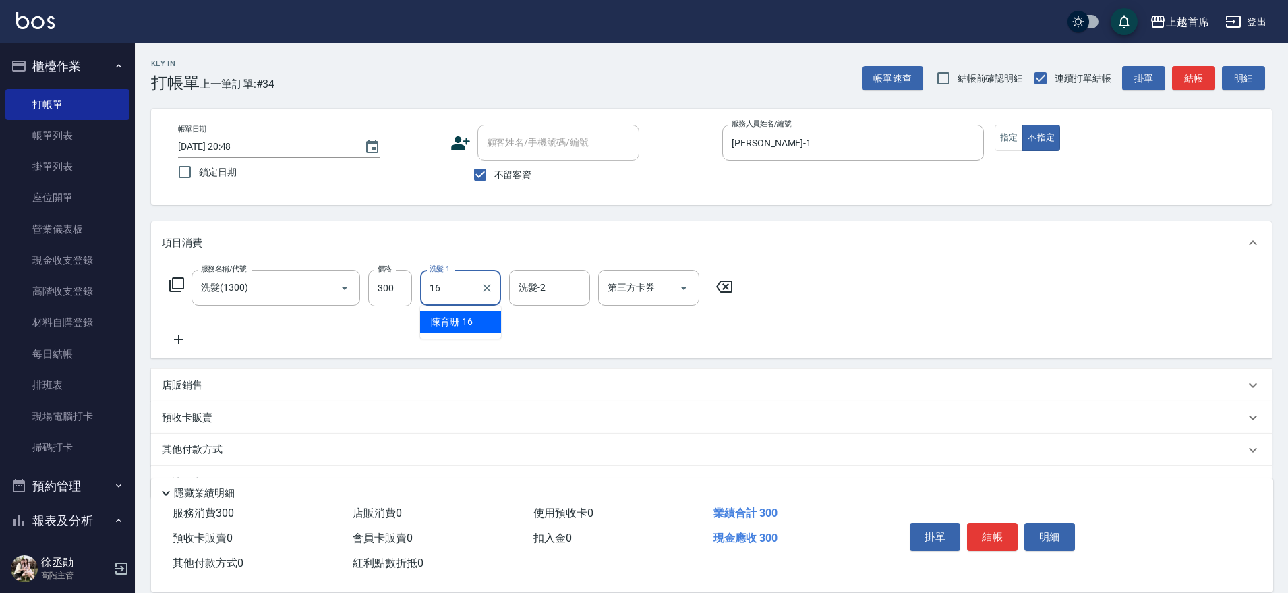
type input "[PERSON_NAME]-16"
click at [987, 537] on button "結帳" at bounding box center [992, 537] width 51 height 28
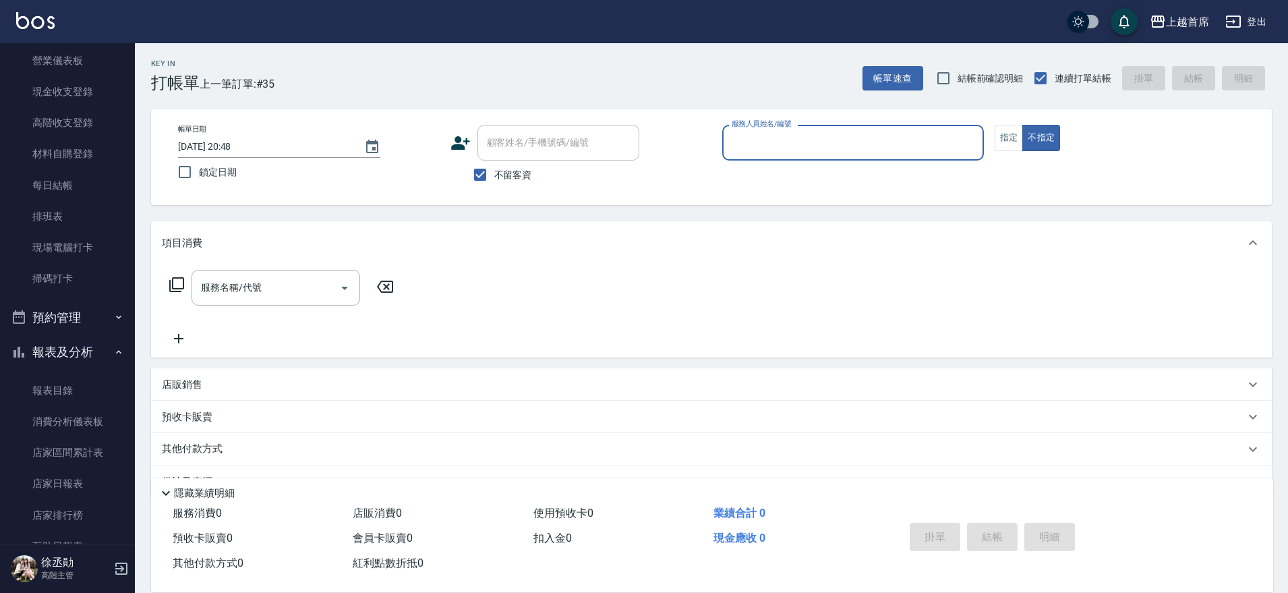
scroll to position [422, 0]
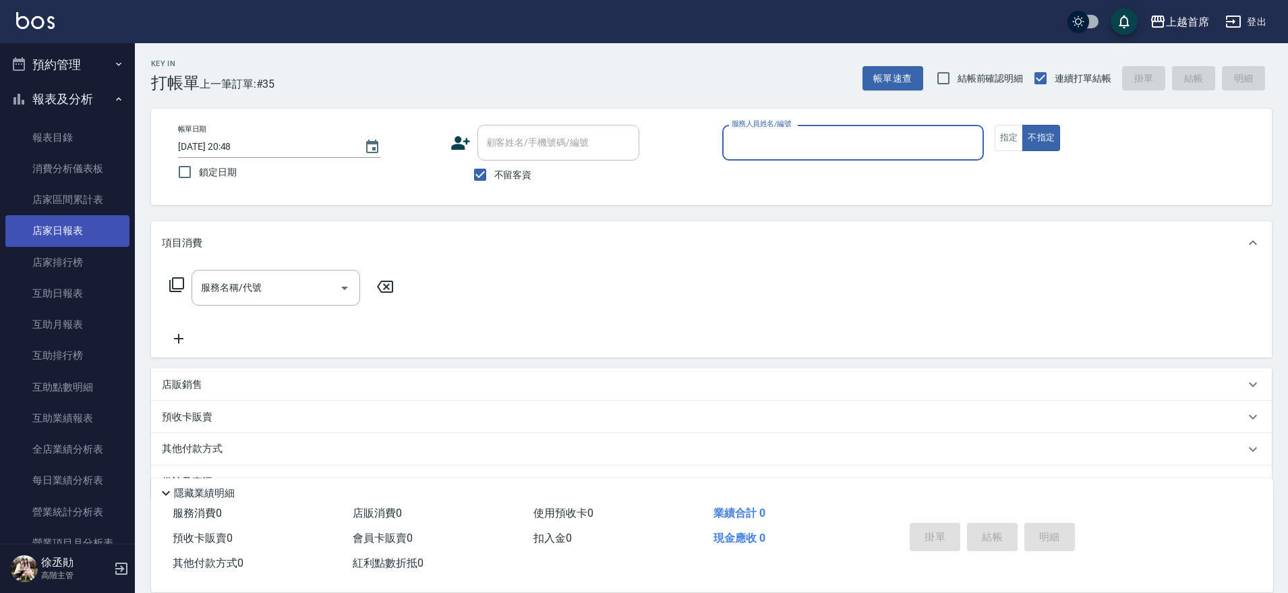
click at [72, 228] on link "店家日報表" at bounding box center [67, 230] width 124 height 31
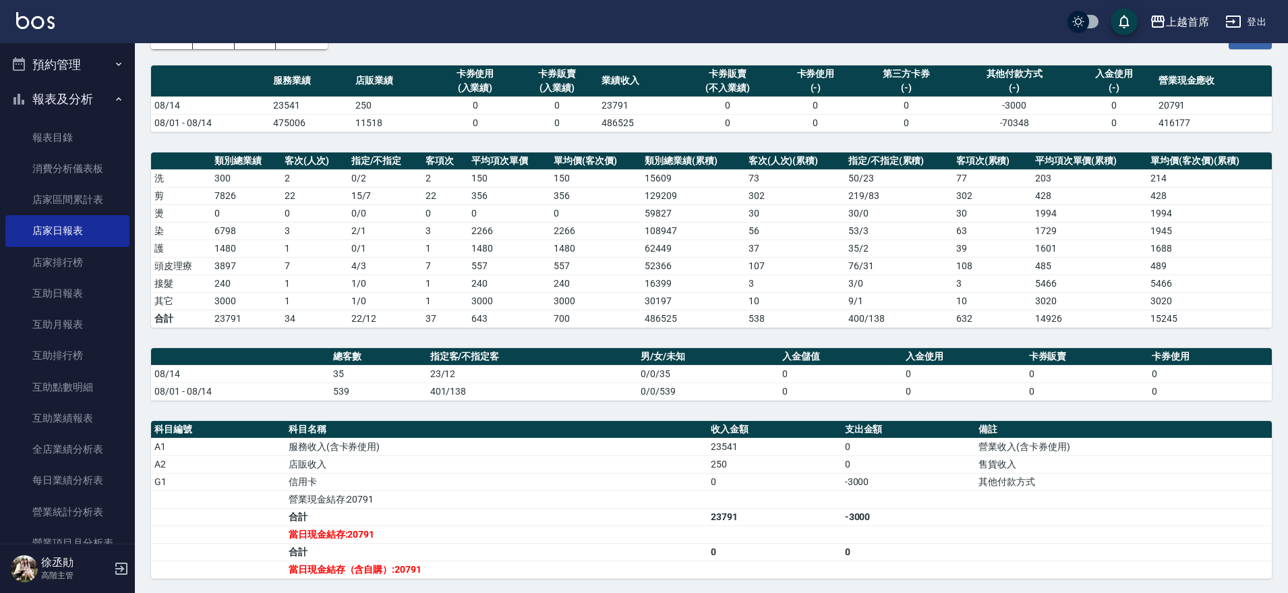
scroll to position [169, 0]
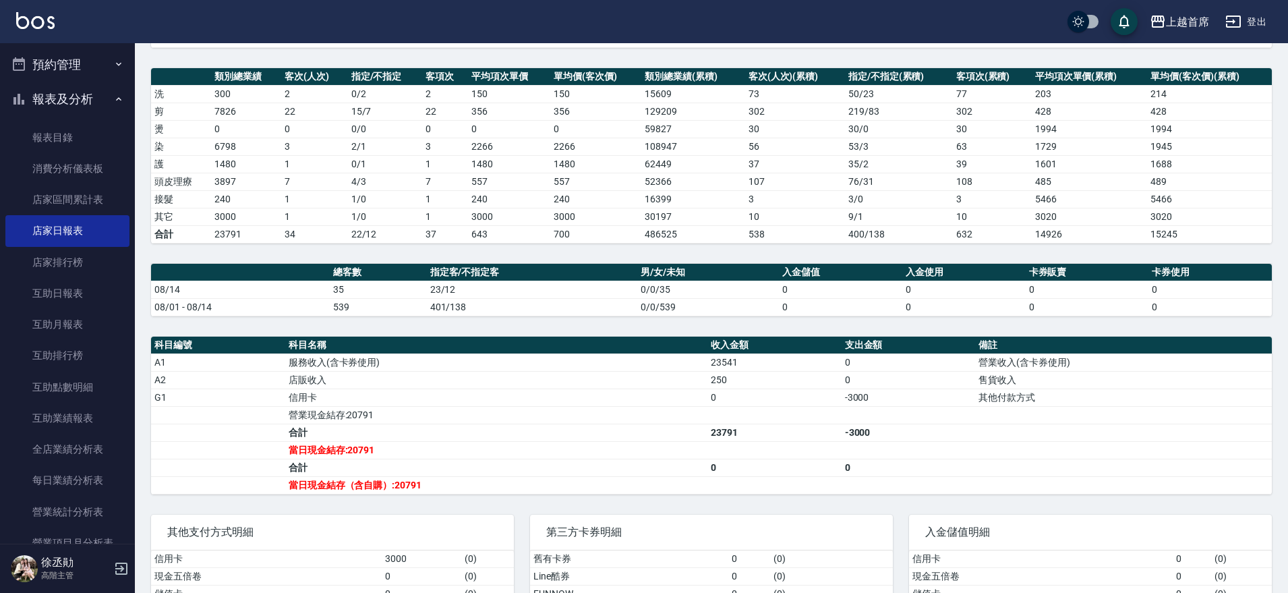
click at [94, 108] on button "報表及分析" at bounding box center [67, 99] width 124 height 35
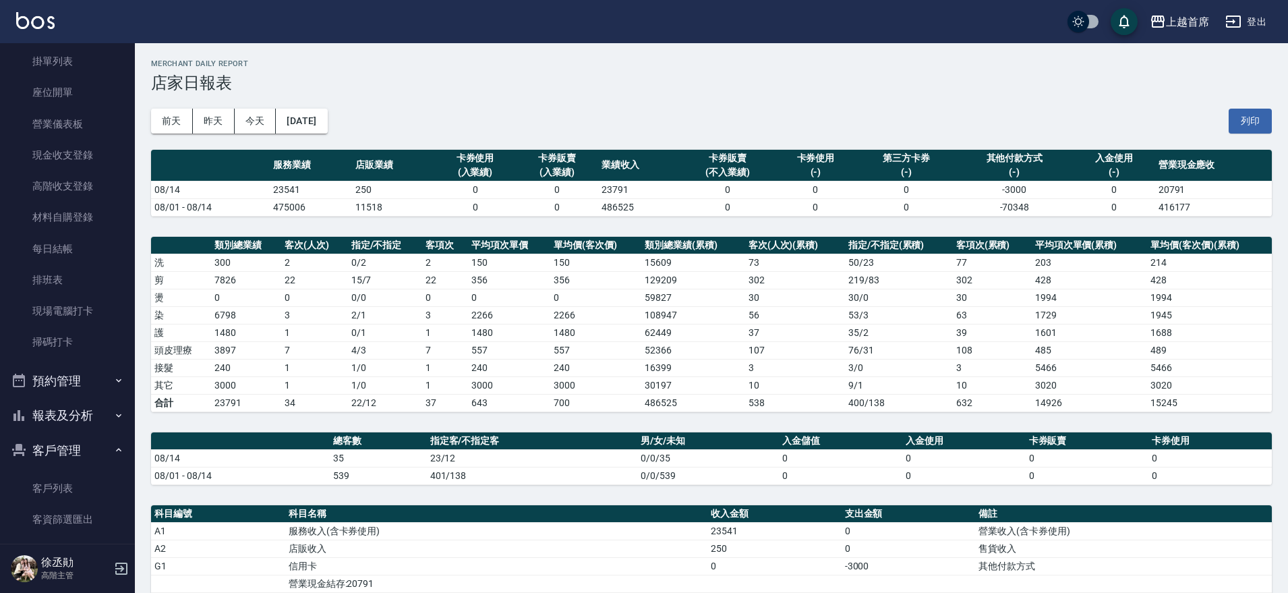
scroll to position [0, 0]
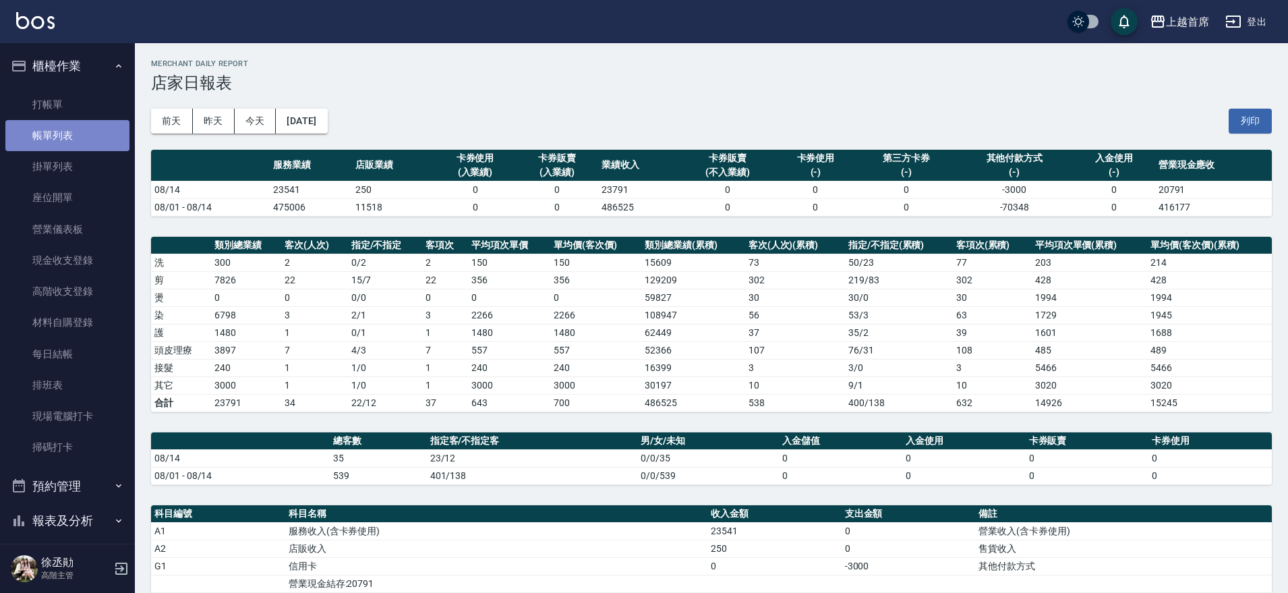
click at [74, 129] on link "帳單列表" at bounding box center [67, 135] width 124 height 31
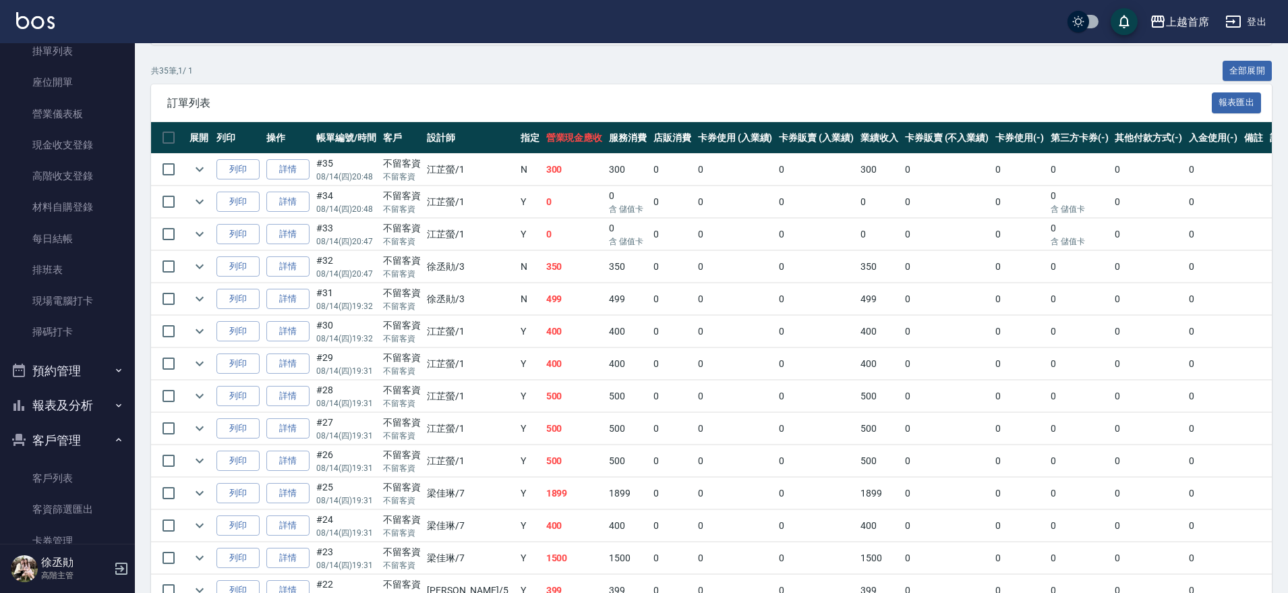
scroll to position [125, 0]
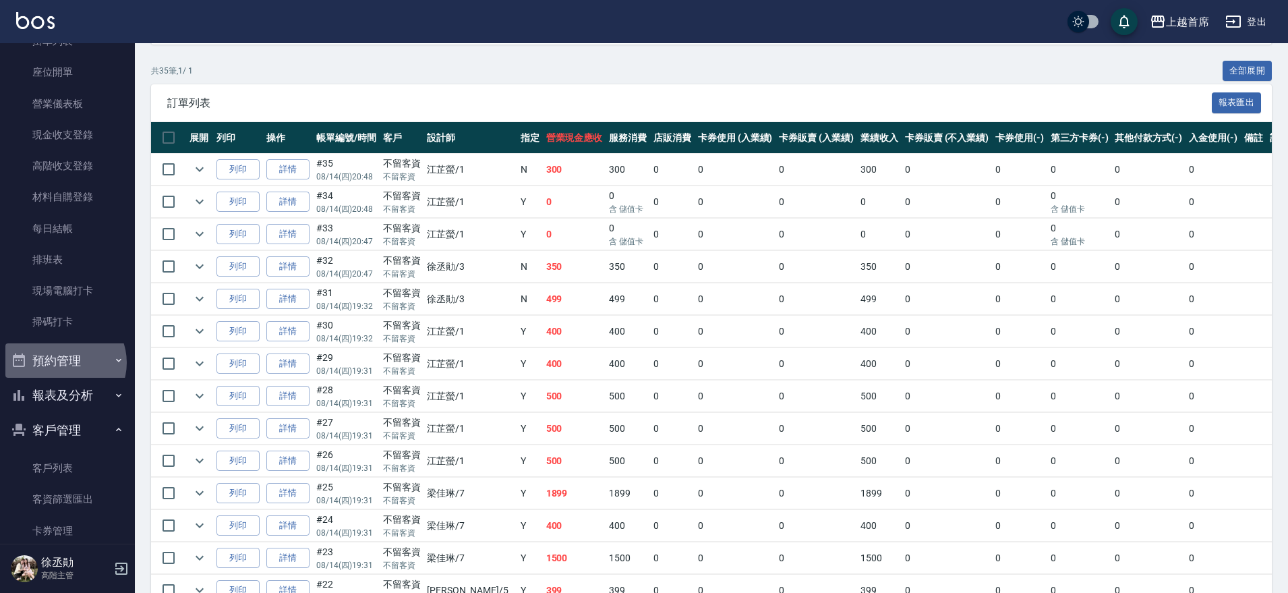
click at [63, 362] on button "預約管理" at bounding box center [67, 360] width 124 height 35
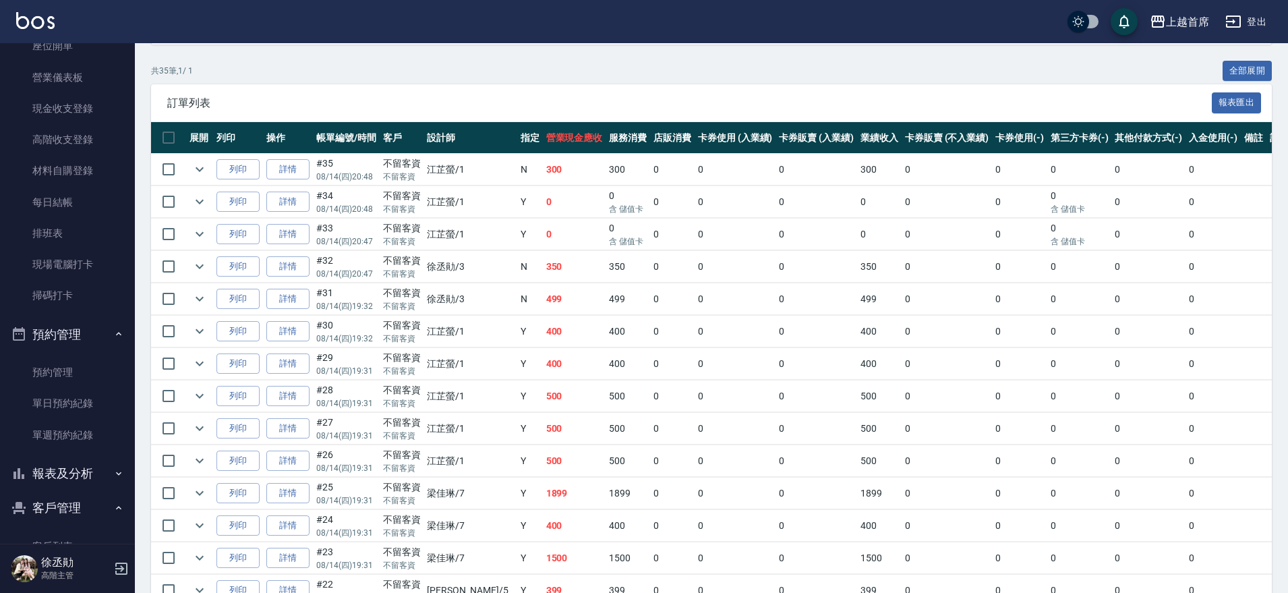
scroll to position [213, 0]
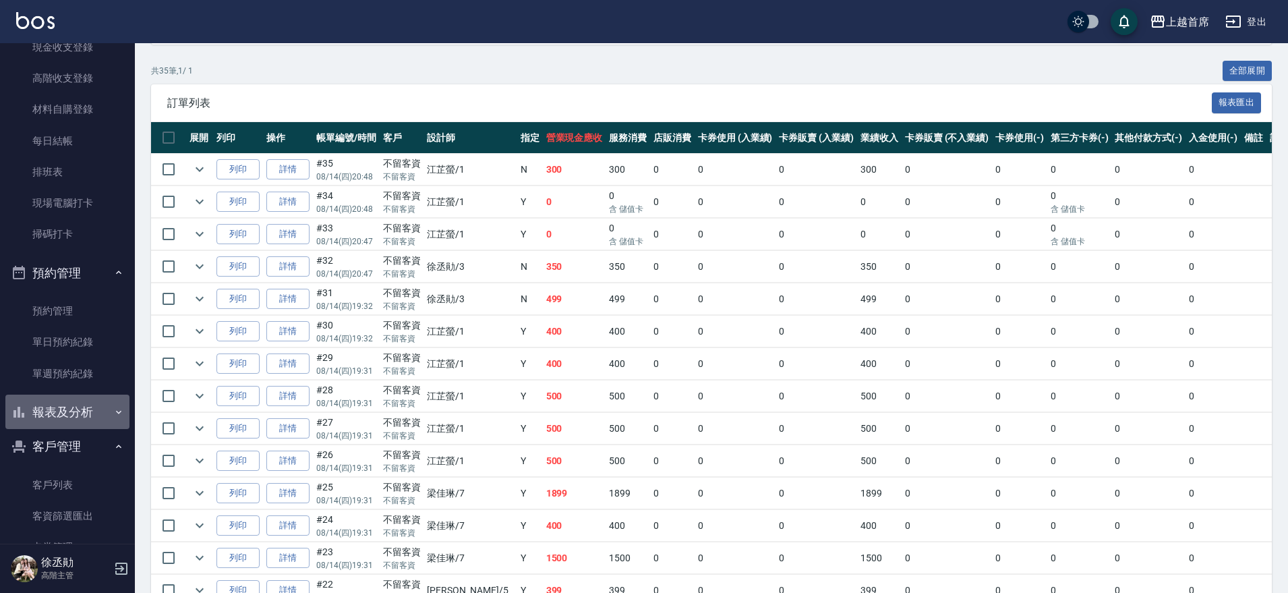
click at [99, 411] on button "報表及分析" at bounding box center [67, 412] width 124 height 35
click at [76, 533] on link "店家日報表" at bounding box center [67, 543] width 124 height 31
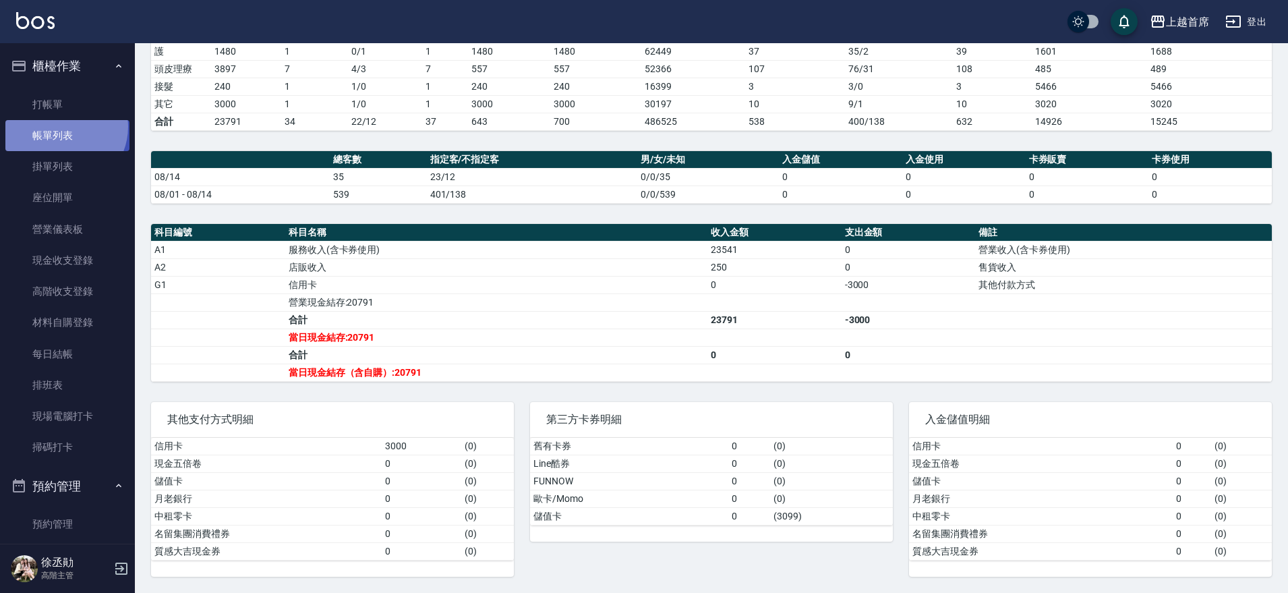
click at [61, 127] on link "帳單列表" at bounding box center [67, 135] width 124 height 31
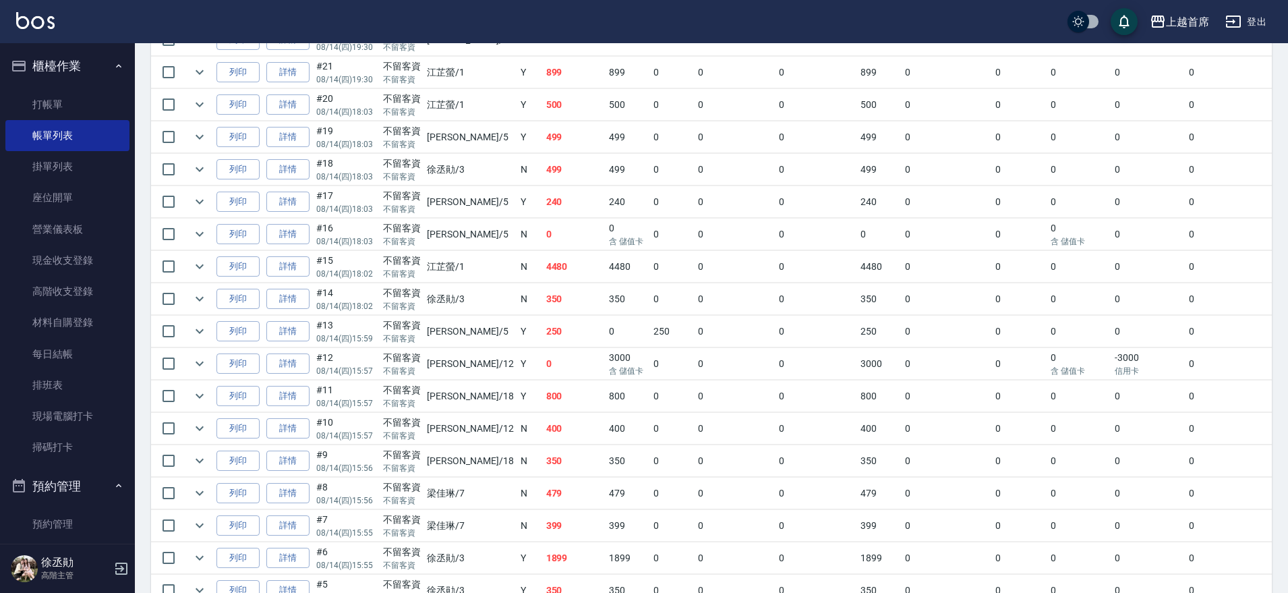
scroll to position [843, 0]
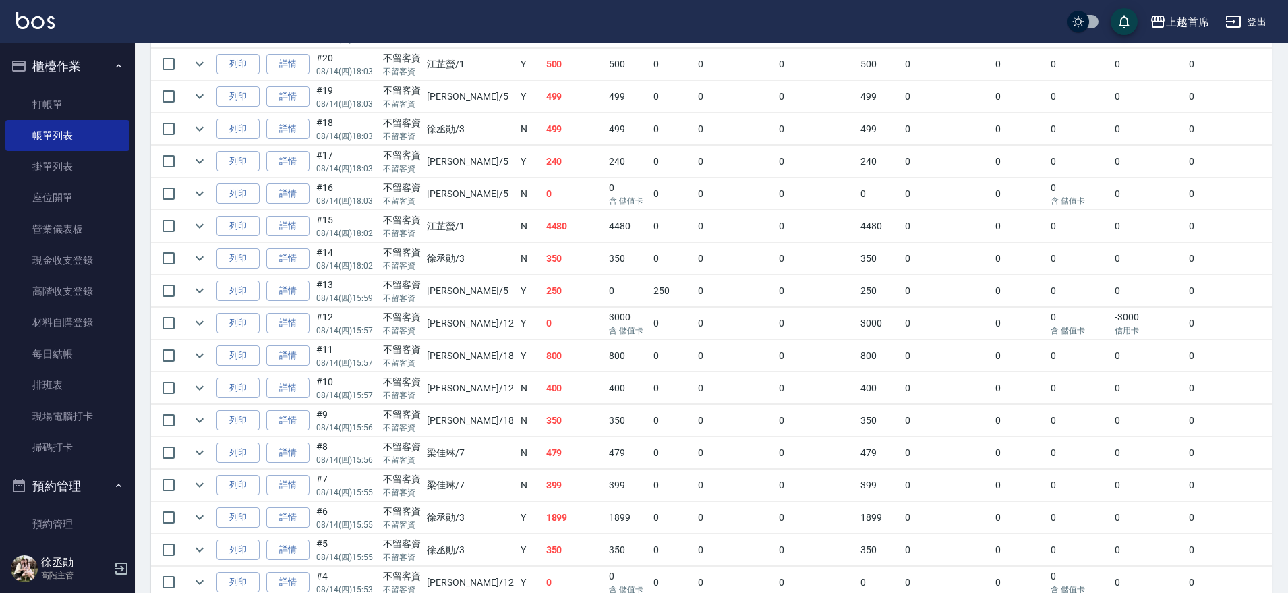
click at [297, 511] on link "詳情" at bounding box center [287, 517] width 43 height 21
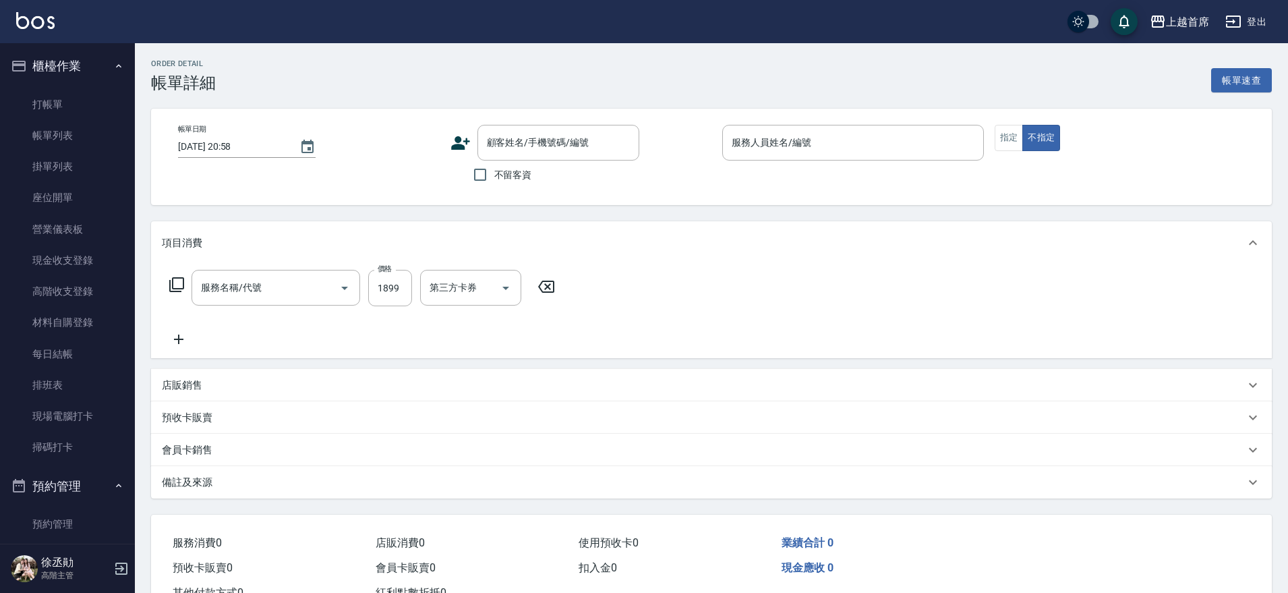
type input "[DATE] 15:55"
checkbox input "true"
type input "[PERSON_NAME]-3"
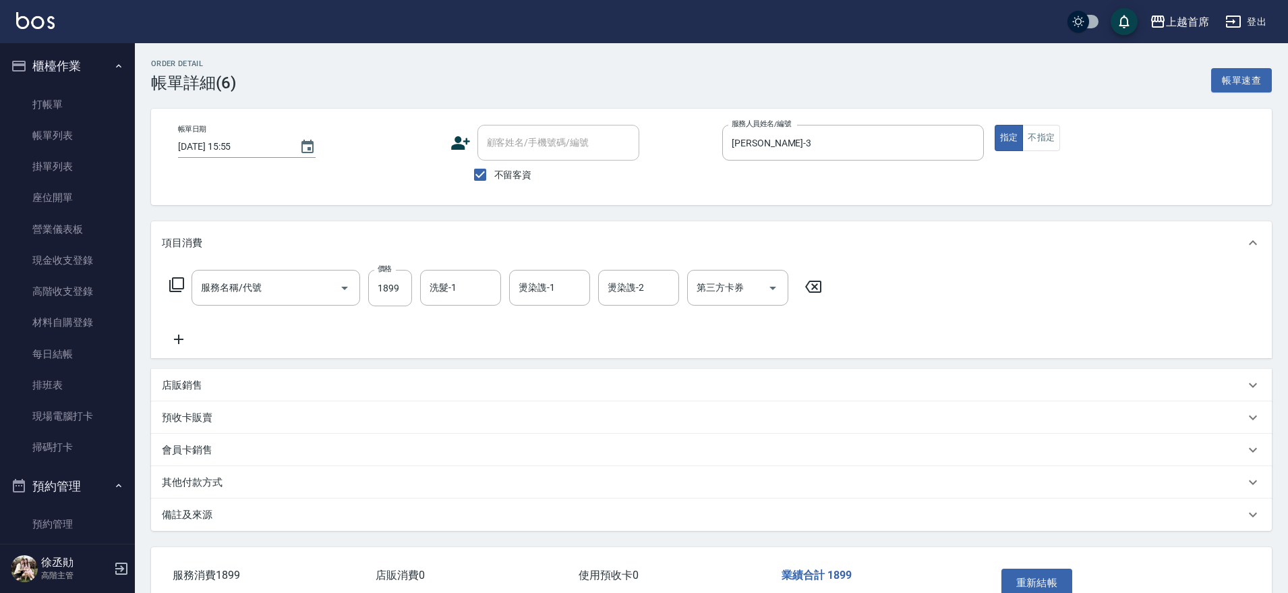
type input "染髮D餐(41899)"
click at [455, 293] on div "洗髮-1 洗髮-1" at bounding box center [460, 288] width 81 height 36
type input "[PERSON_NAME]-39"
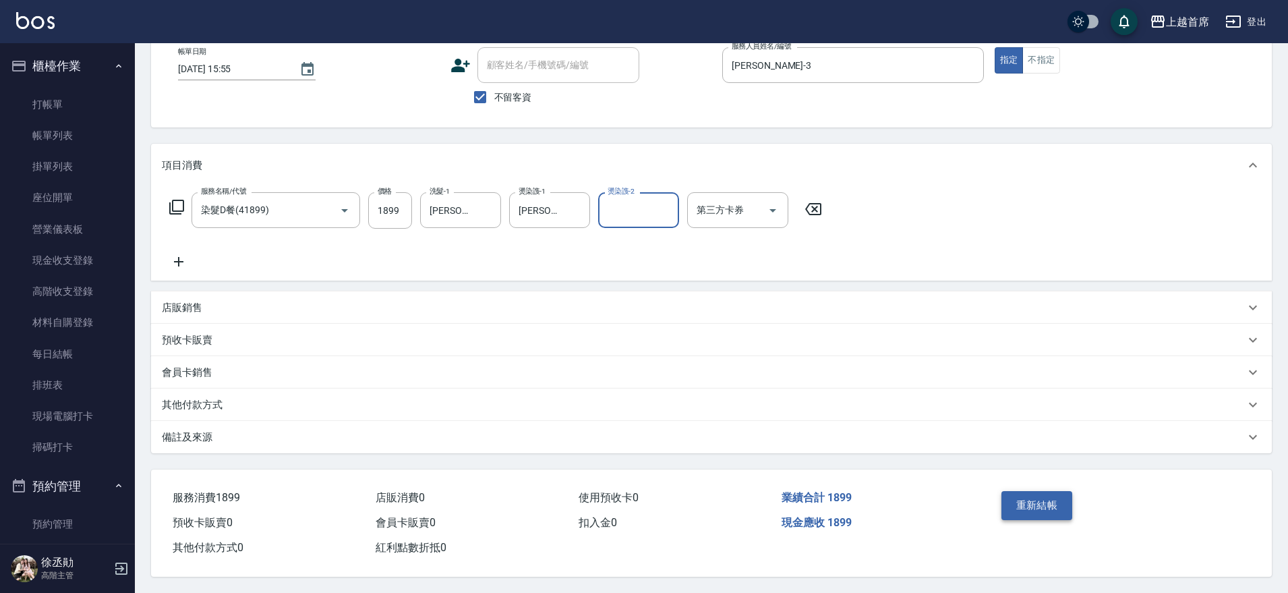
click at [1037, 501] on button "重新結帳" at bounding box center [1037, 505] width 71 height 28
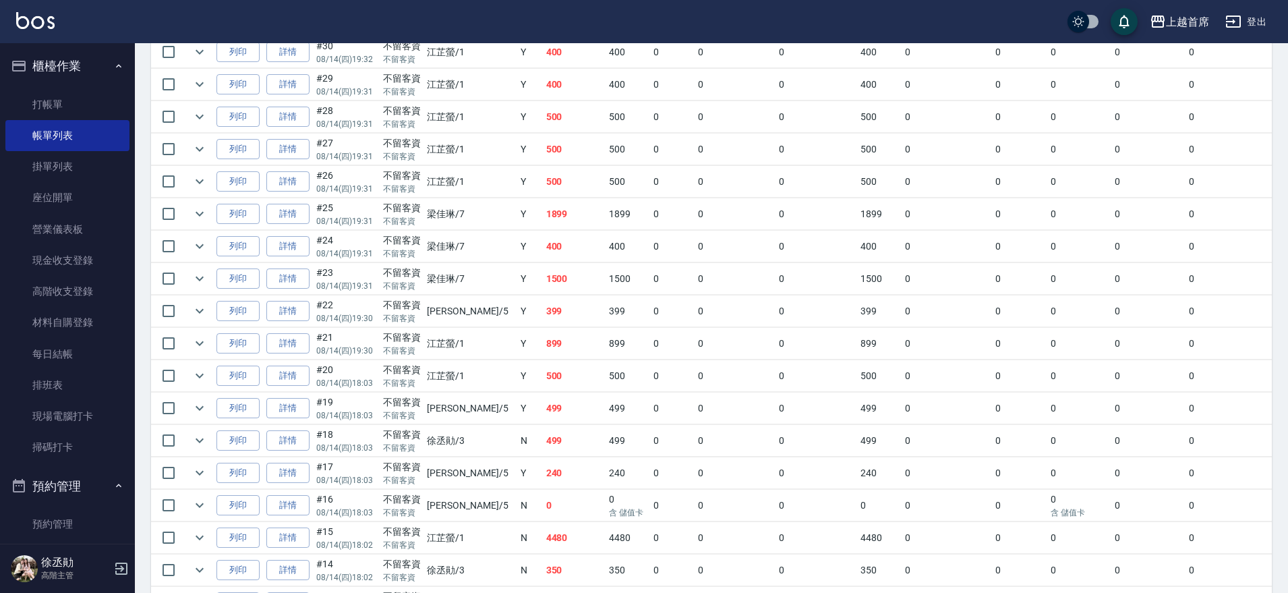
scroll to position [506, 0]
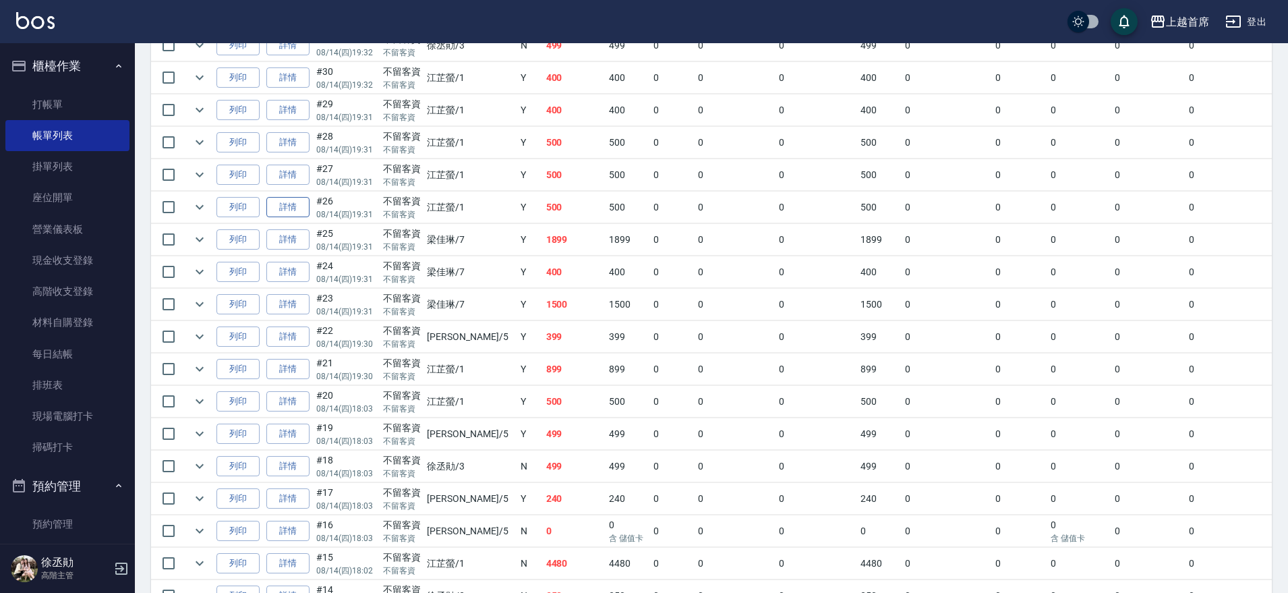
click at [286, 209] on link "詳情" at bounding box center [287, 207] width 43 height 21
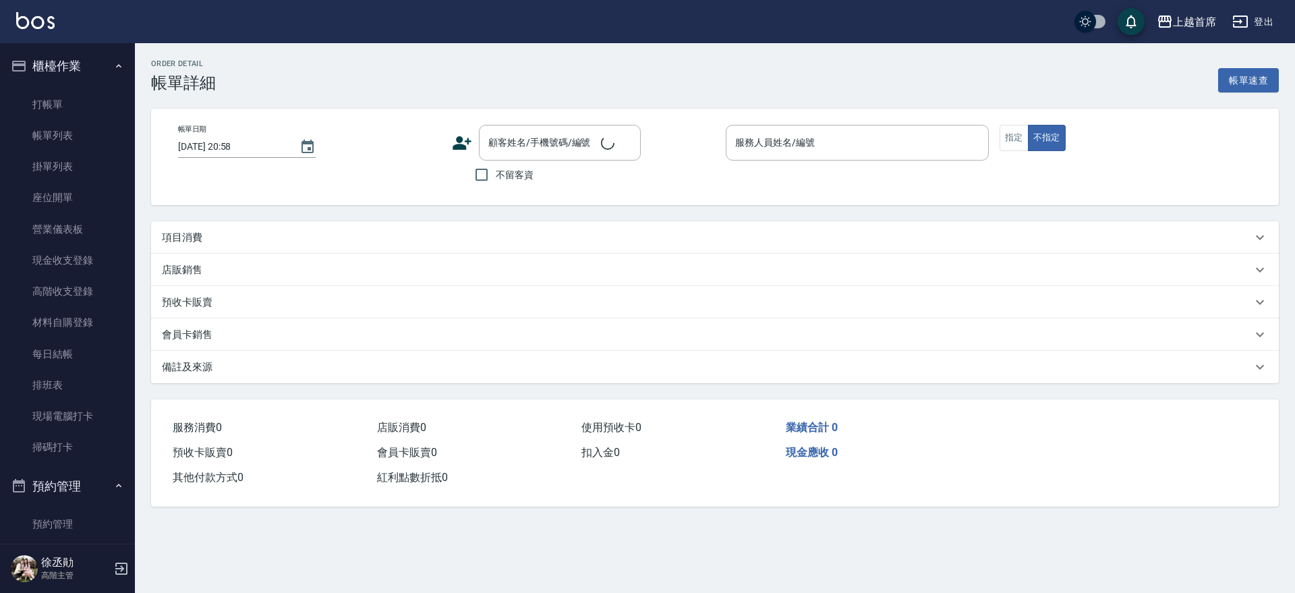
type input "[DATE] 19:31"
checkbox input "true"
type input "[PERSON_NAME]-1"
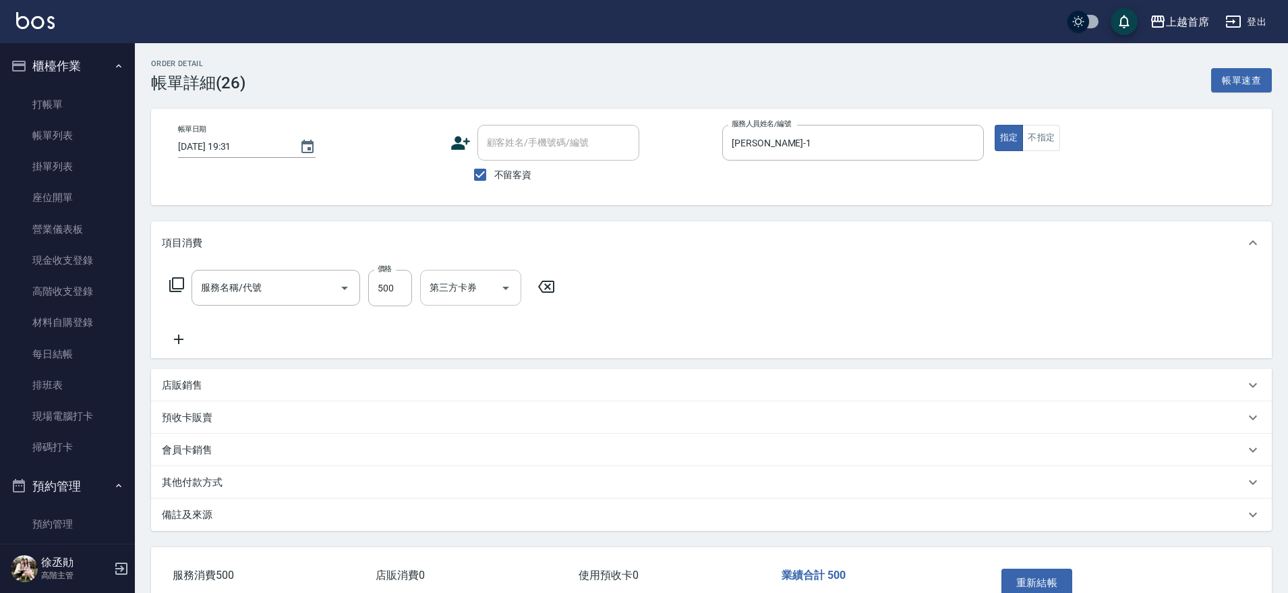
type input "海鹽洗剪500(2500)"
click at [436, 283] on input "[PERSON_NAME]-16" at bounding box center [450, 288] width 49 height 24
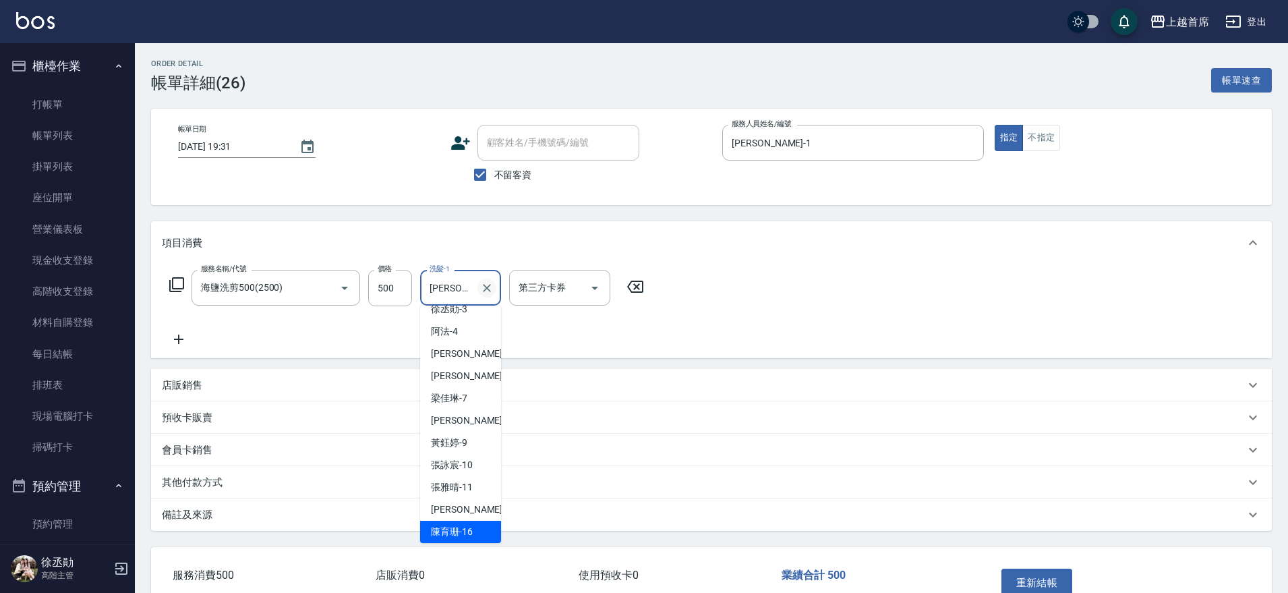
click at [480, 287] on button "Clear" at bounding box center [487, 288] width 19 height 19
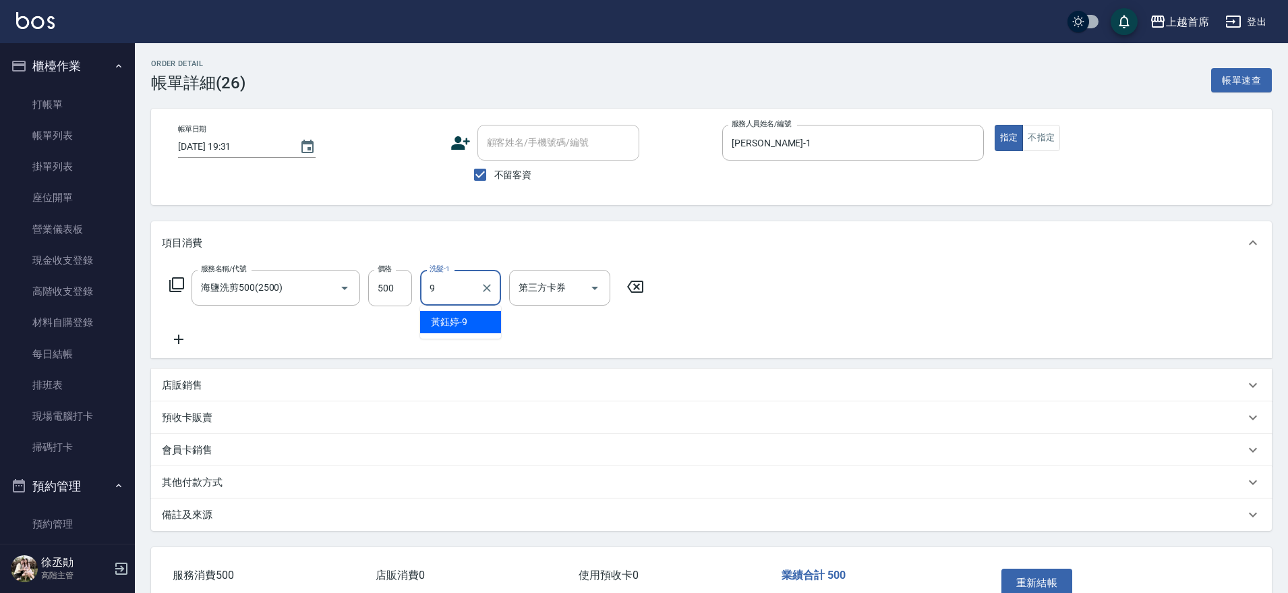
type input "[PERSON_NAME]-9"
click at [459, 294] on input "[PERSON_NAME]-9" at bounding box center [450, 288] width 49 height 24
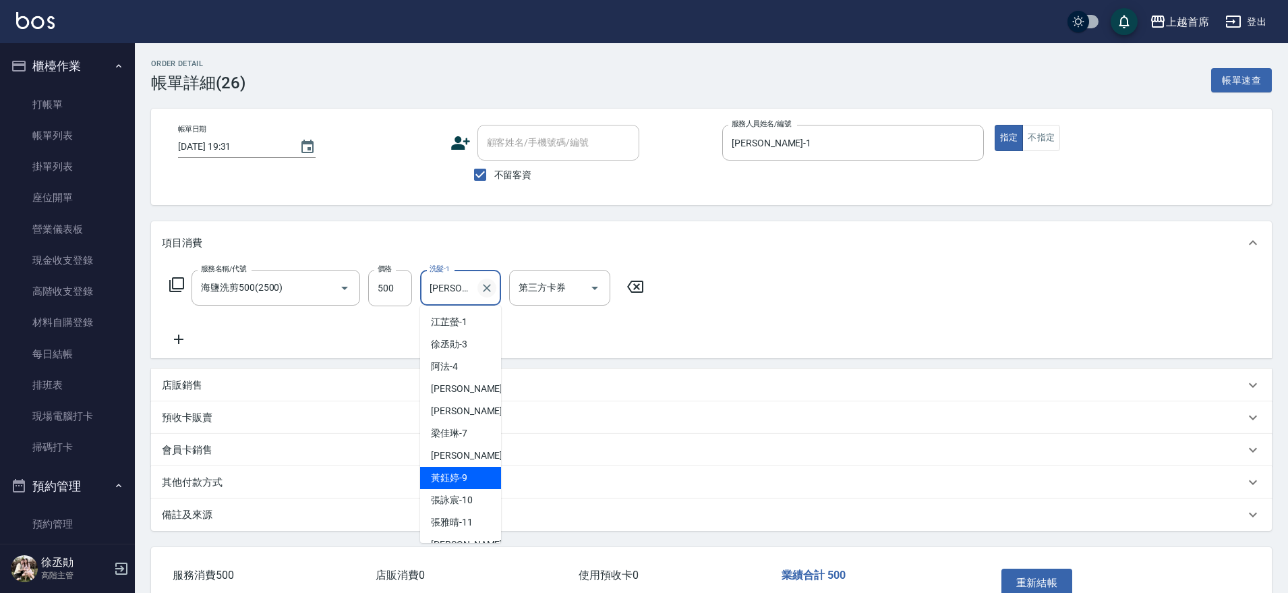
click at [486, 292] on icon "Clear" at bounding box center [486, 287] width 13 height 13
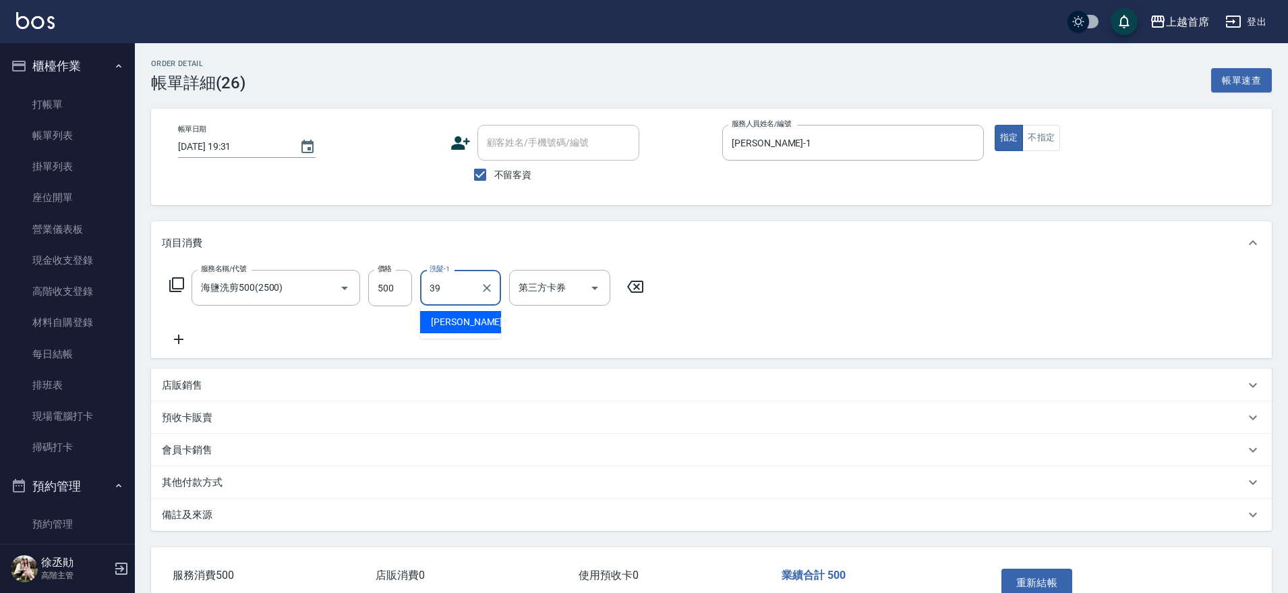
type input "[PERSON_NAME]-39"
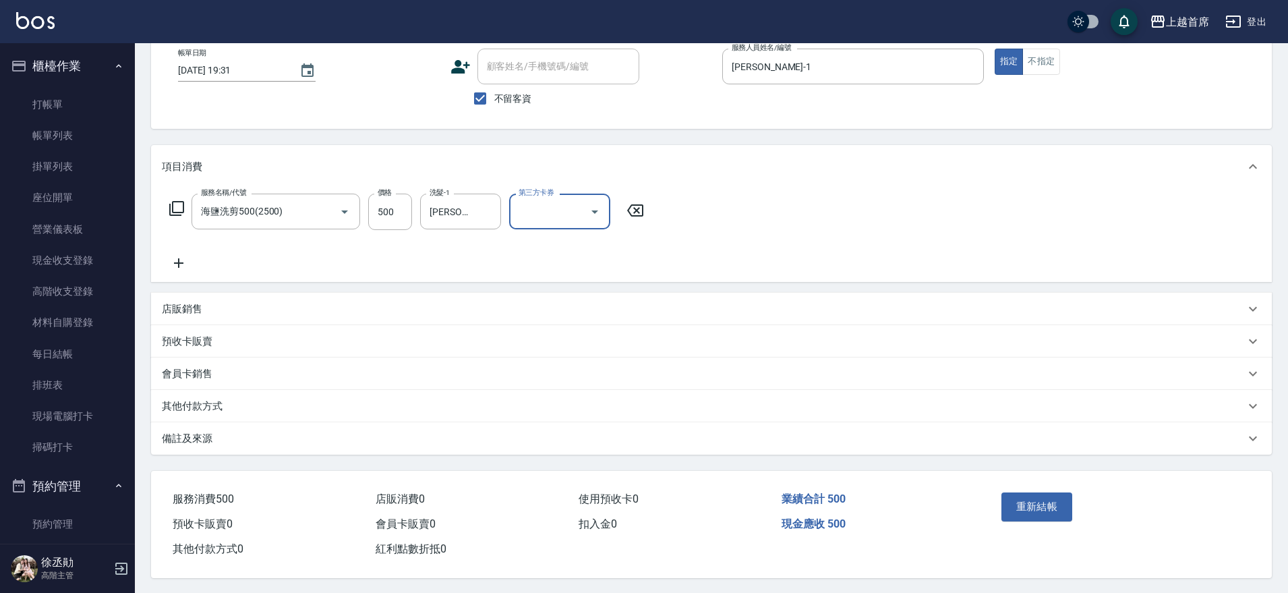
scroll to position [84, 0]
click at [1030, 494] on button "重新結帳" at bounding box center [1037, 505] width 71 height 28
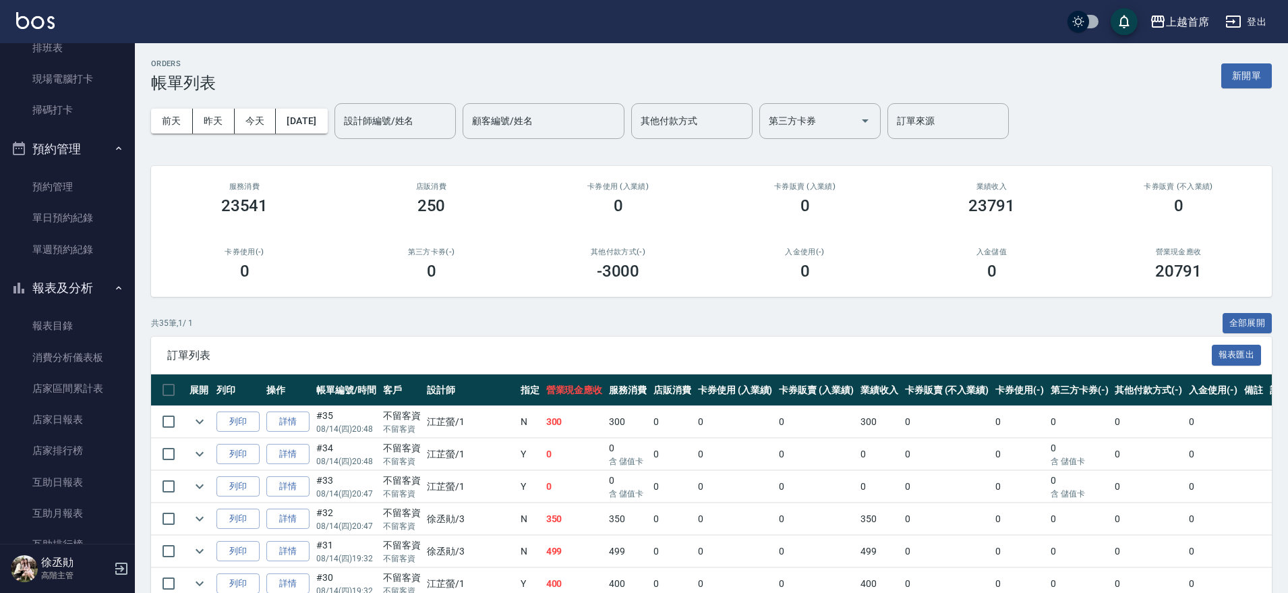
scroll to position [169, 0]
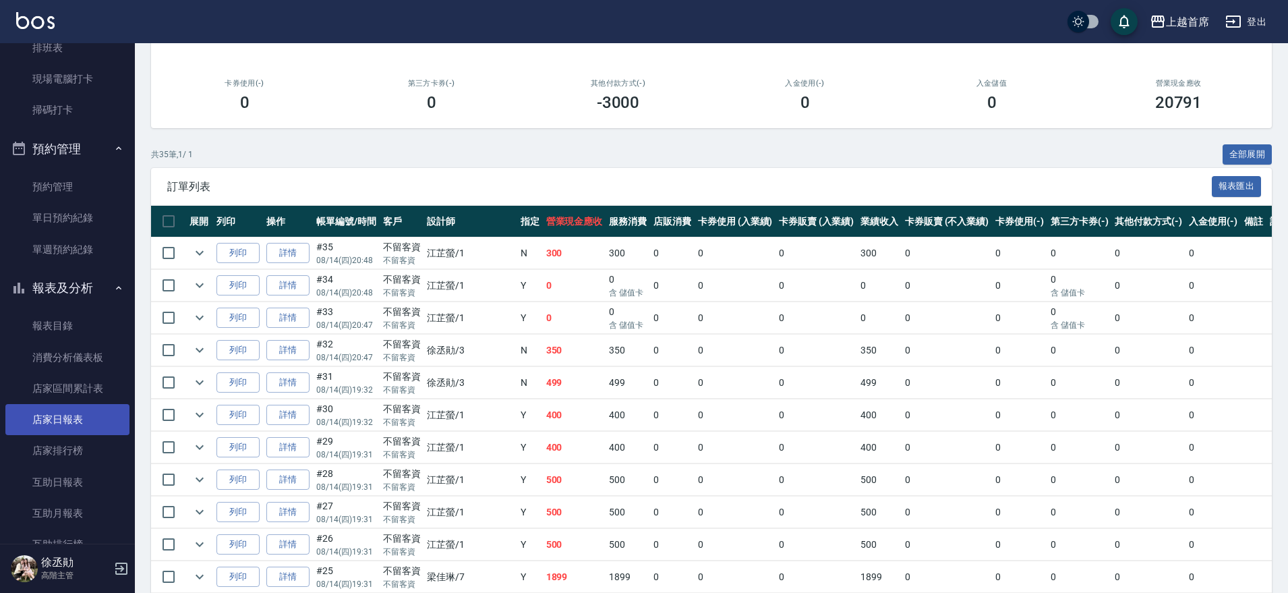
click at [70, 416] on link "店家日報表" at bounding box center [67, 419] width 124 height 31
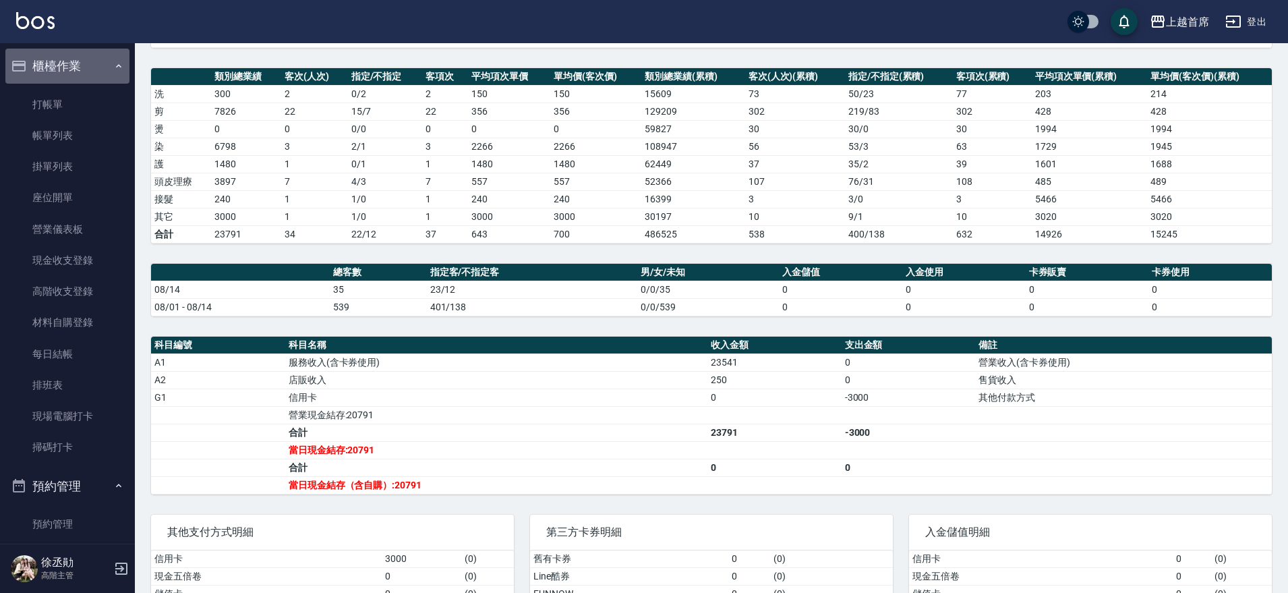
click at [73, 57] on button "櫃檯作業" at bounding box center [67, 66] width 124 height 35
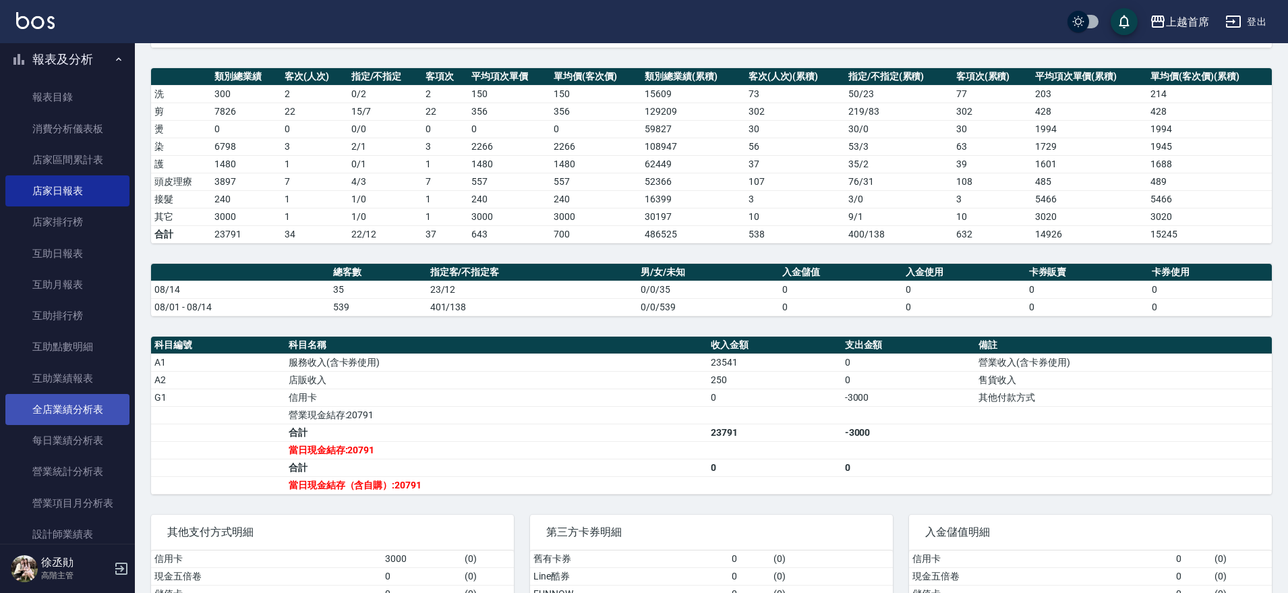
scroll to position [253, 0]
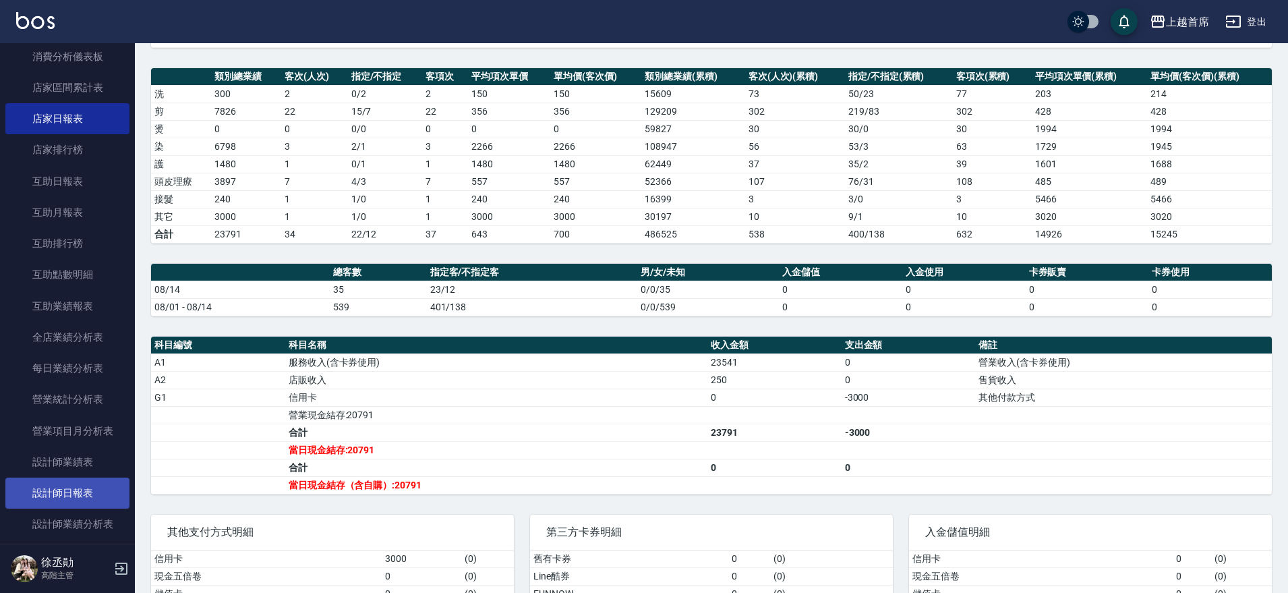
click at [73, 483] on link "設計師日報表" at bounding box center [67, 493] width 124 height 31
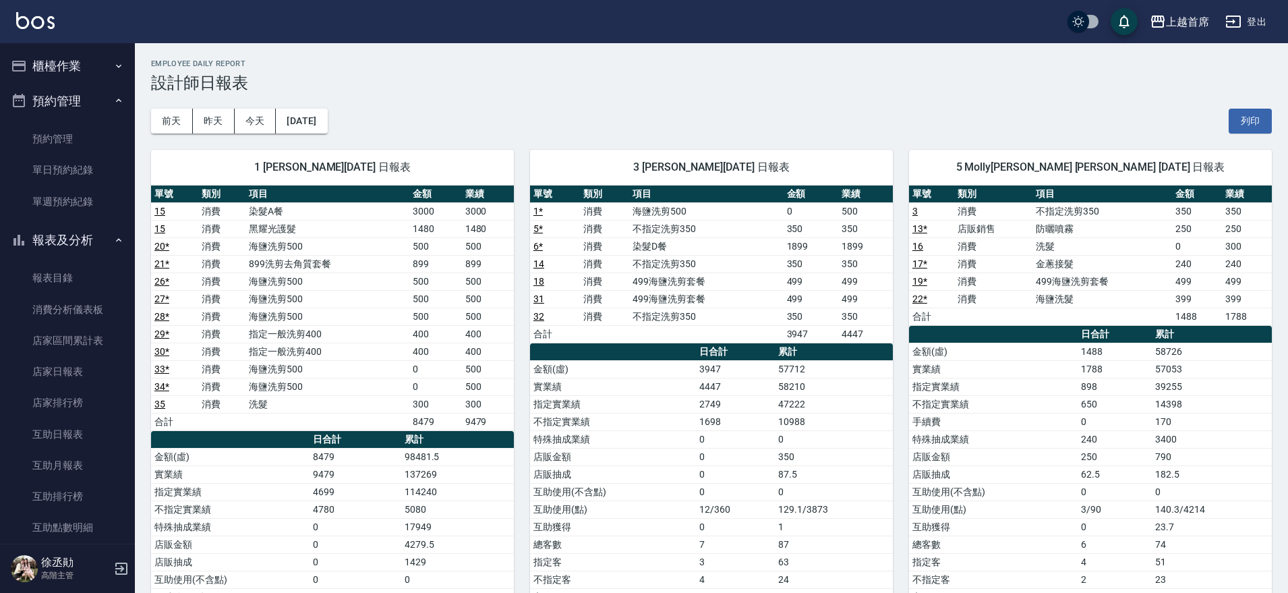
click at [71, 63] on button "櫃檯作業" at bounding box center [67, 66] width 124 height 35
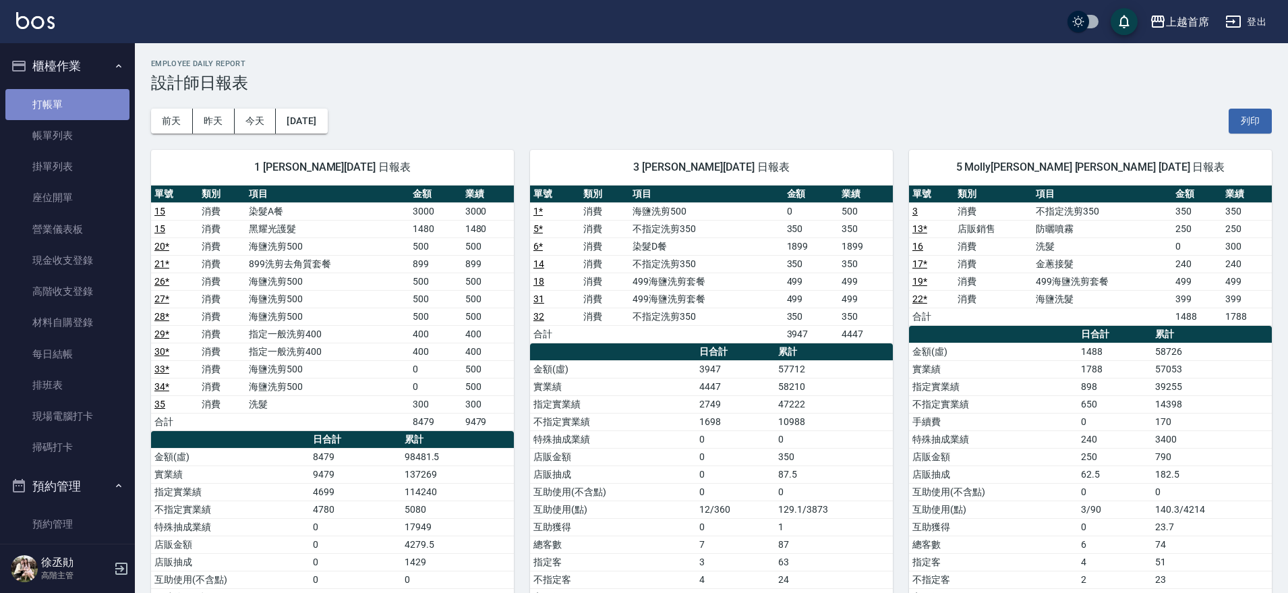
click at [83, 103] on link "打帳單" at bounding box center [67, 104] width 124 height 31
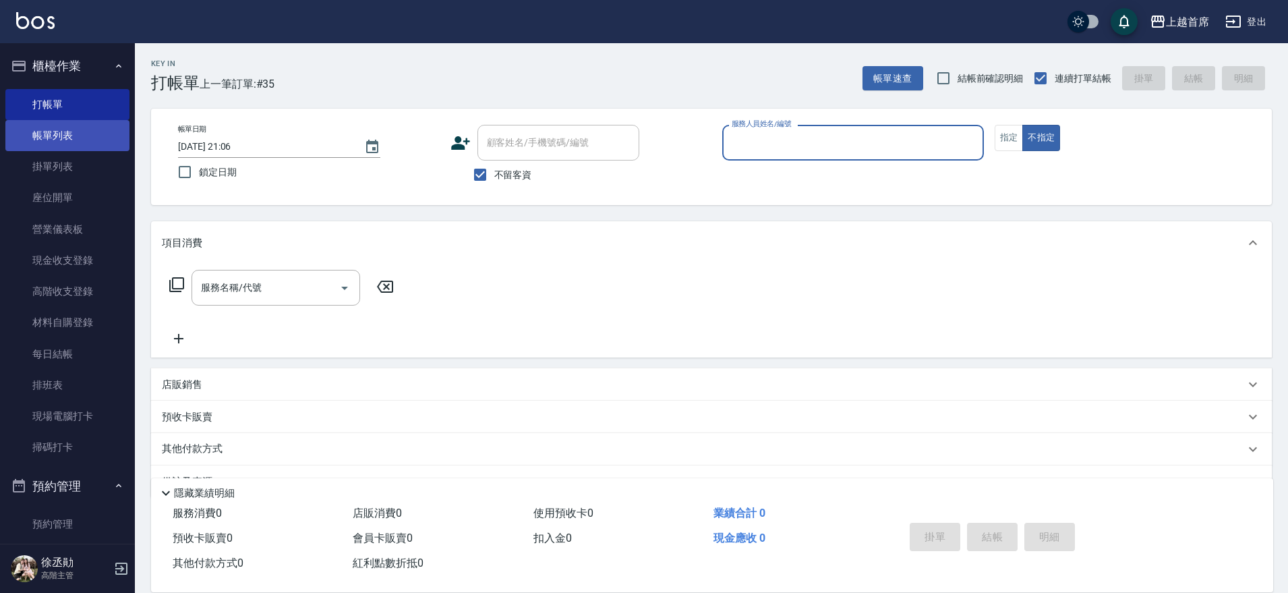
click at [83, 134] on link "帳單列表" at bounding box center [67, 135] width 124 height 31
click at [81, 134] on link "帳單列表" at bounding box center [67, 135] width 124 height 31
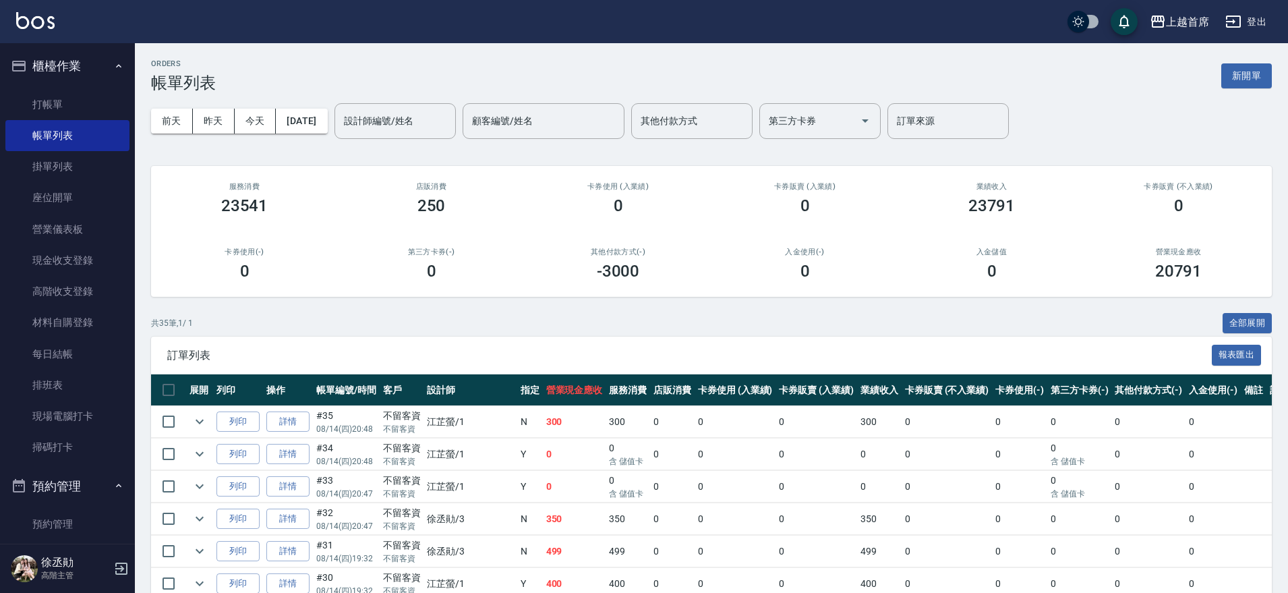
click at [298, 408] on td "詳情" at bounding box center [288, 422] width 50 height 32
click at [297, 408] on td "詳情" at bounding box center [288, 422] width 50 height 32
click at [283, 421] on link "詳情" at bounding box center [287, 421] width 43 height 21
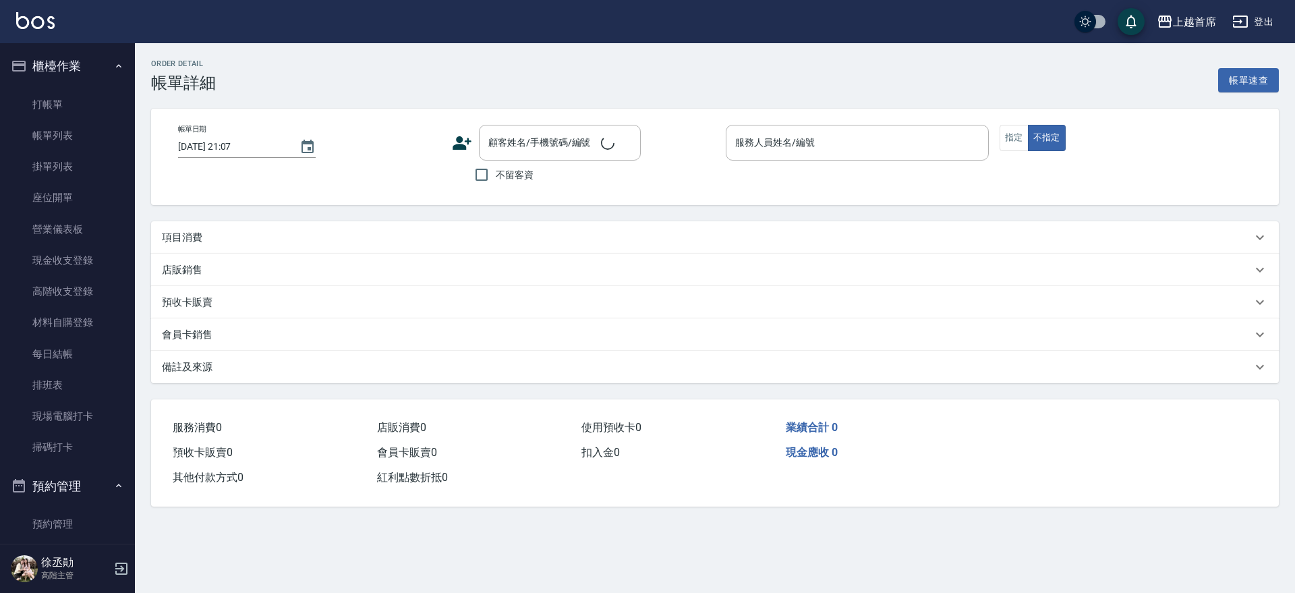
type input "[DATE] 20:48"
checkbox input "true"
type input "[PERSON_NAME]-1"
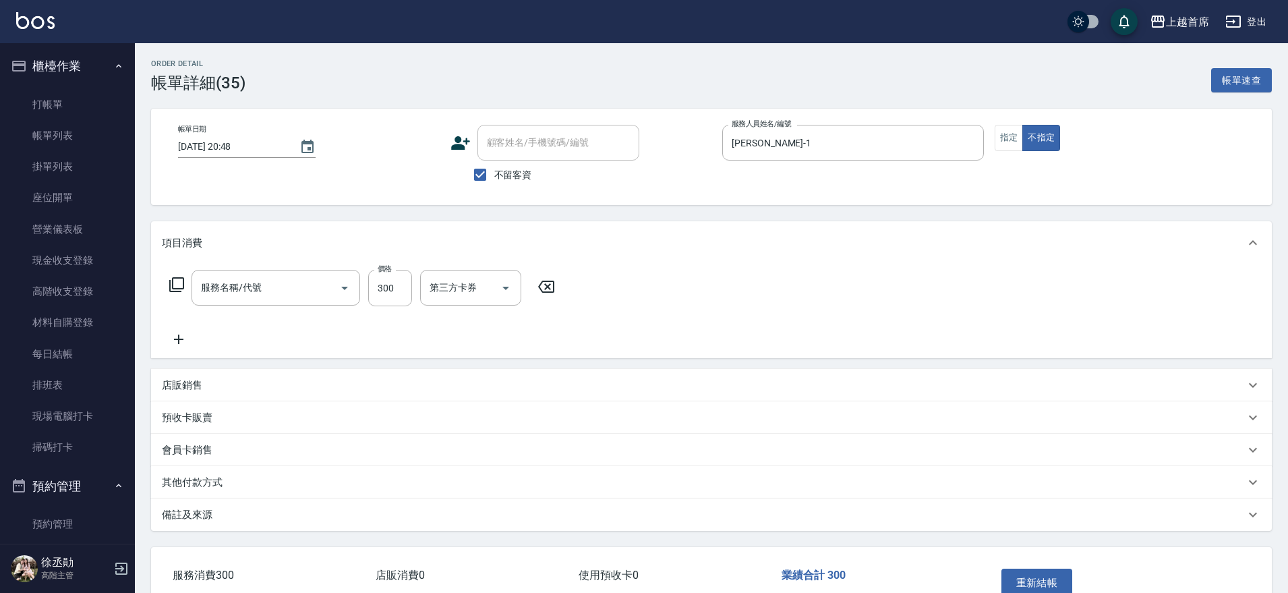
type input "洗髮(1300)"
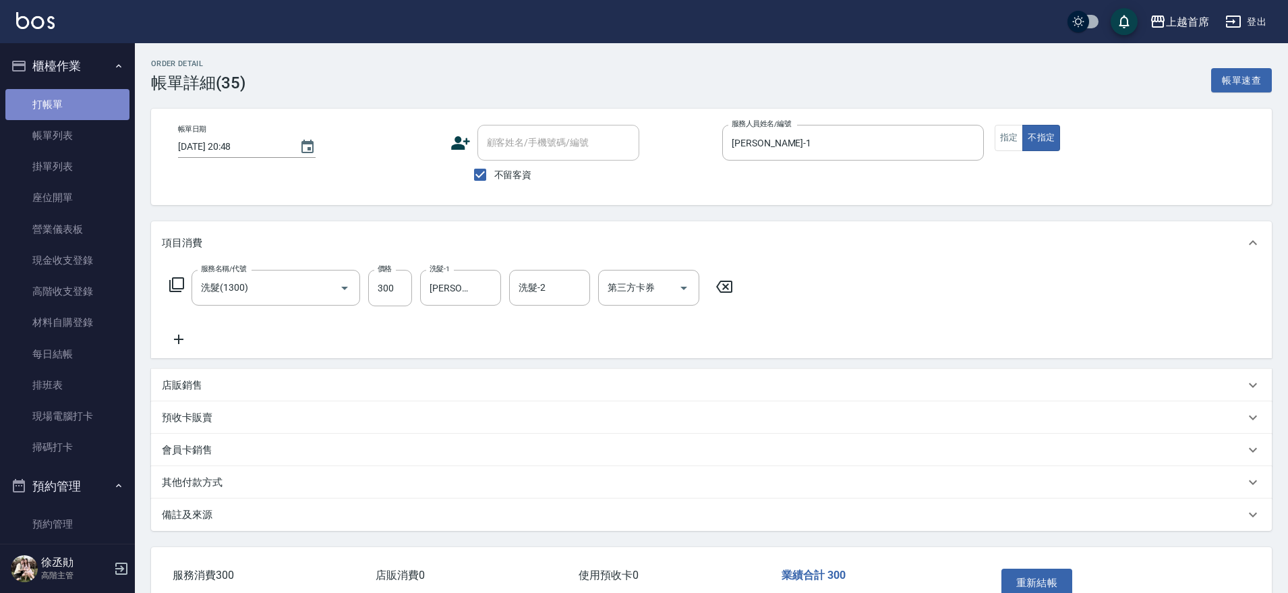
click at [102, 100] on link "打帳單" at bounding box center [67, 104] width 124 height 31
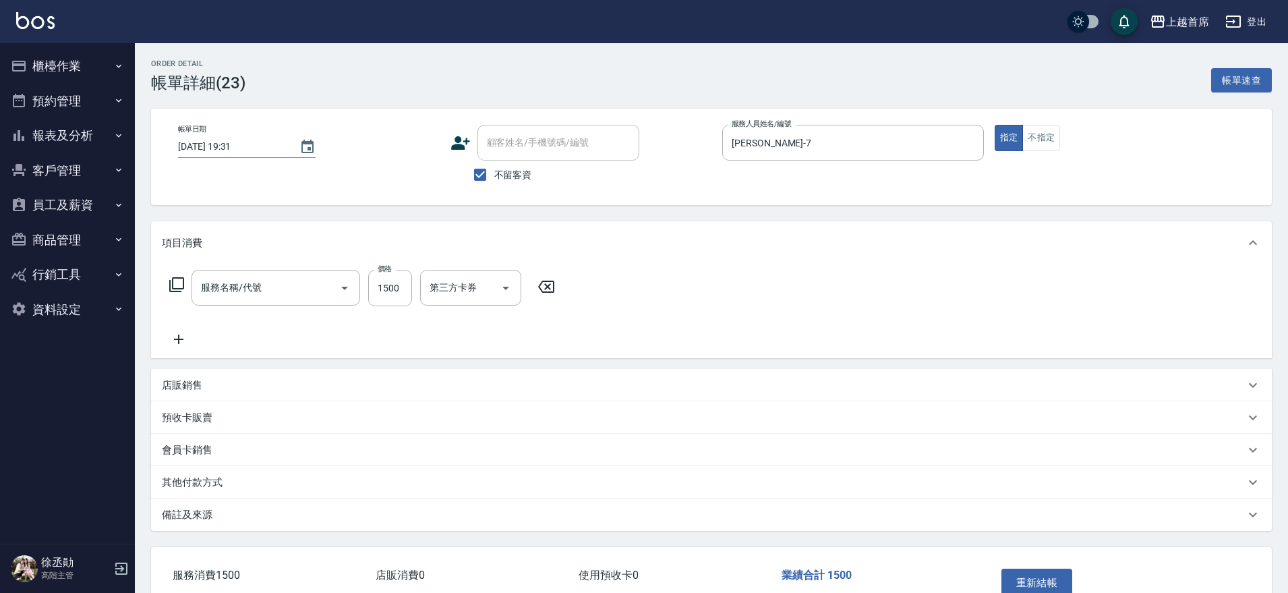
type input "[DATE] 19:31"
checkbox input "true"
type input "[PERSON_NAME]-7"
type input "REVIVRE(0999)"
click at [1022, 576] on button "重新結帳" at bounding box center [1037, 583] width 71 height 28
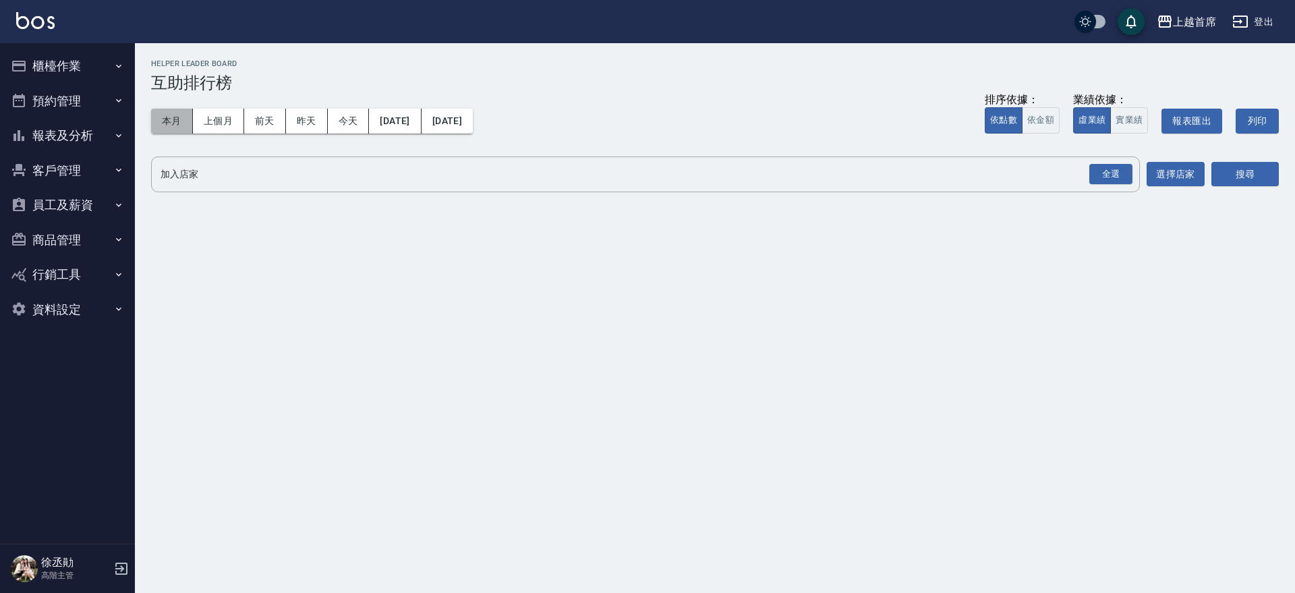
click at [175, 120] on button "本月" at bounding box center [172, 121] width 42 height 25
click at [1107, 169] on div "全選" at bounding box center [1110, 174] width 43 height 21
click at [1216, 167] on button "搜尋" at bounding box center [1244, 175] width 67 height 25
